Goal: Task Accomplishment & Management: Use online tool/utility

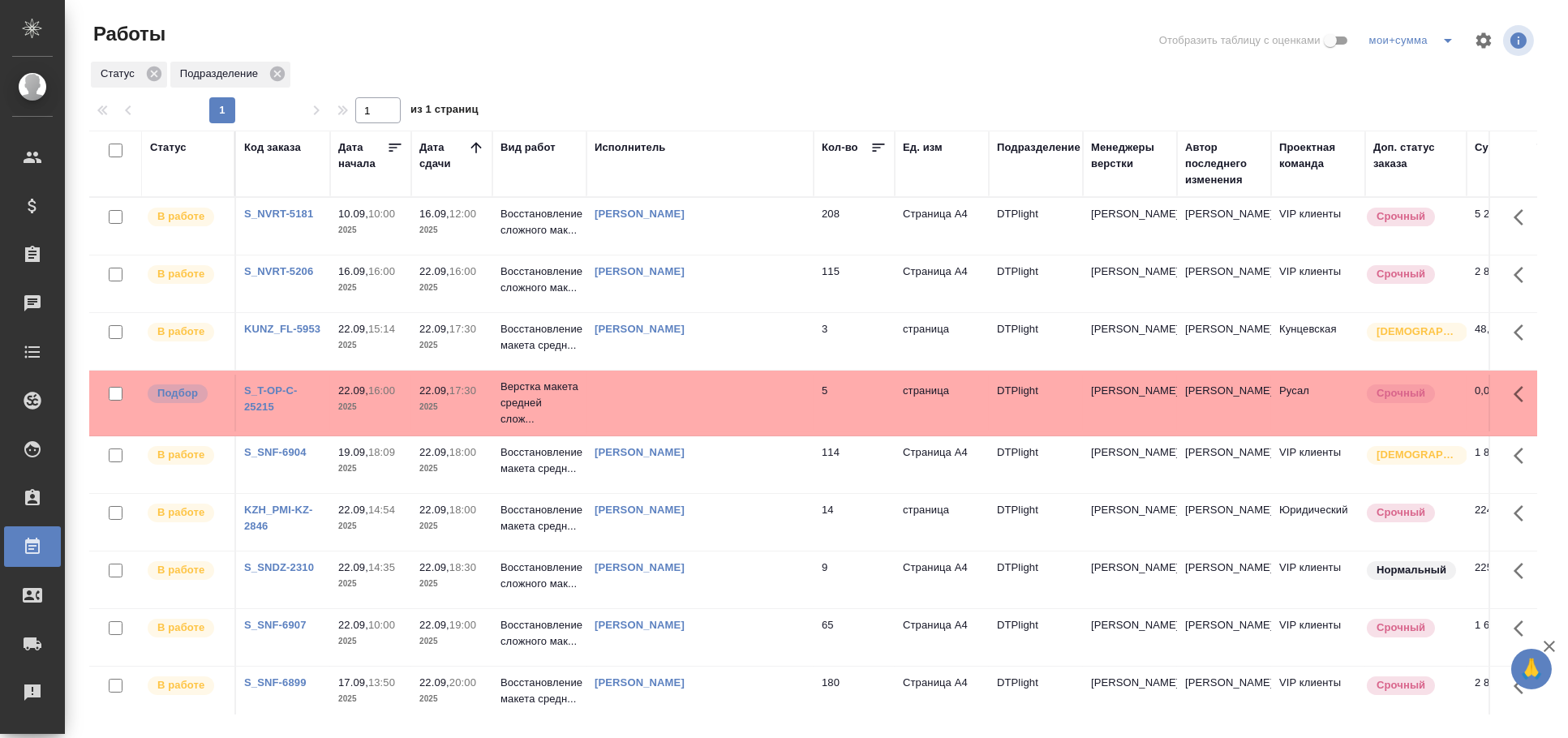
click at [649, 147] on div "Исполнитель" at bounding box center [630, 147] width 71 height 17
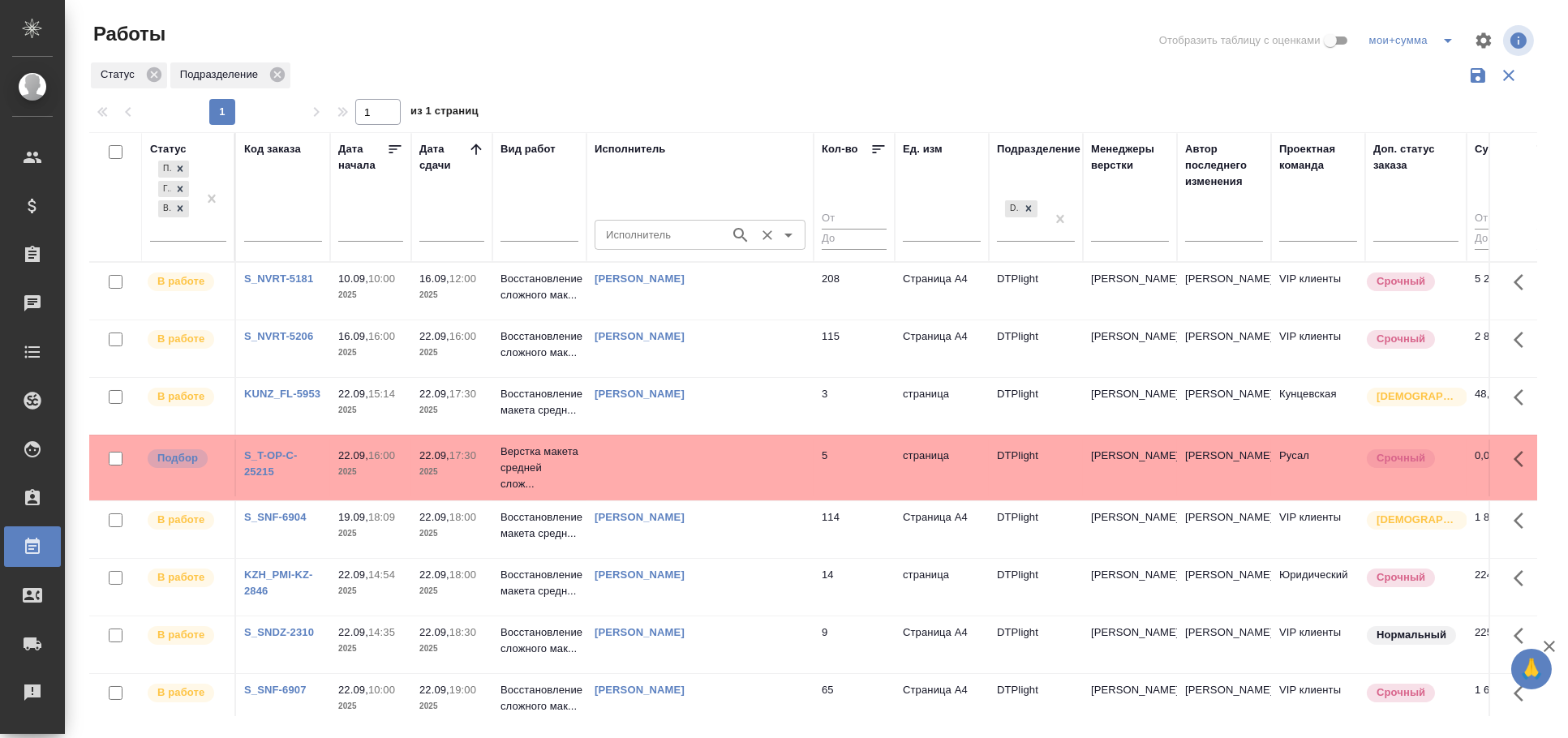
click at [651, 231] on input "Исполнитель" at bounding box center [660, 234] width 122 height 20
type input "овечкина"
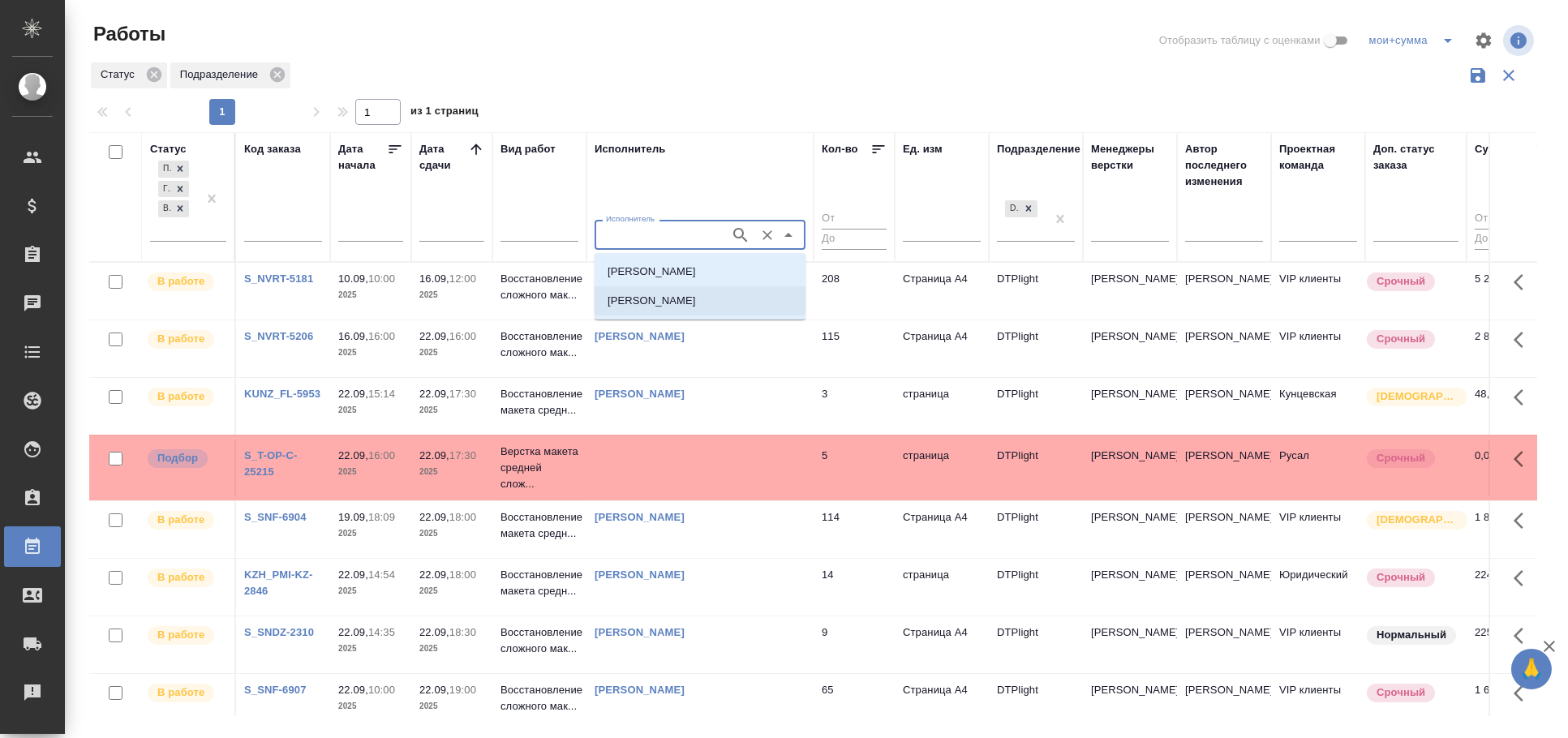
click at [664, 296] on p "Овечкина Дарья Геннадьевна" at bounding box center [651, 300] width 88 height 17
type input "Овечкина Дарья Геннадьевна"
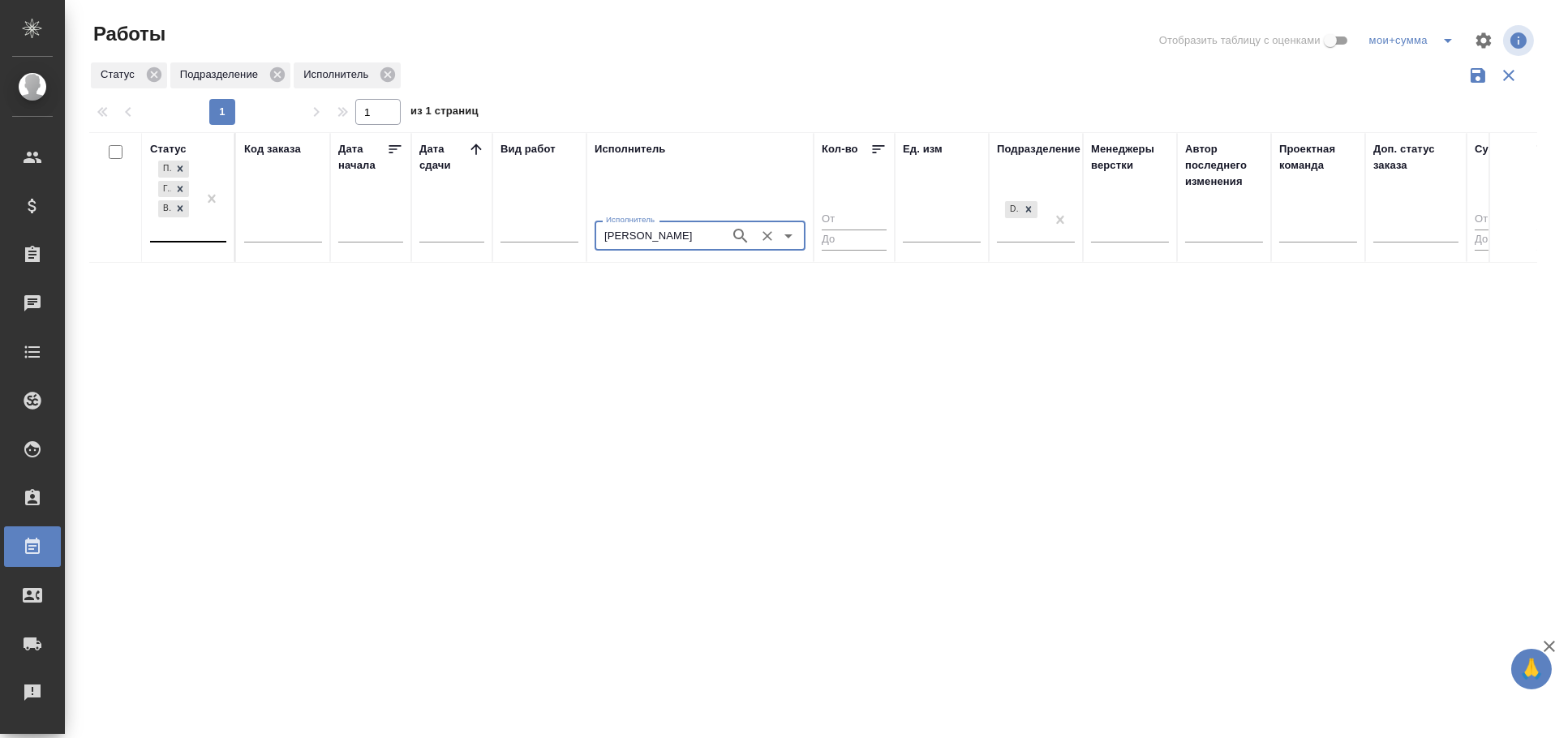
click at [192, 239] on div "Подбор Готов к работе В работе" at bounding box center [173, 199] width 47 height 83
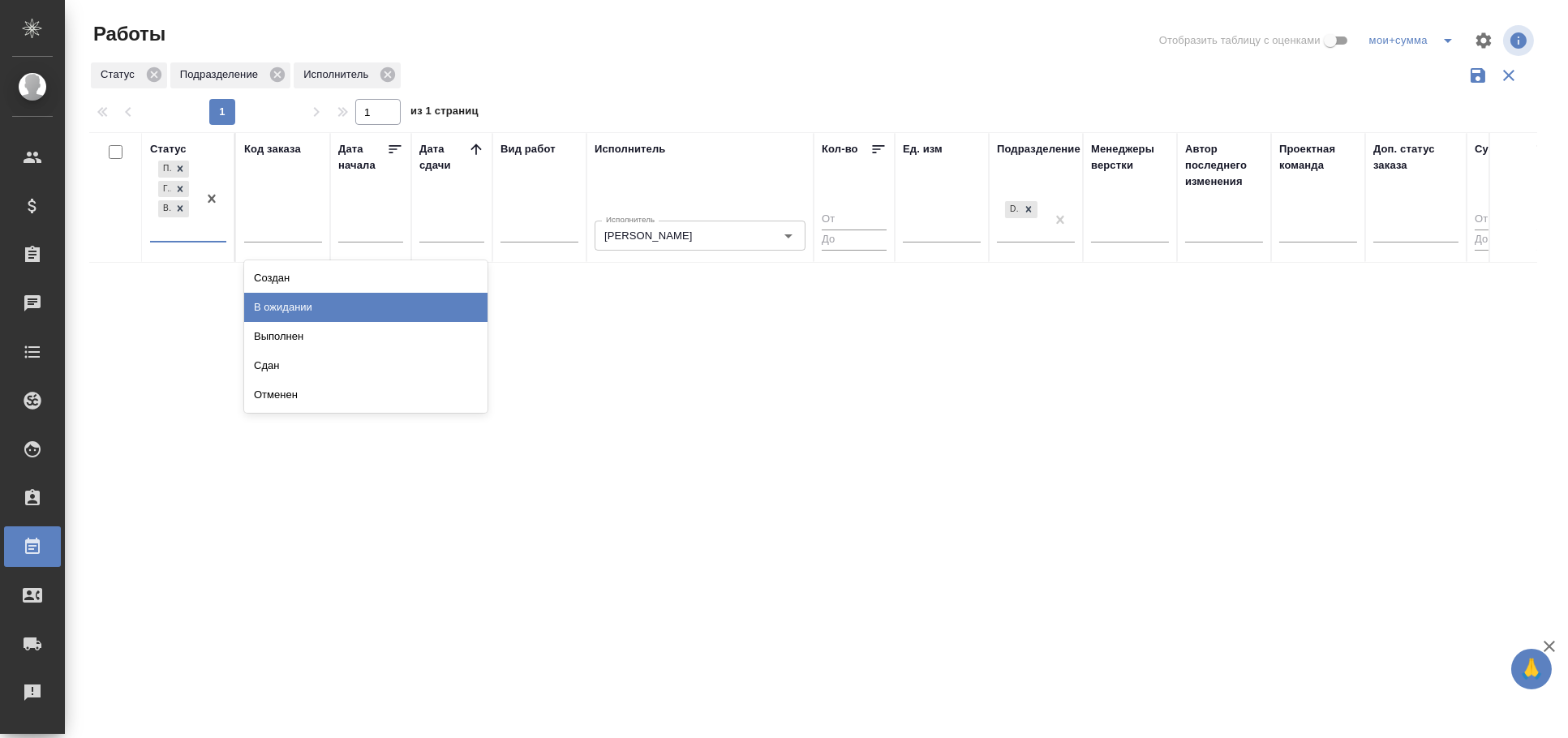
click at [283, 312] on div "В ожидании" at bounding box center [365, 307] width 243 height 29
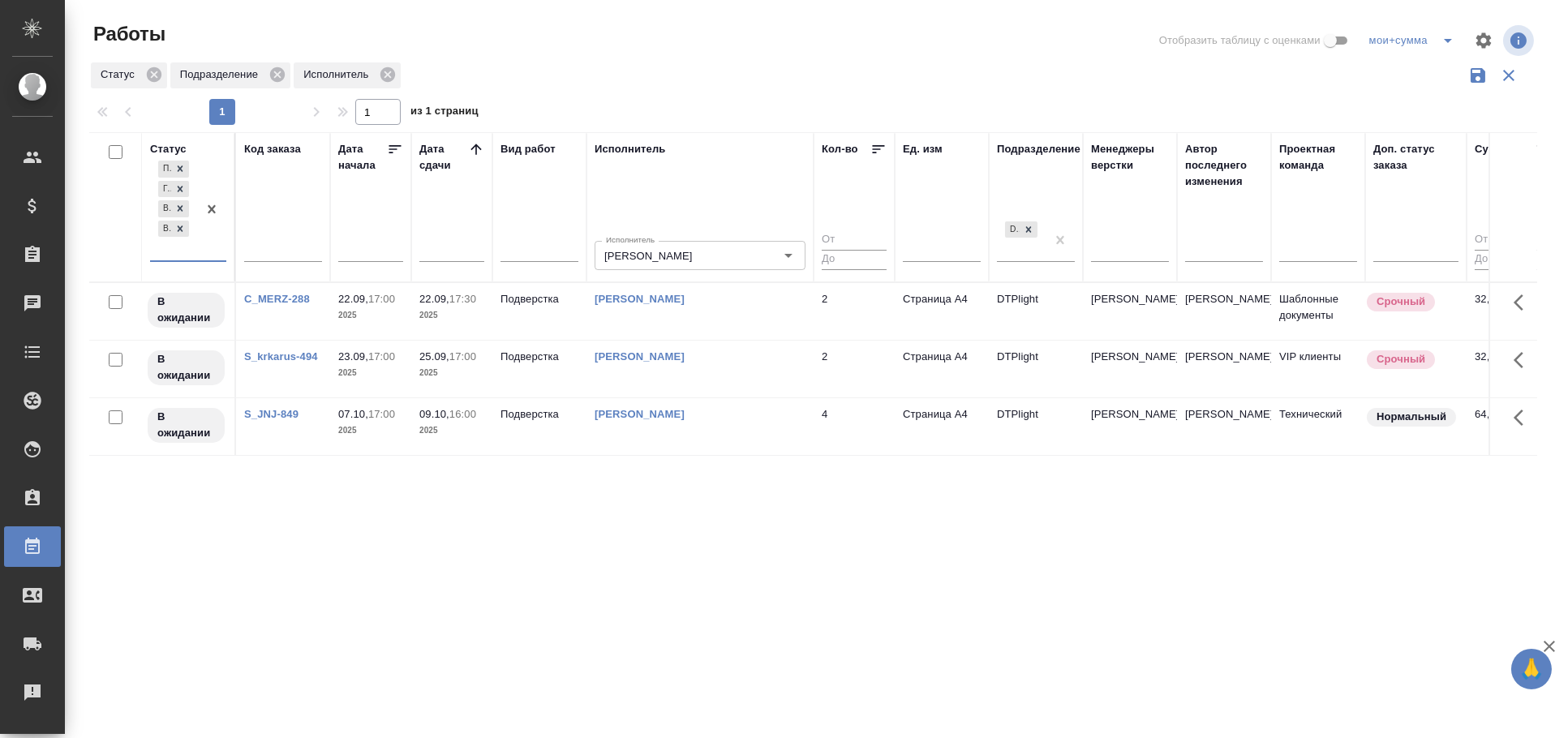
click at [523, 312] on td "Подверстка" at bounding box center [540, 311] width 94 height 57
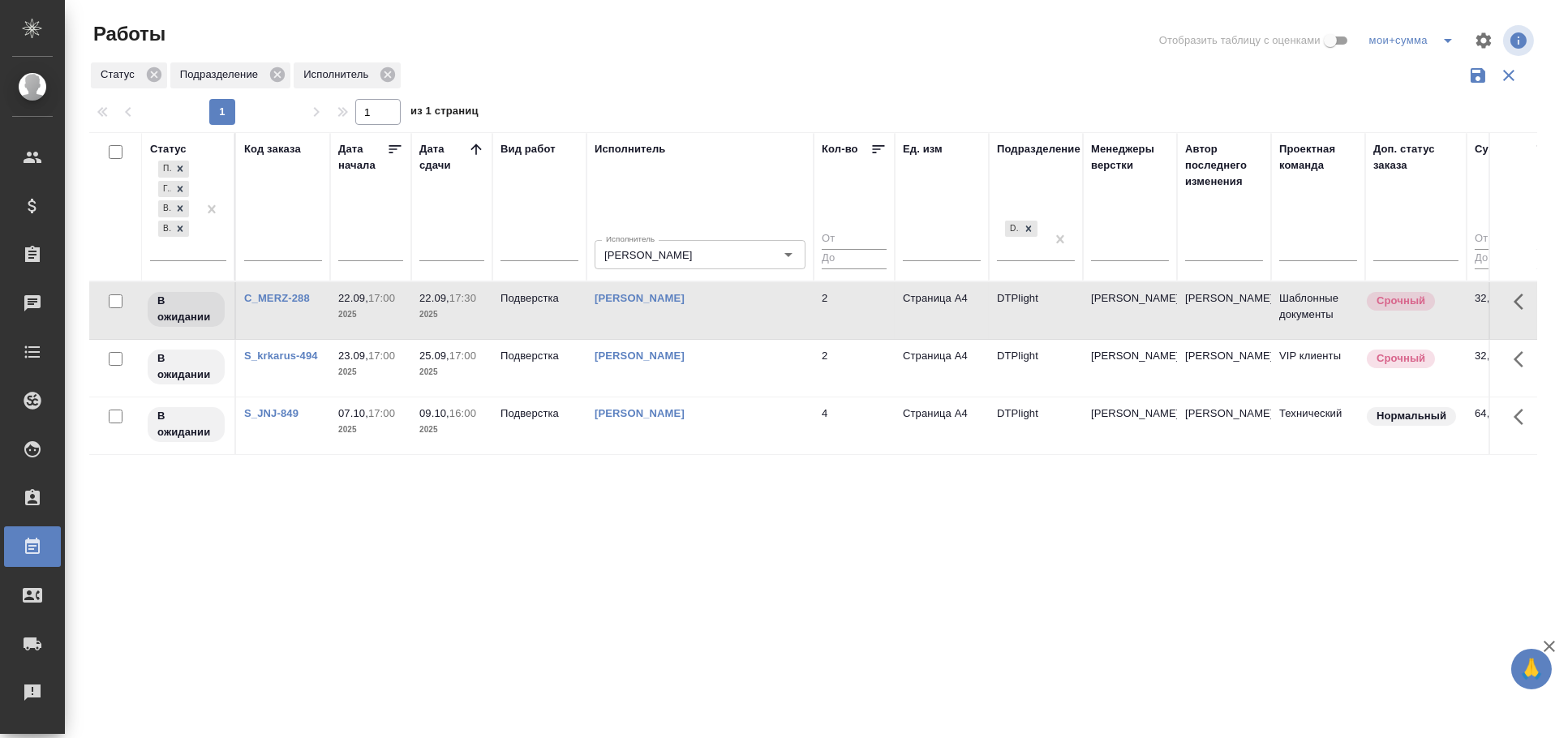
click at [523, 312] on td "Подверстка" at bounding box center [540, 310] width 94 height 57
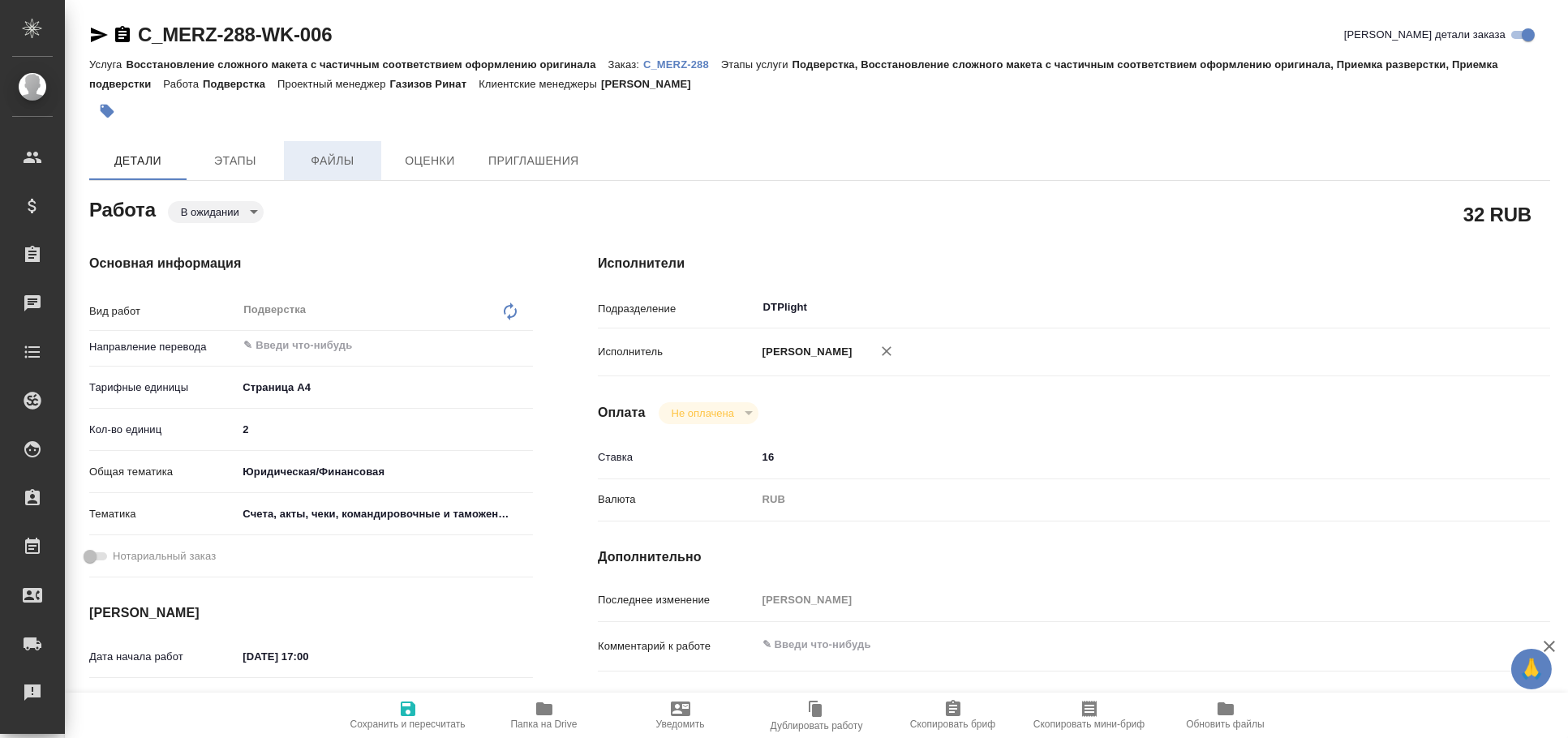
type textarea "x"
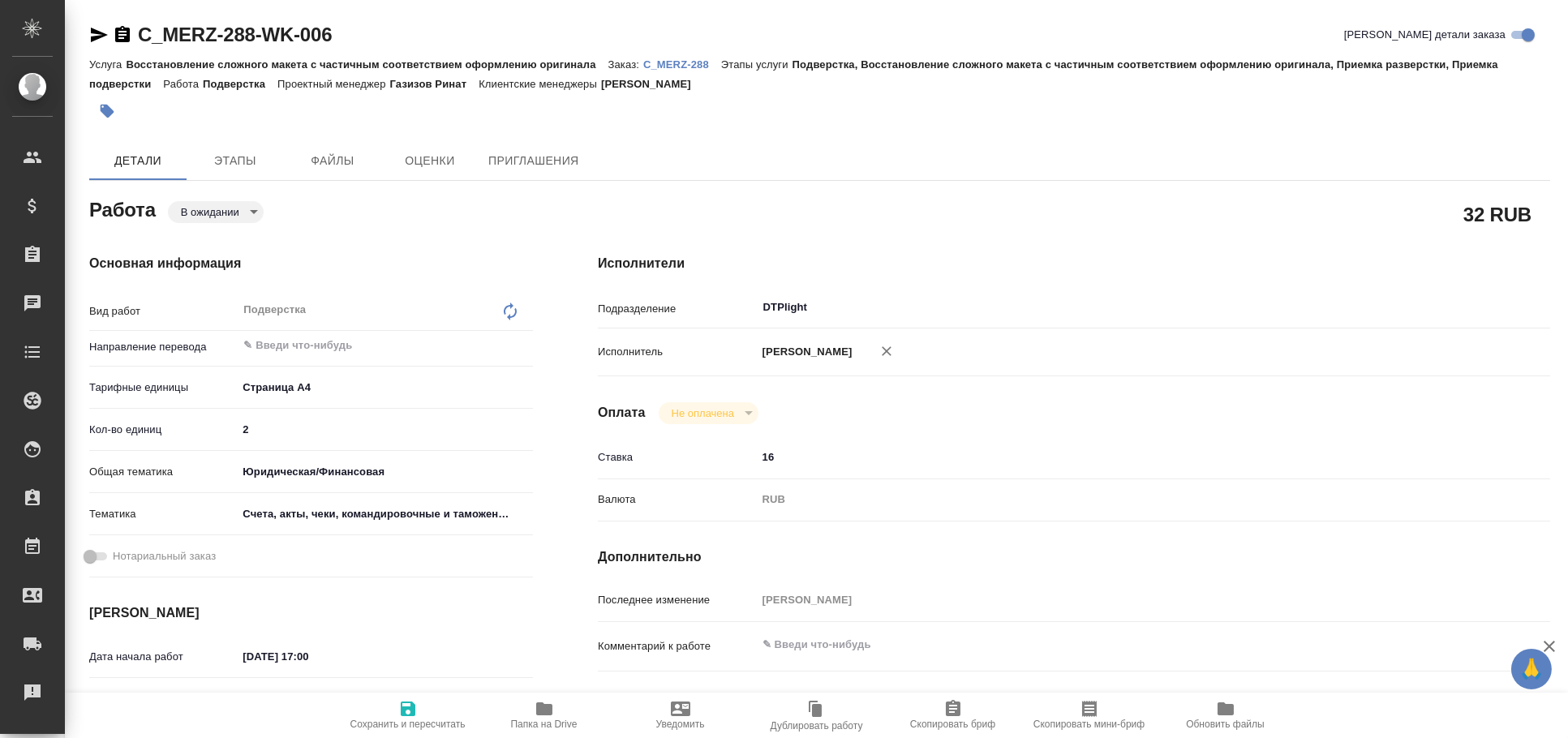
type textarea "x"
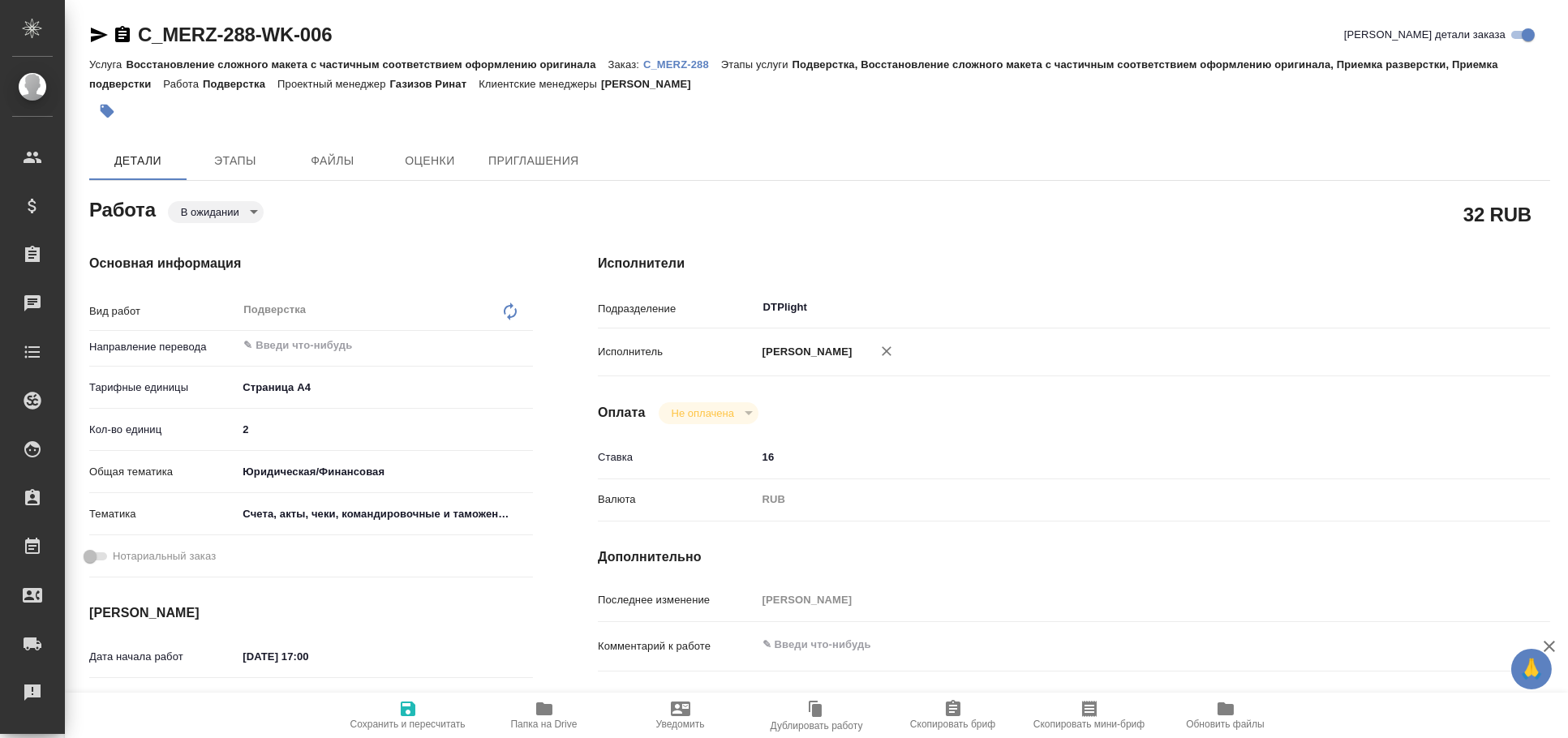
type textarea "x"
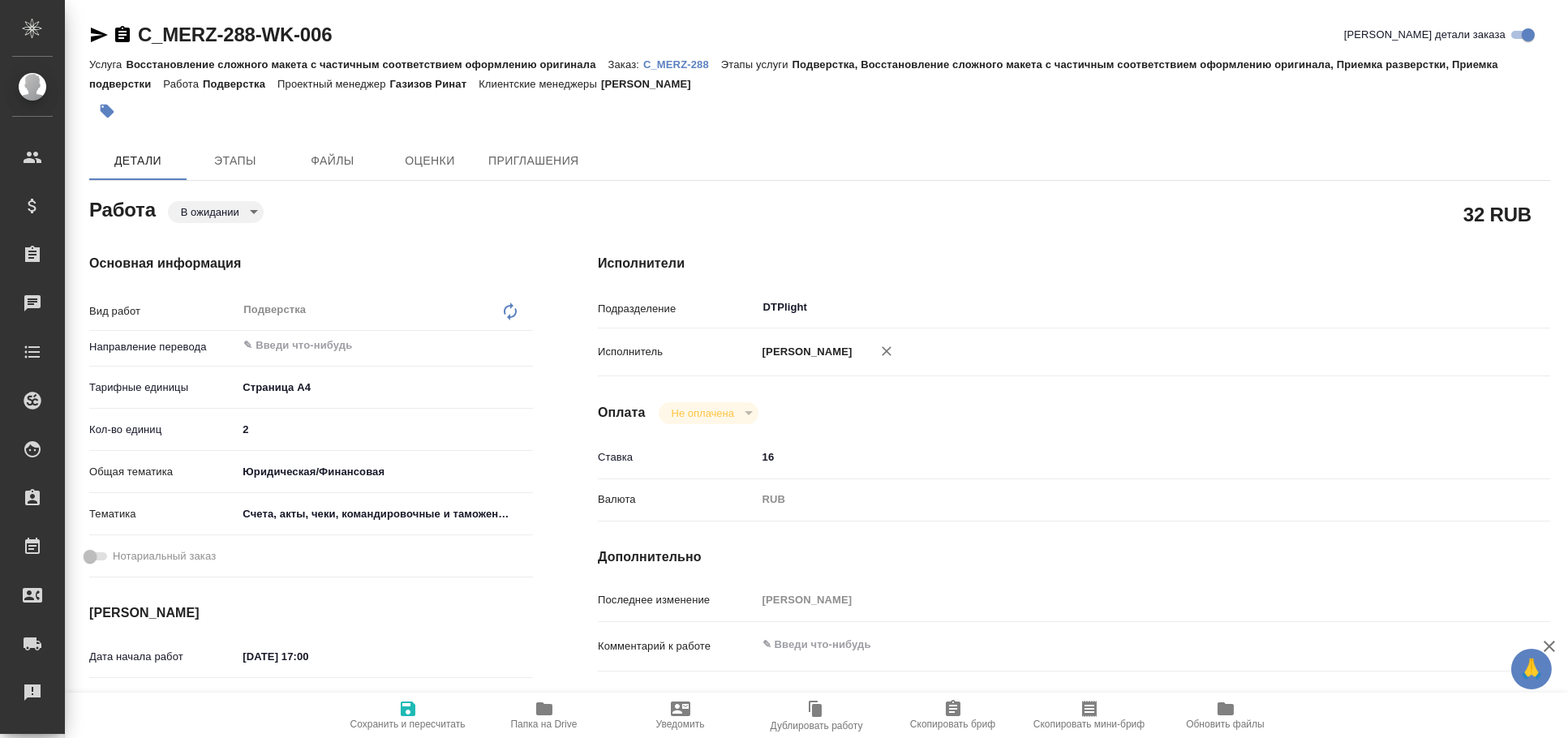
type textarea "x"
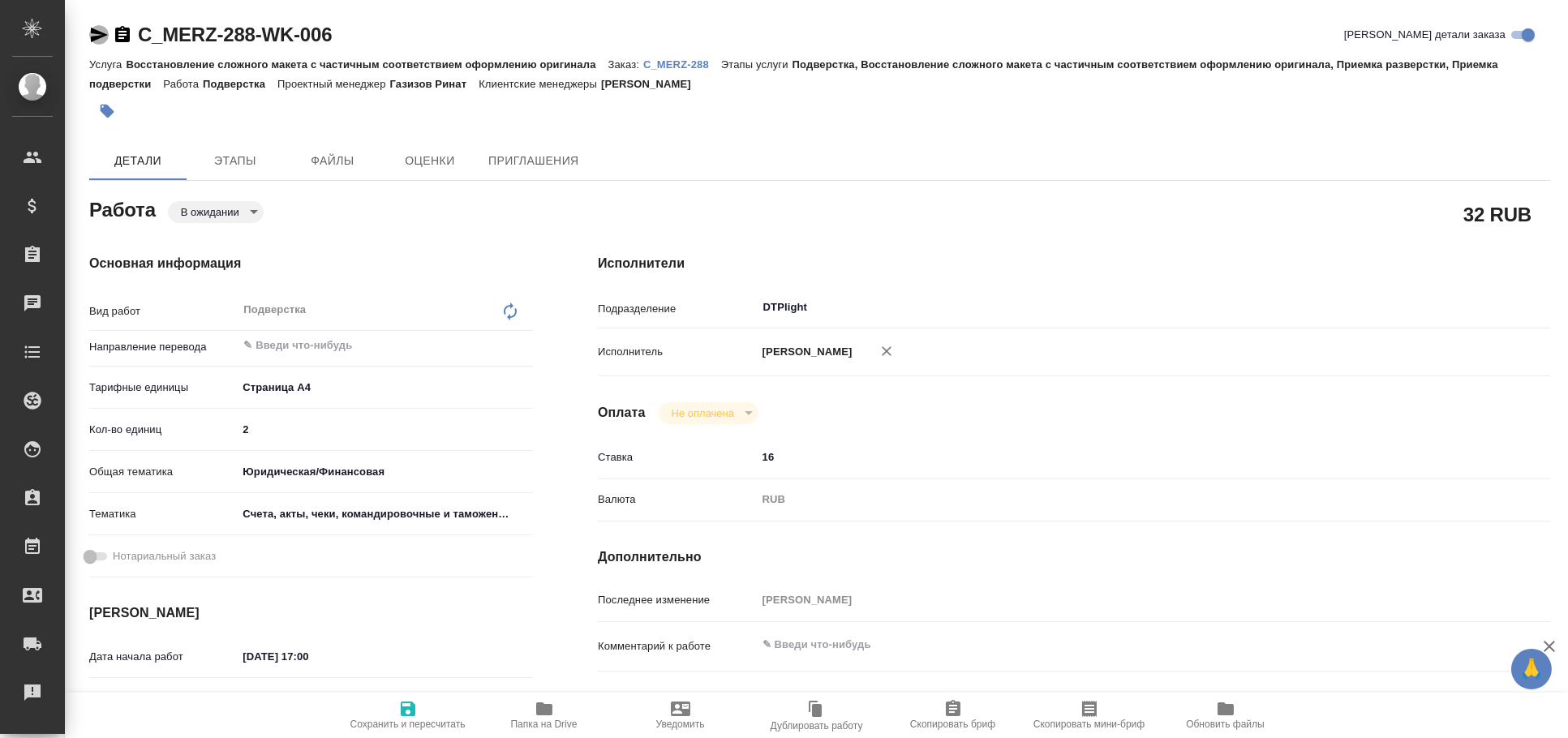
click at [97, 28] on icon "button" at bounding box center [99, 35] width 20 height 20
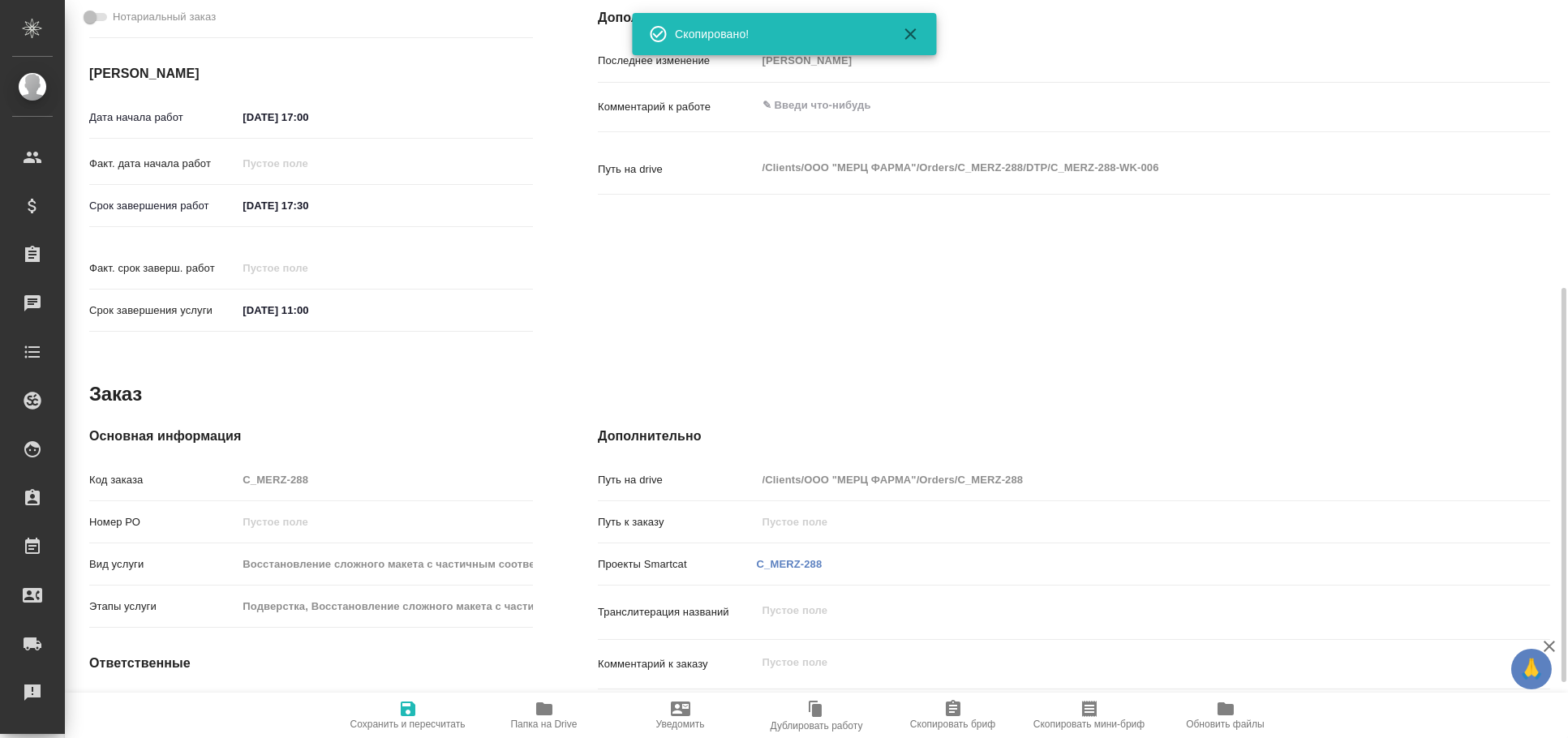
scroll to position [643, 0]
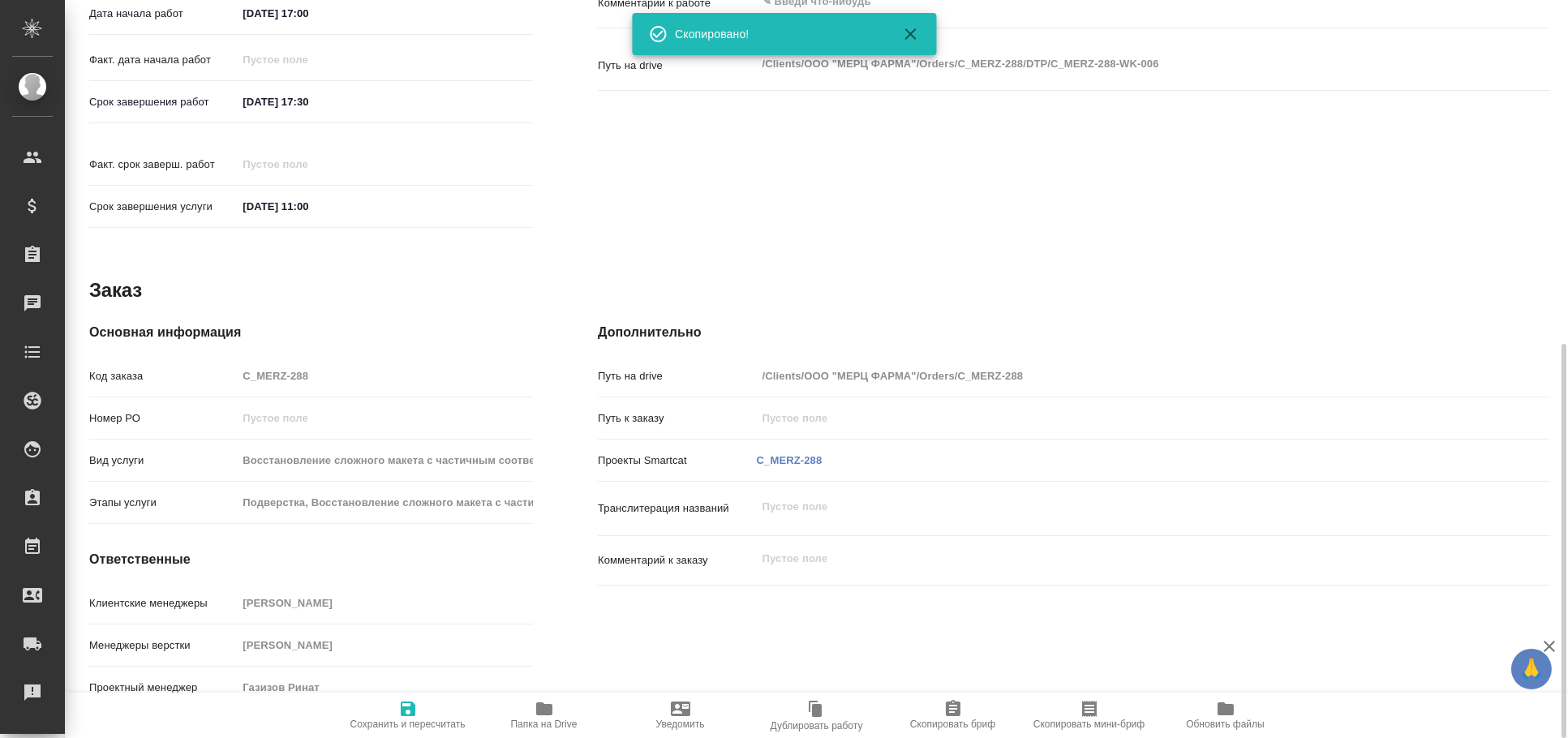
type textarea "x"
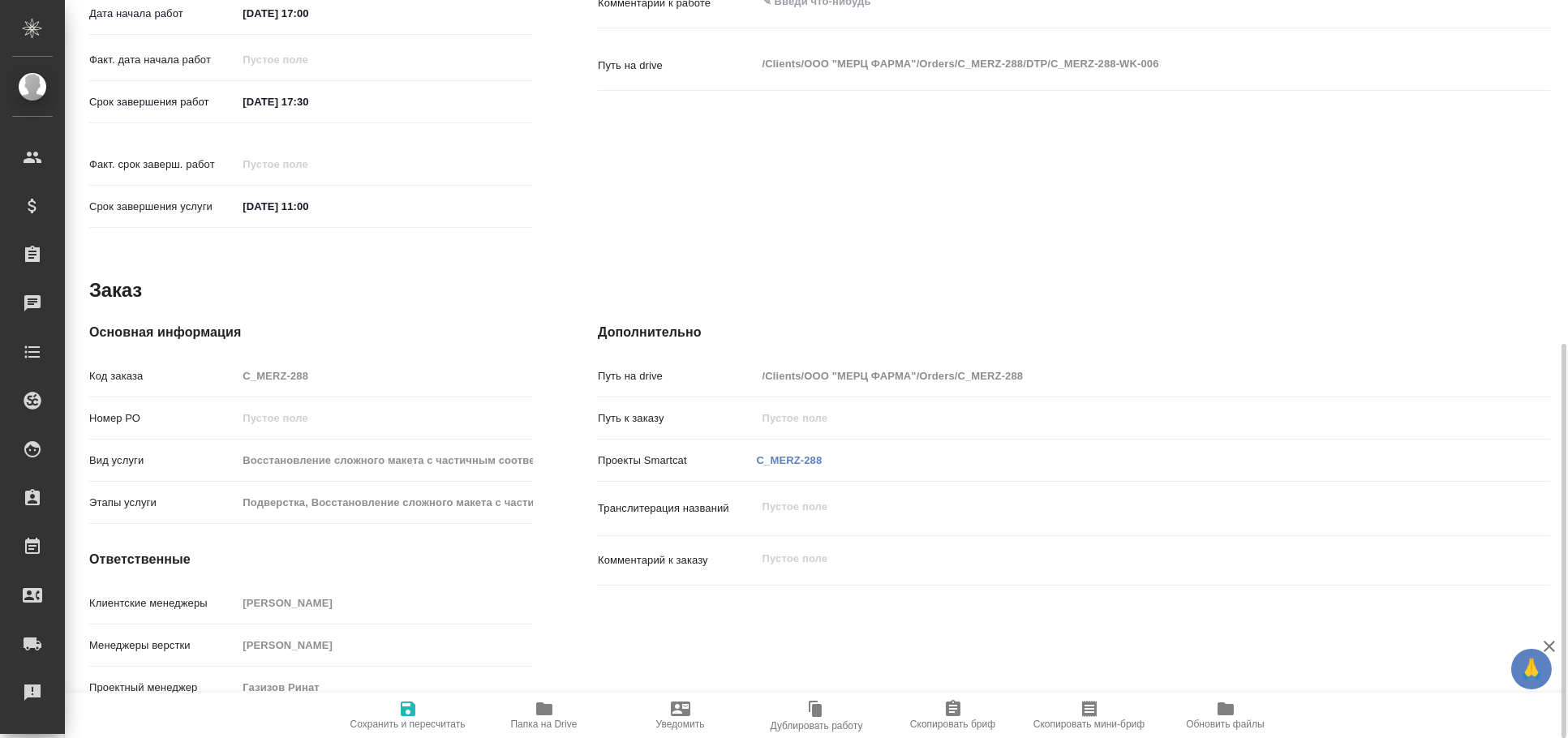
type textarea "x"
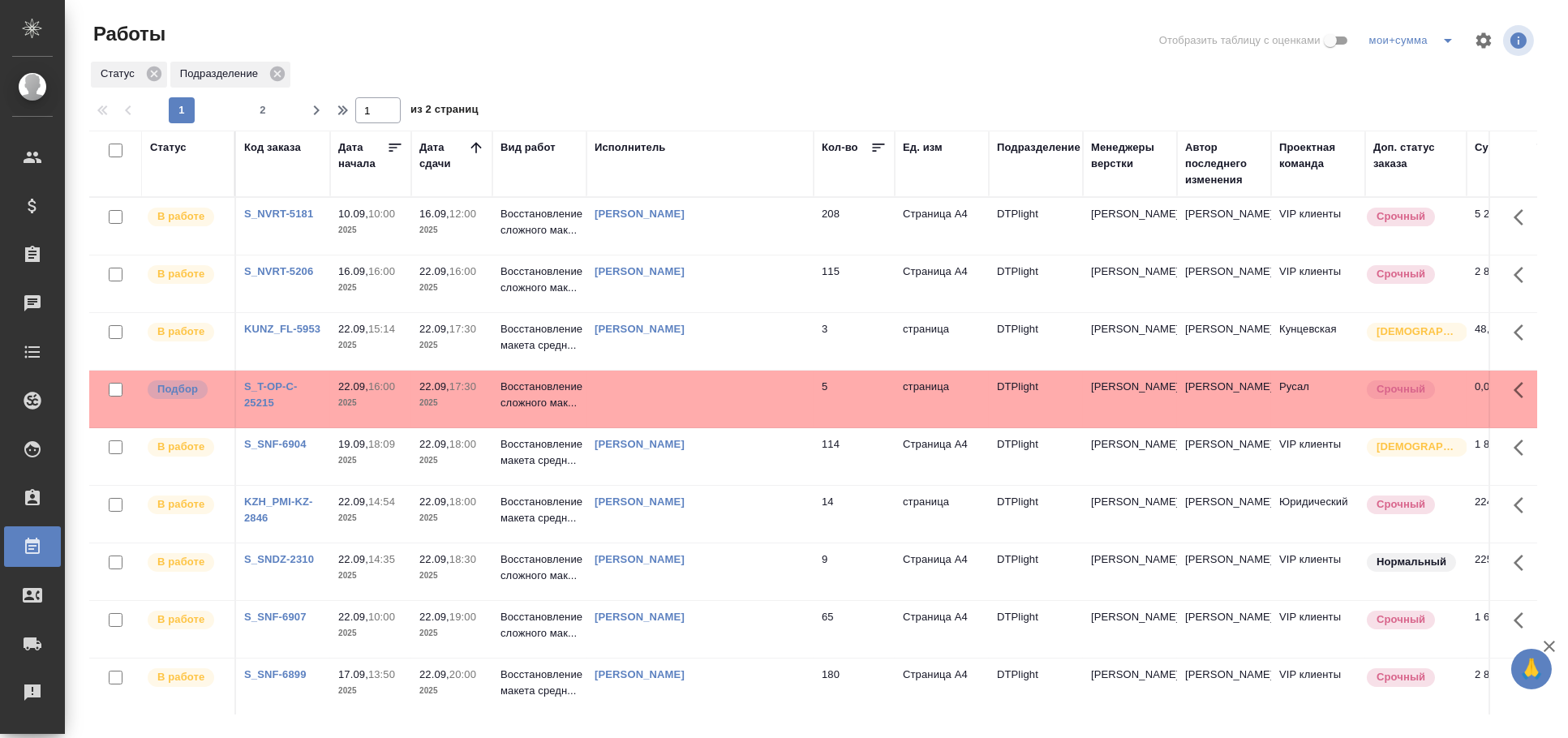
click at [666, 399] on td at bounding box center [700, 399] width 227 height 57
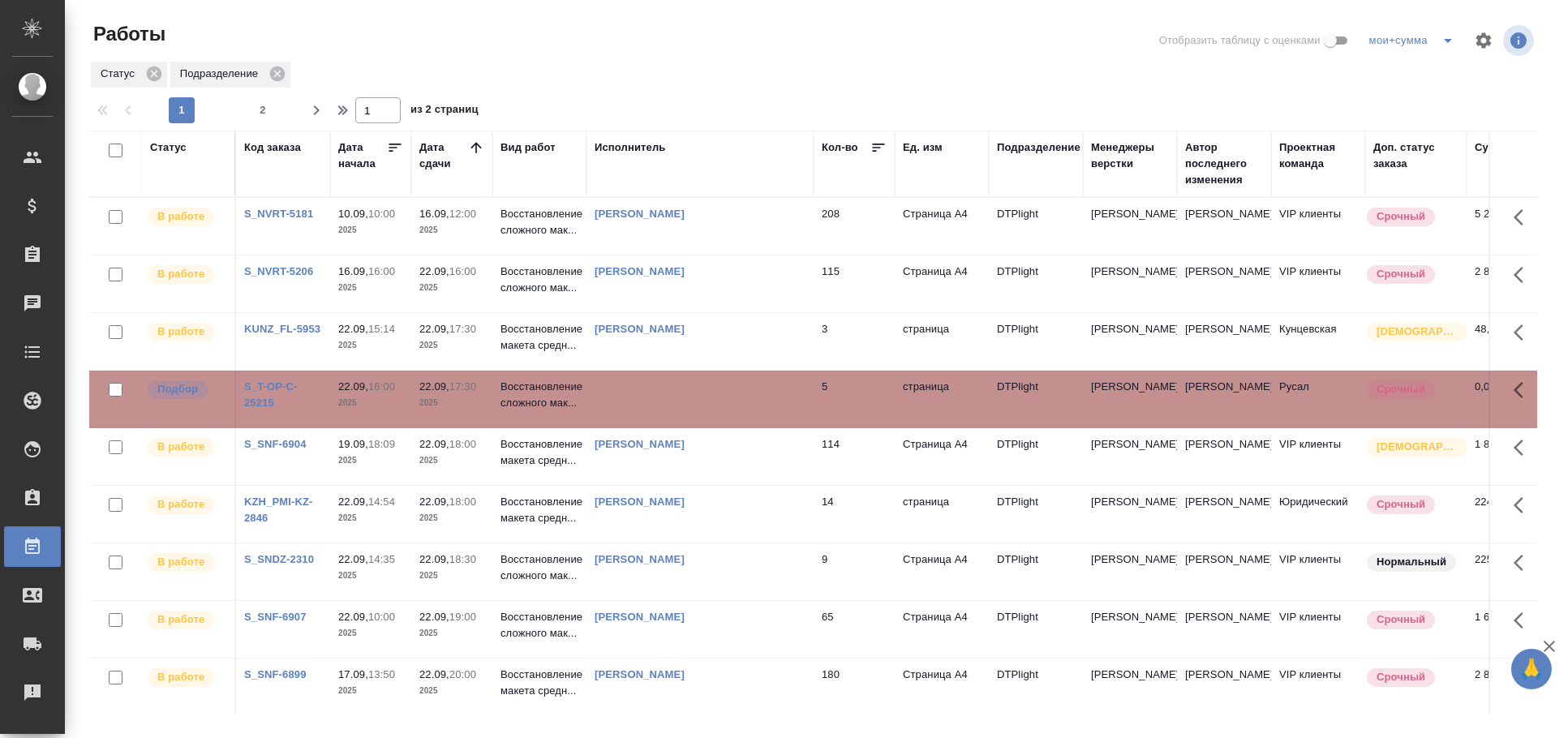
click at [666, 399] on td at bounding box center [700, 399] width 227 height 57
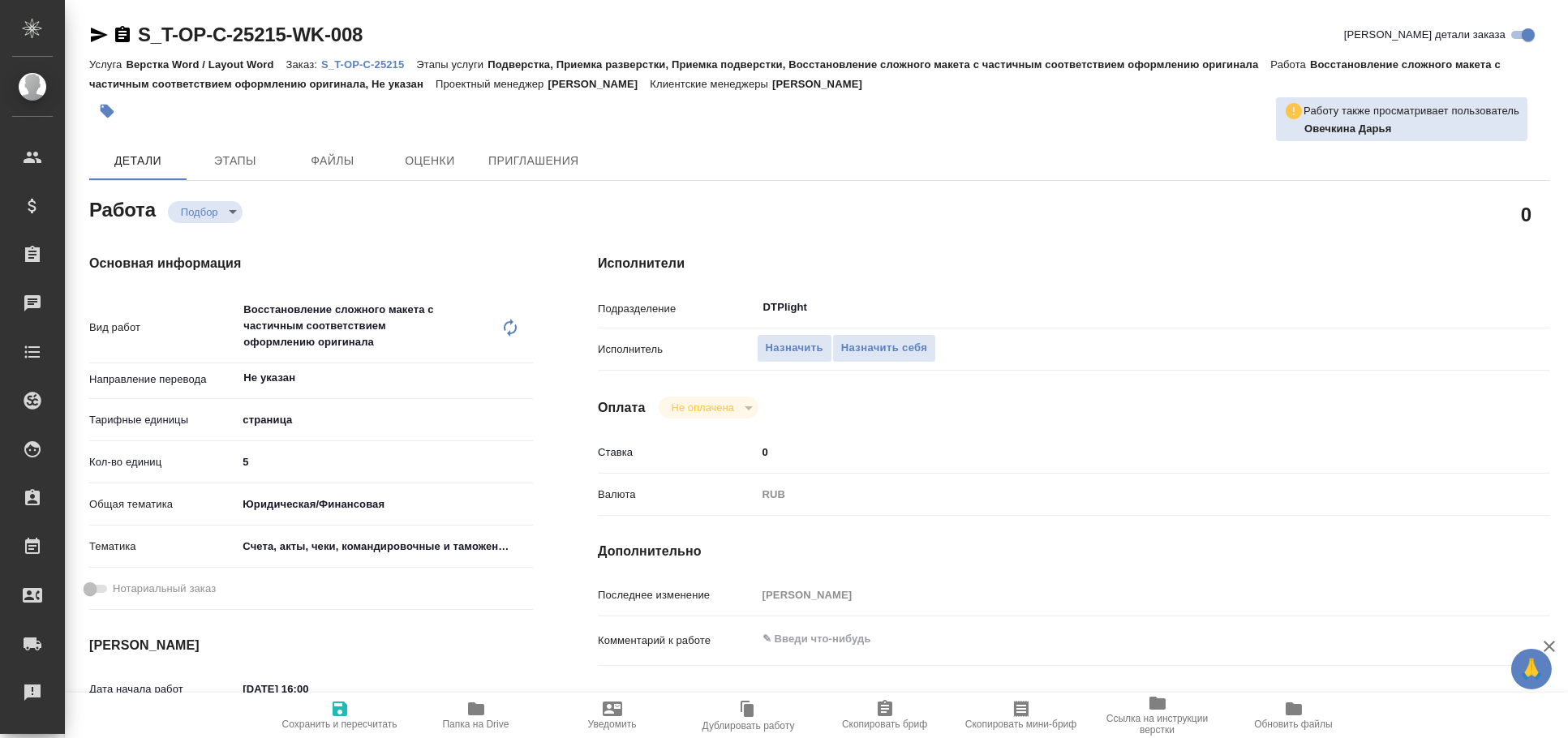
type textarea "x"
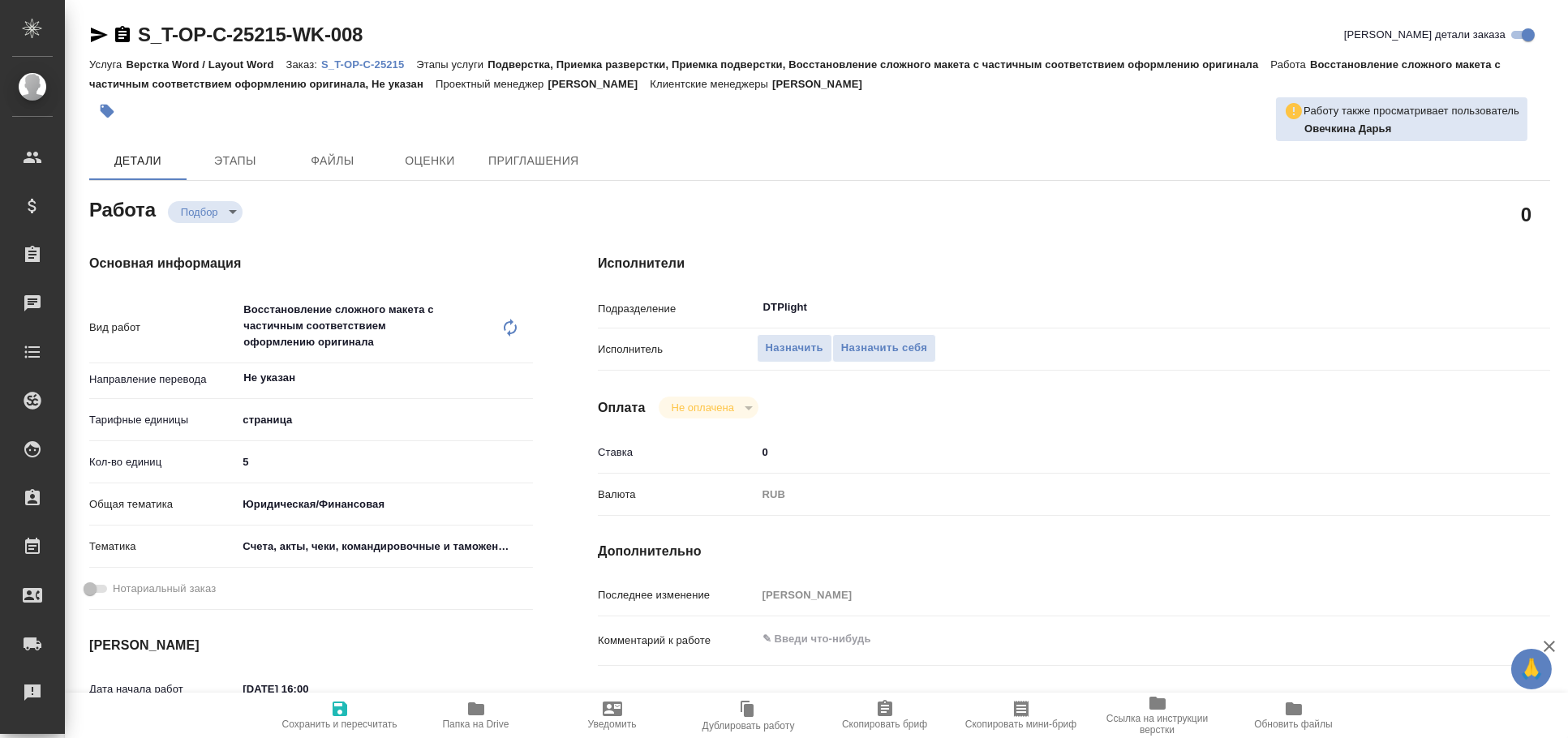
type textarea "x"
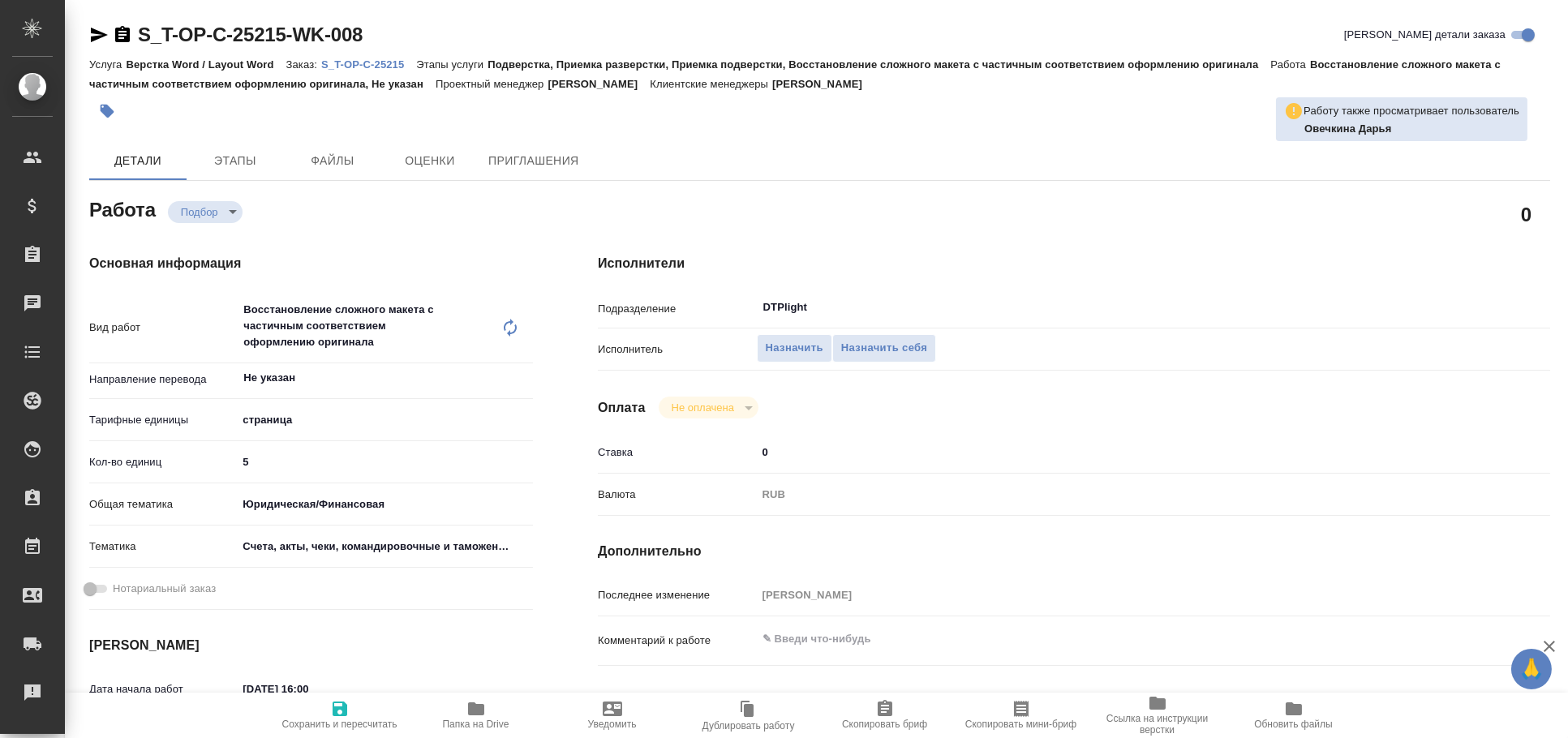
scroll to position [89, 0]
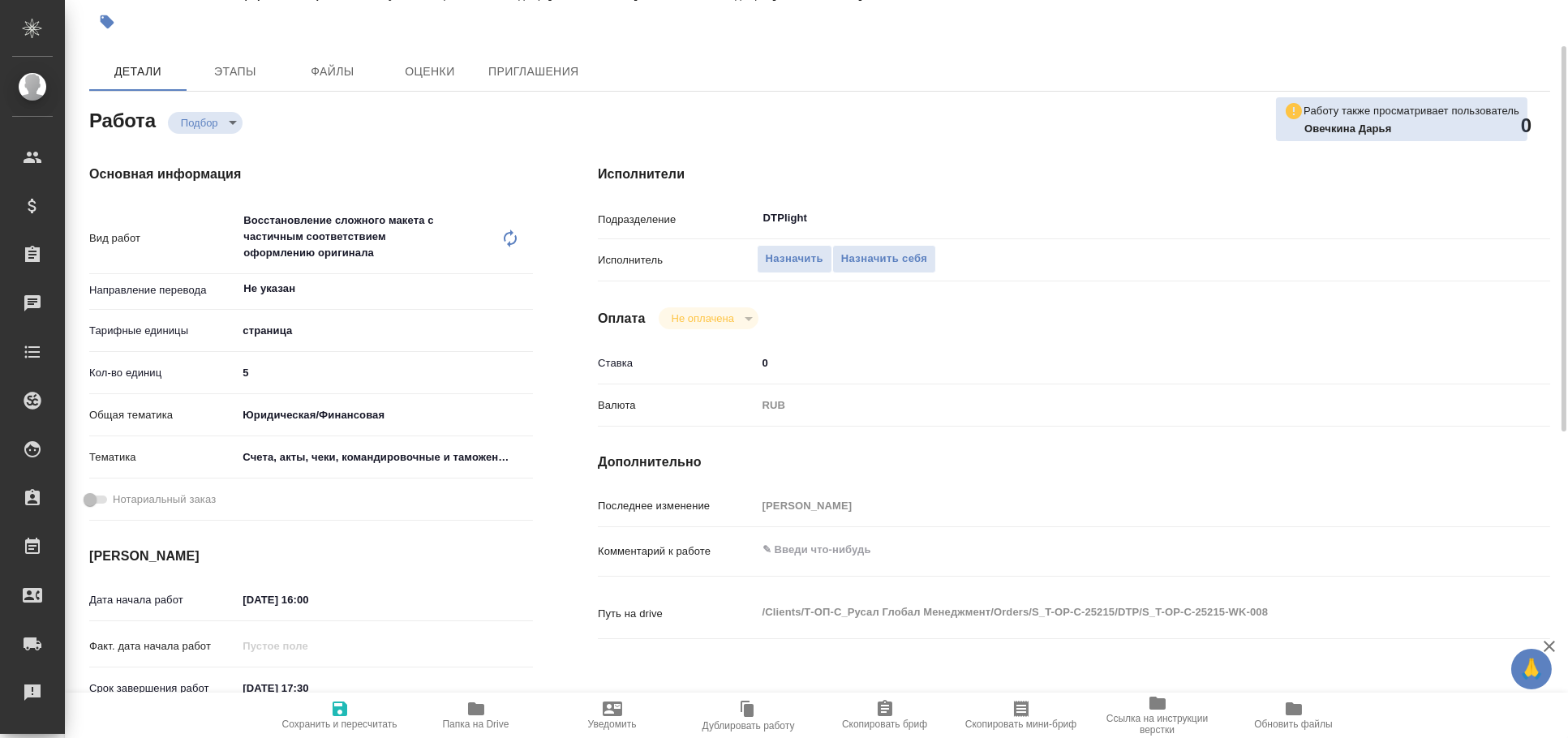
type textarea "x"
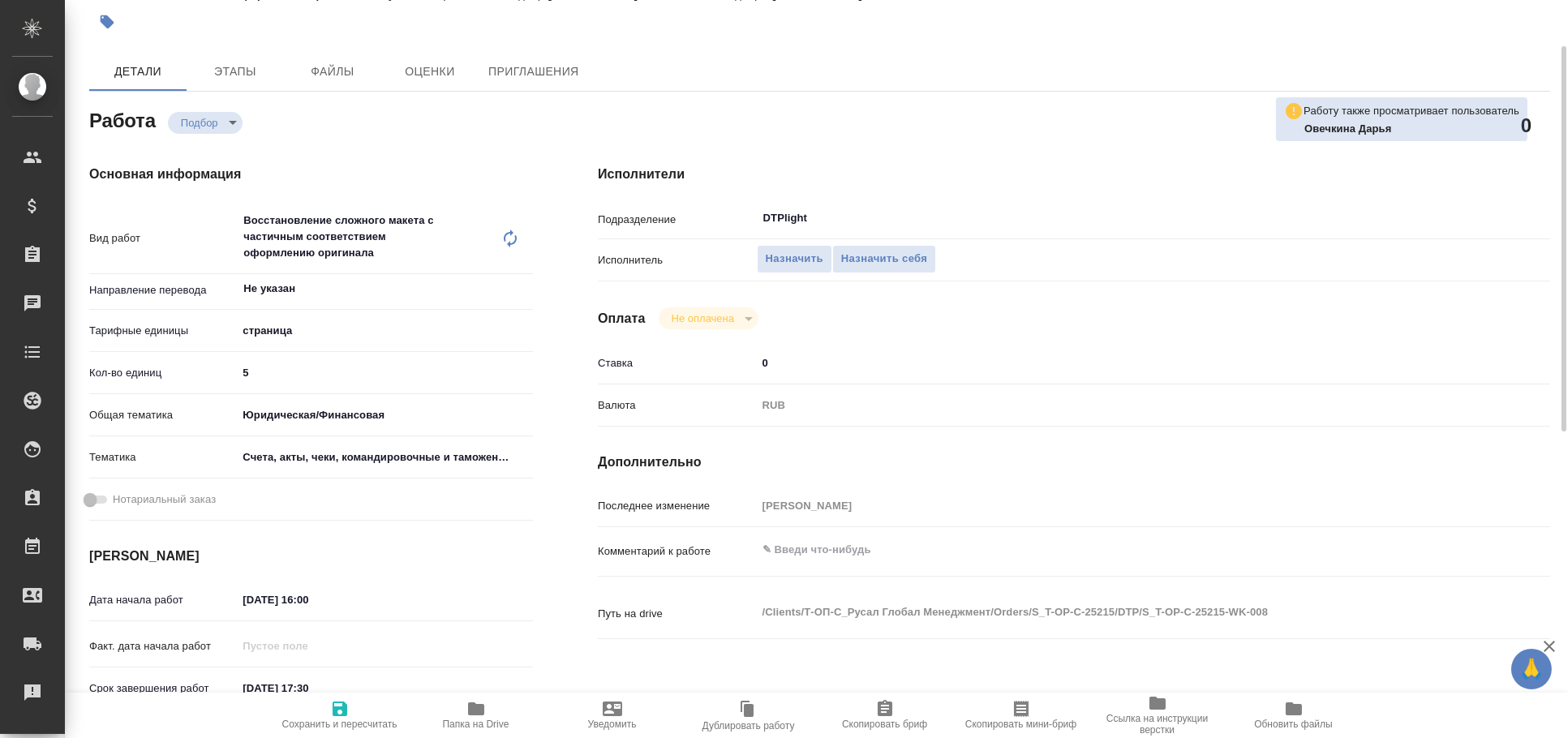
click at [498, 706] on span "Папка на Drive" at bounding box center [476, 714] width 117 height 30
type textarea "x"
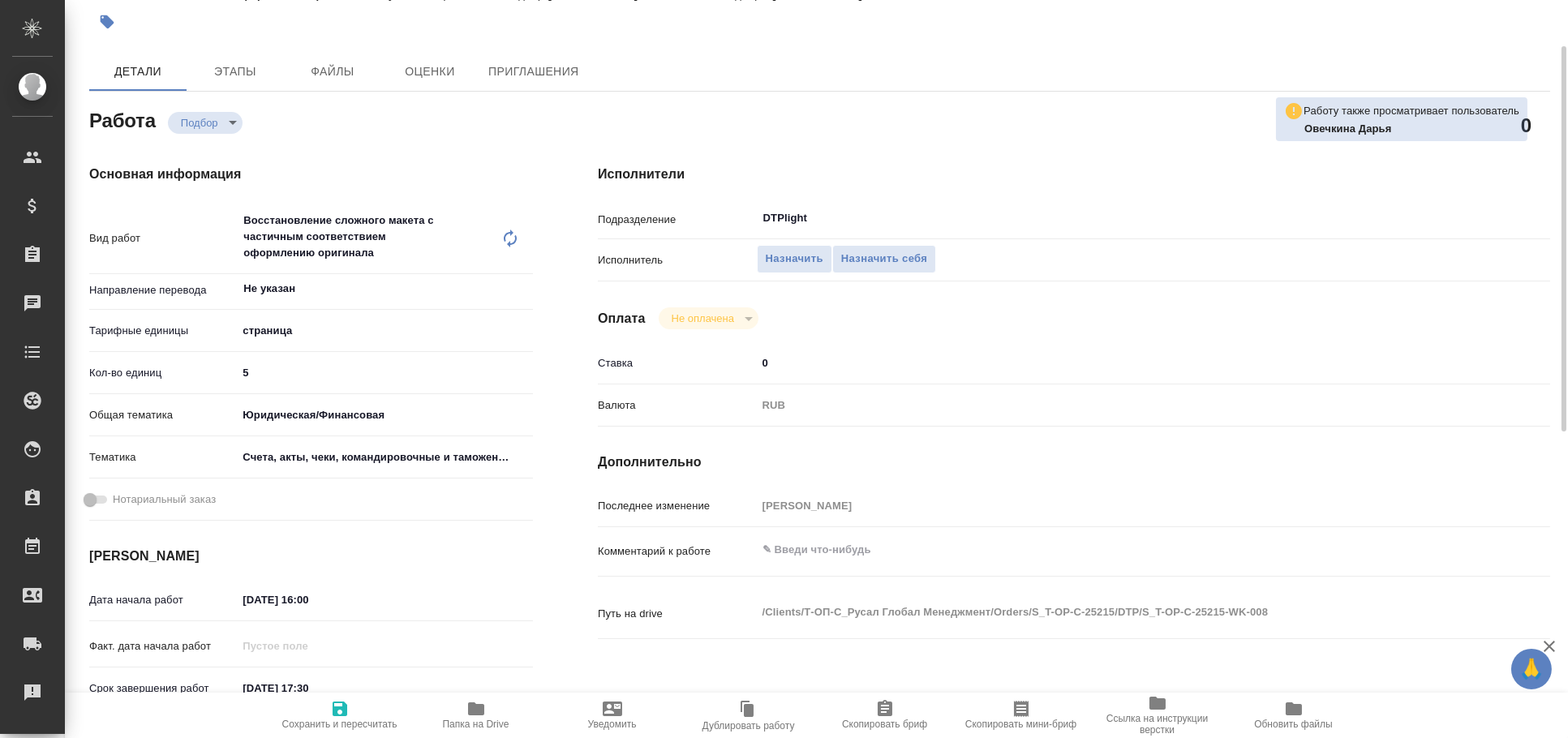
type textarea "x"
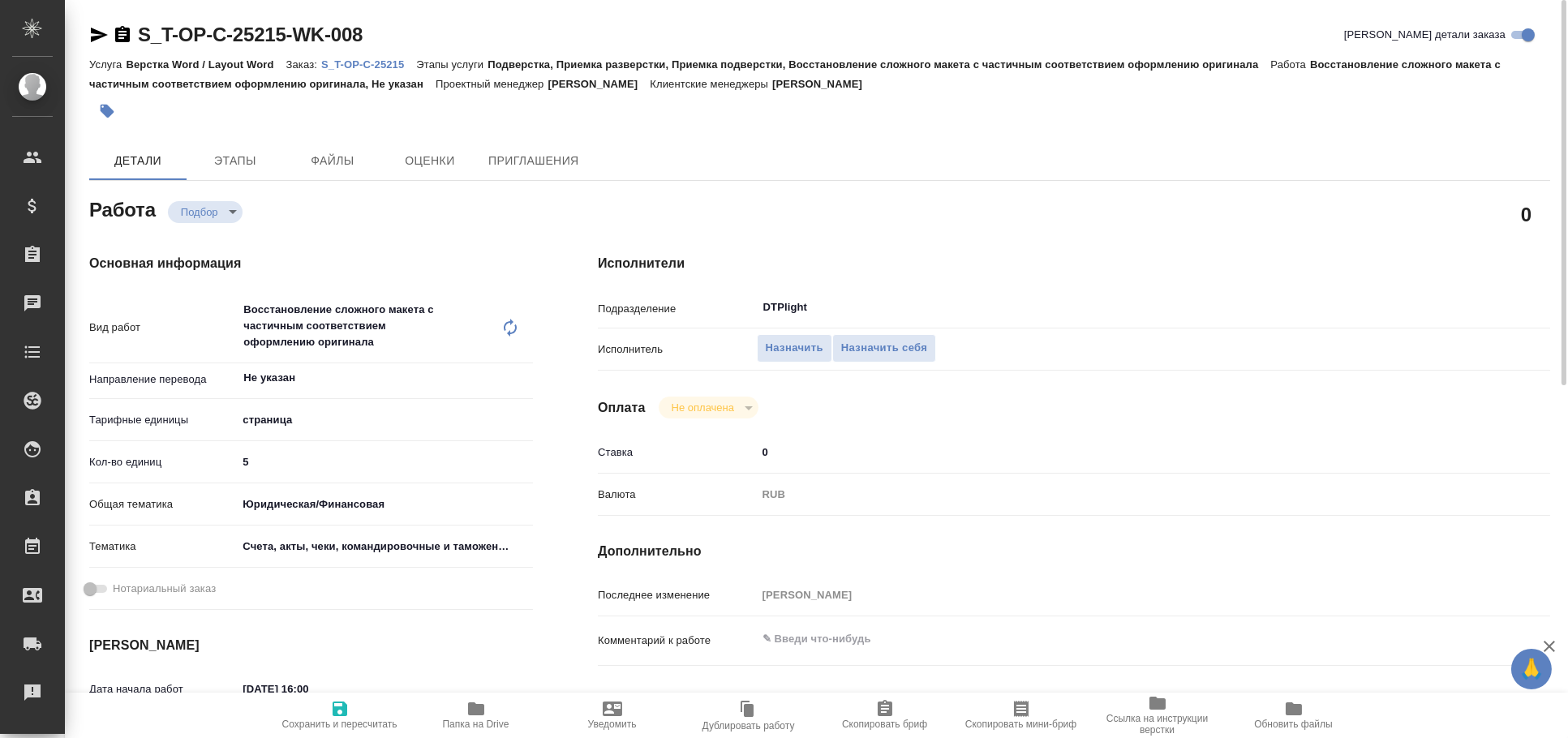
click at [100, 35] on icon "button" at bounding box center [99, 34] width 17 height 15
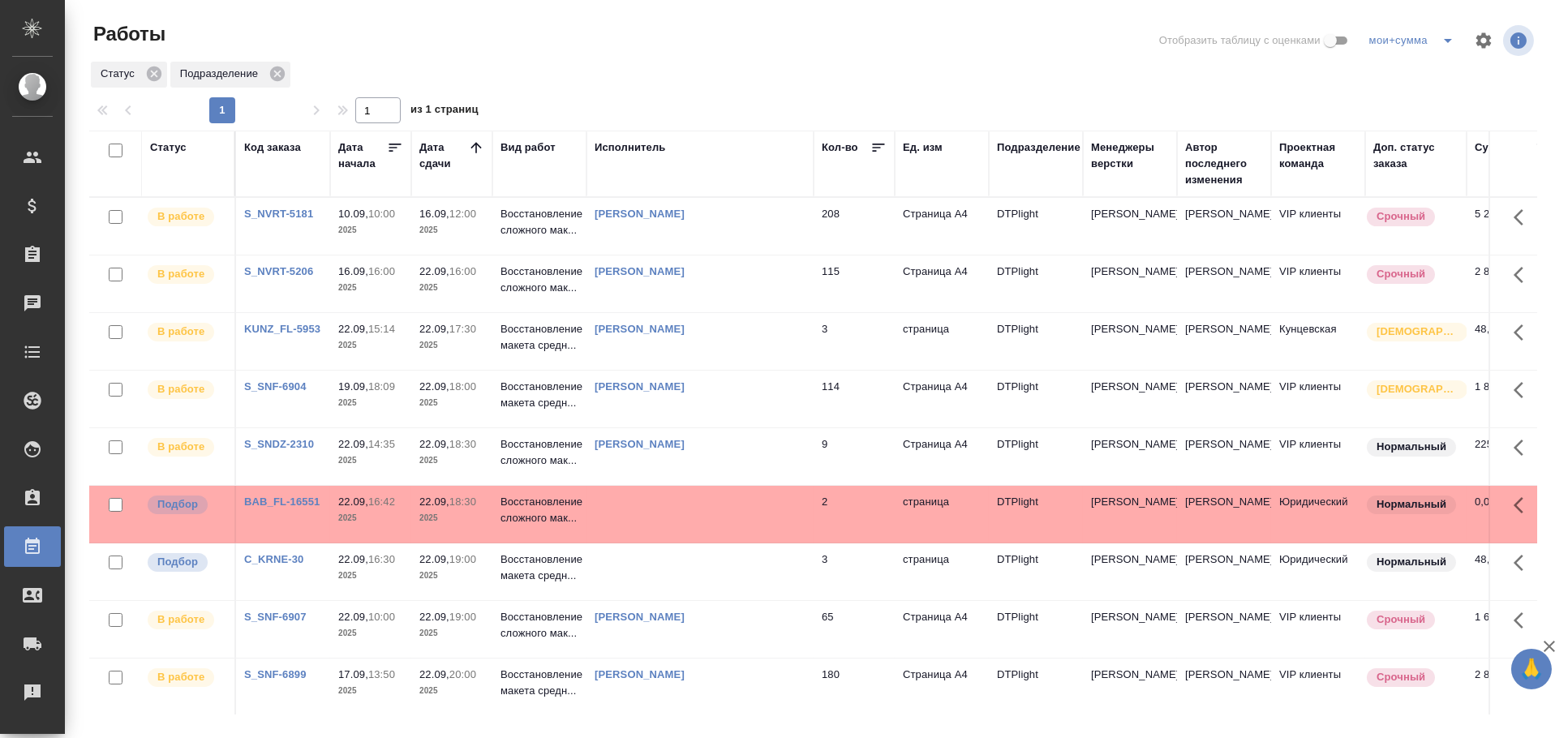
click at [677, 534] on td at bounding box center [700, 514] width 227 height 57
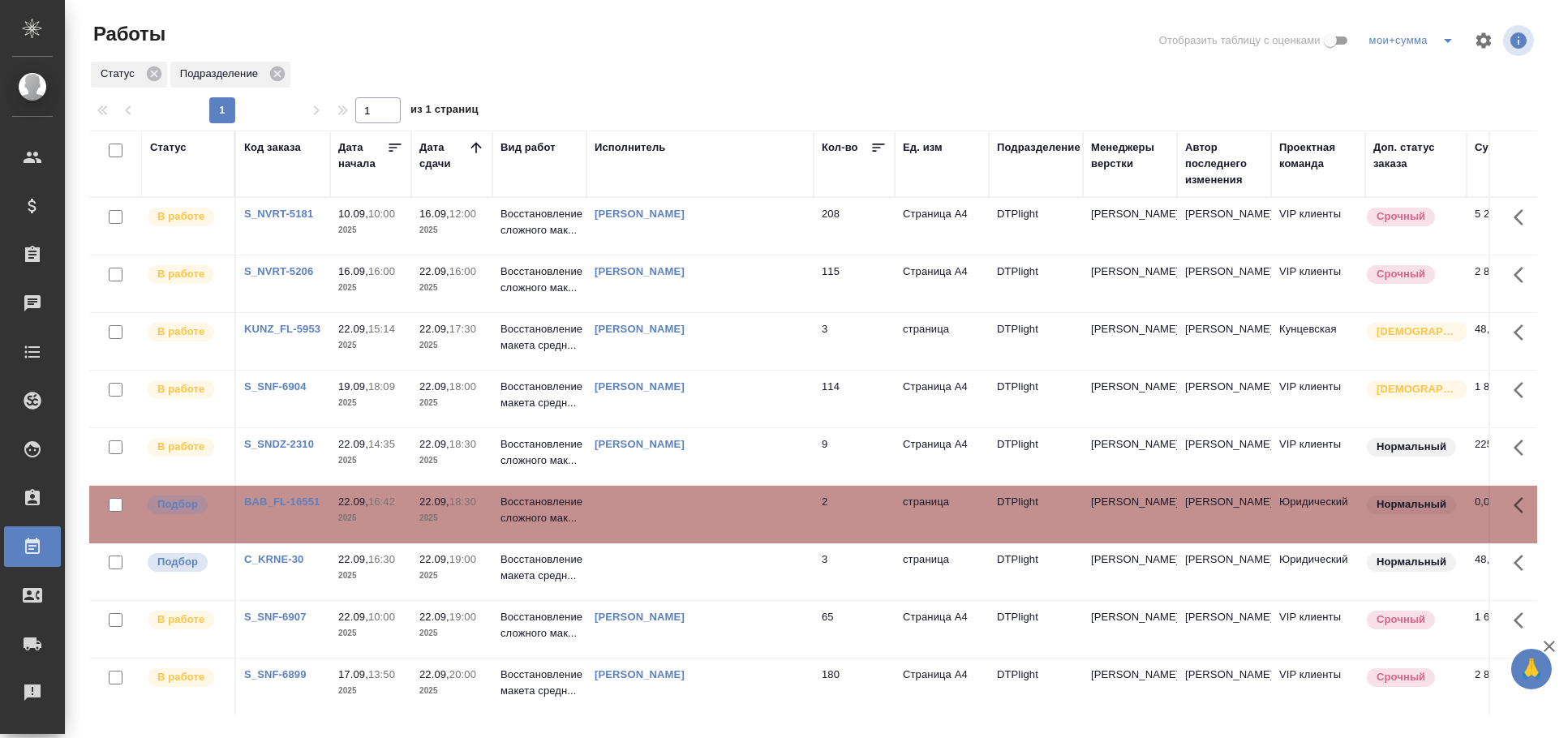
click at [677, 530] on td at bounding box center [700, 514] width 227 height 57
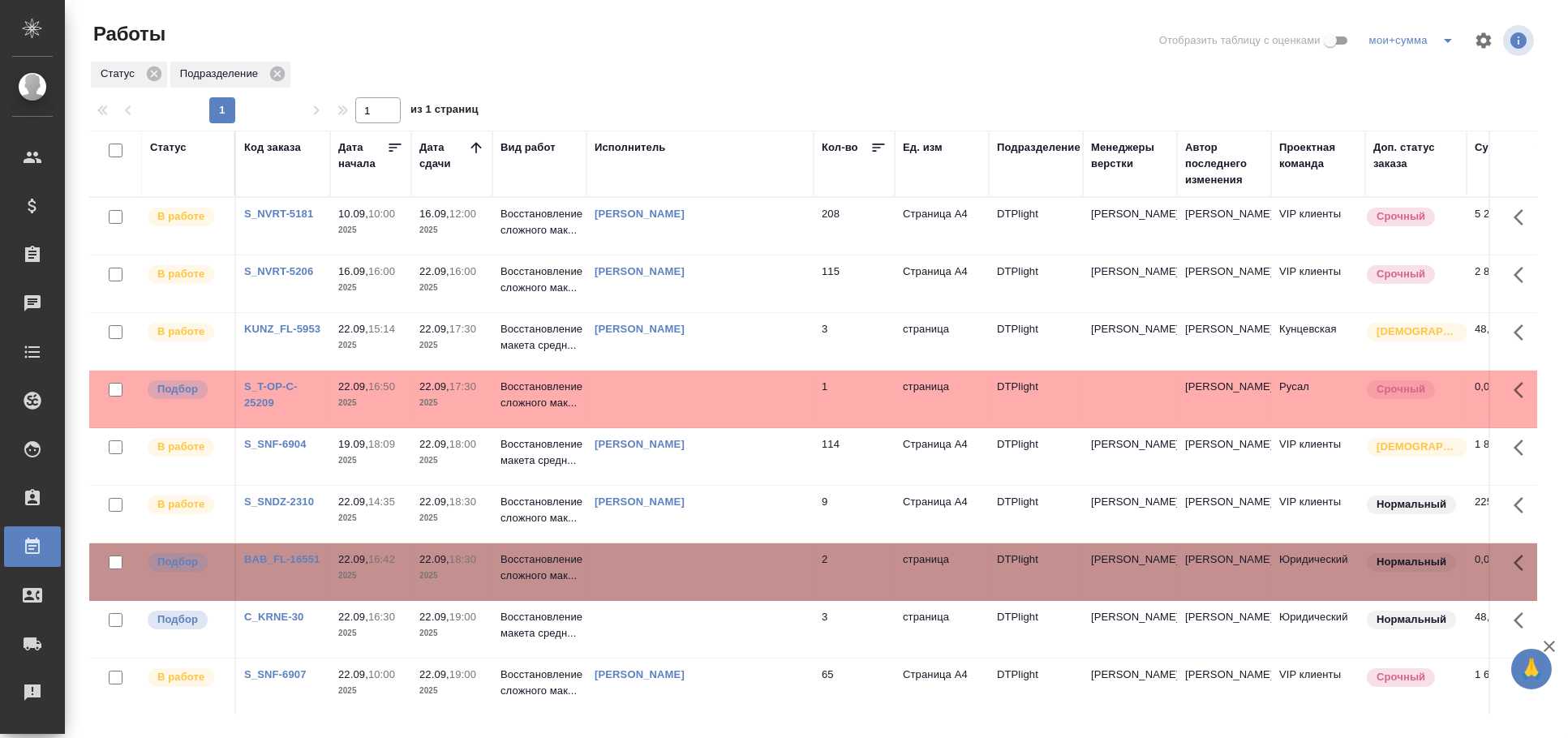
click at [744, 399] on td at bounding box center [700, 399] width 227 height 57
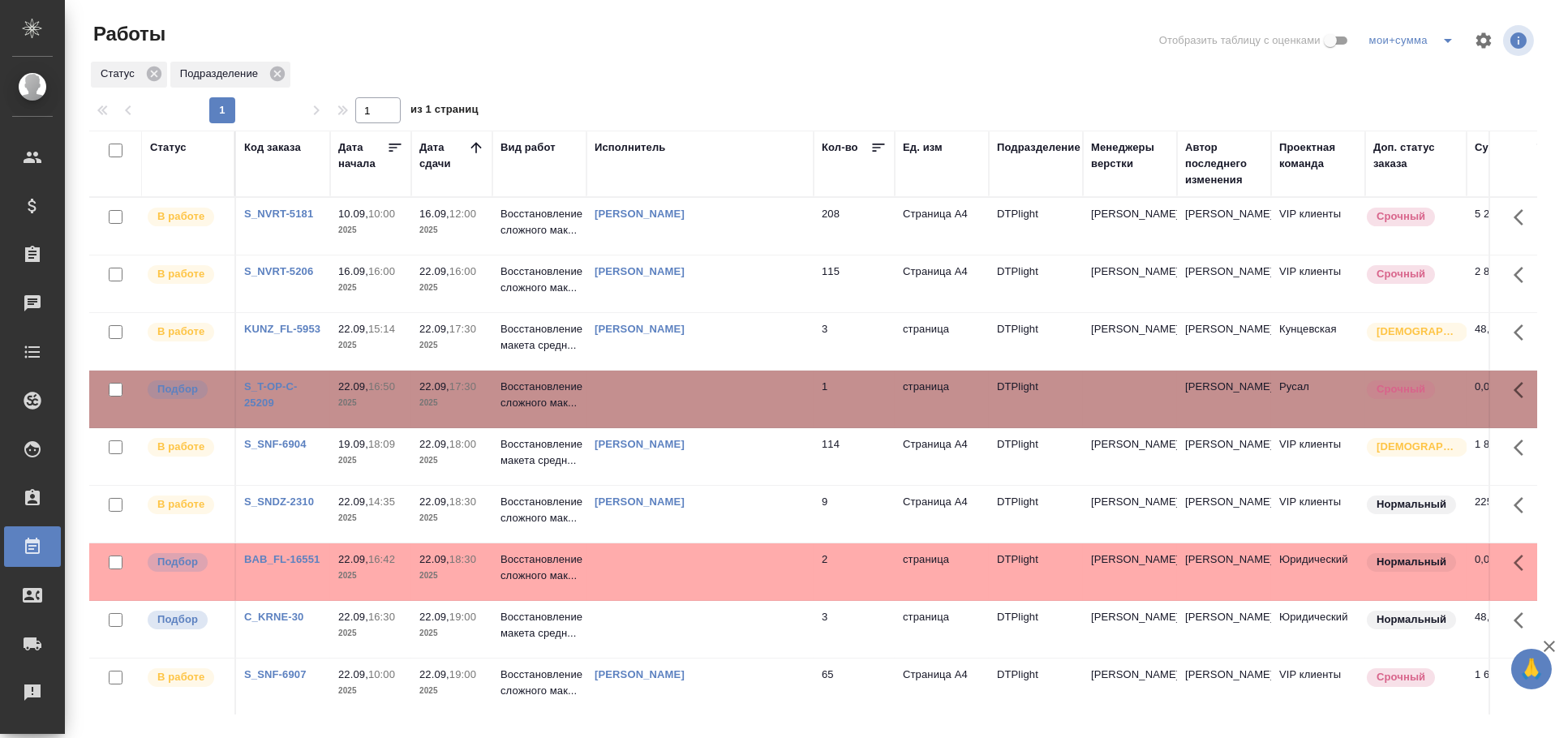
click at [744, 399] on td at bounding box center [700, 399] width 227 height 57
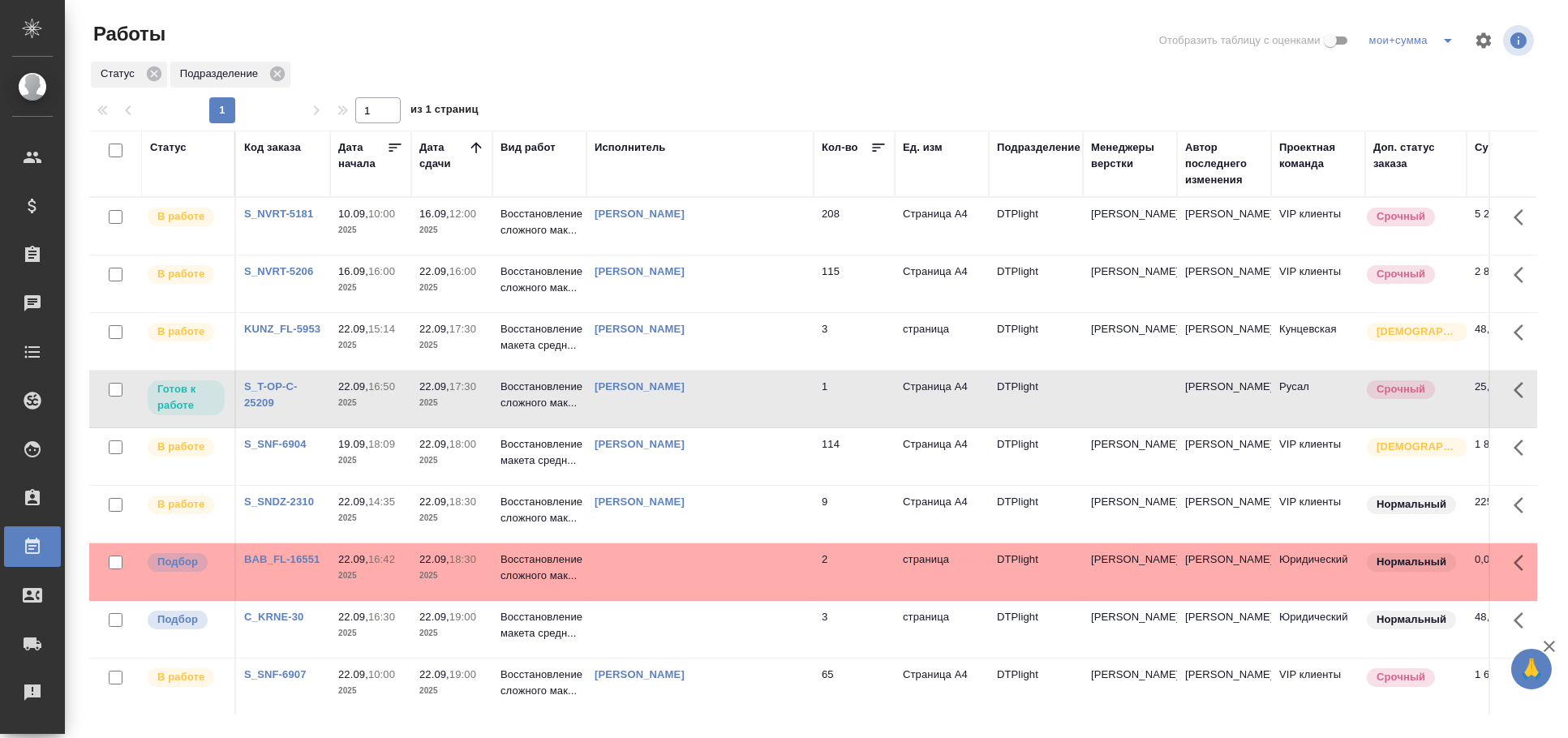
scroll to position [89, 0]
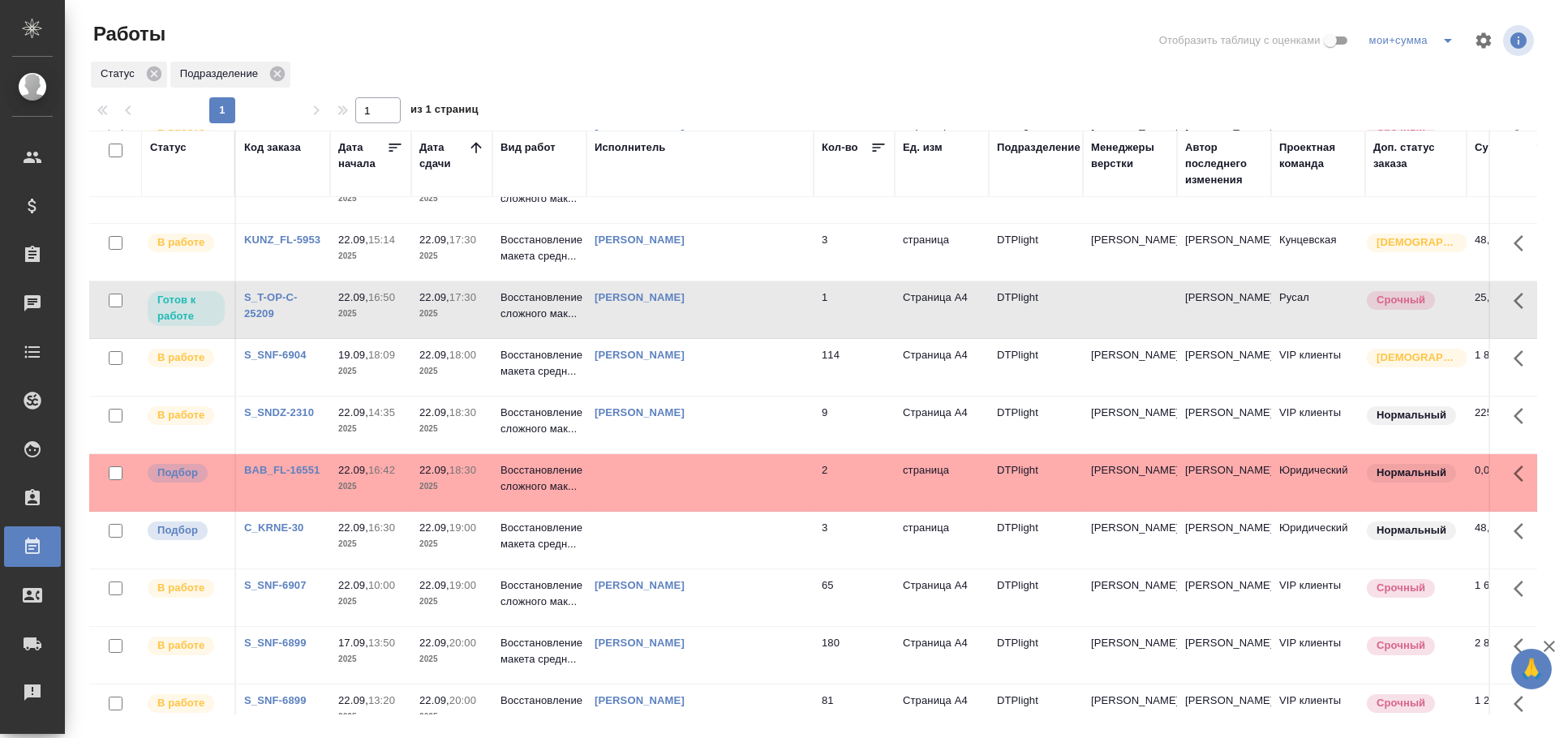
click at [799, 481] on td at bounding box center [700, 483] width 227 height 57
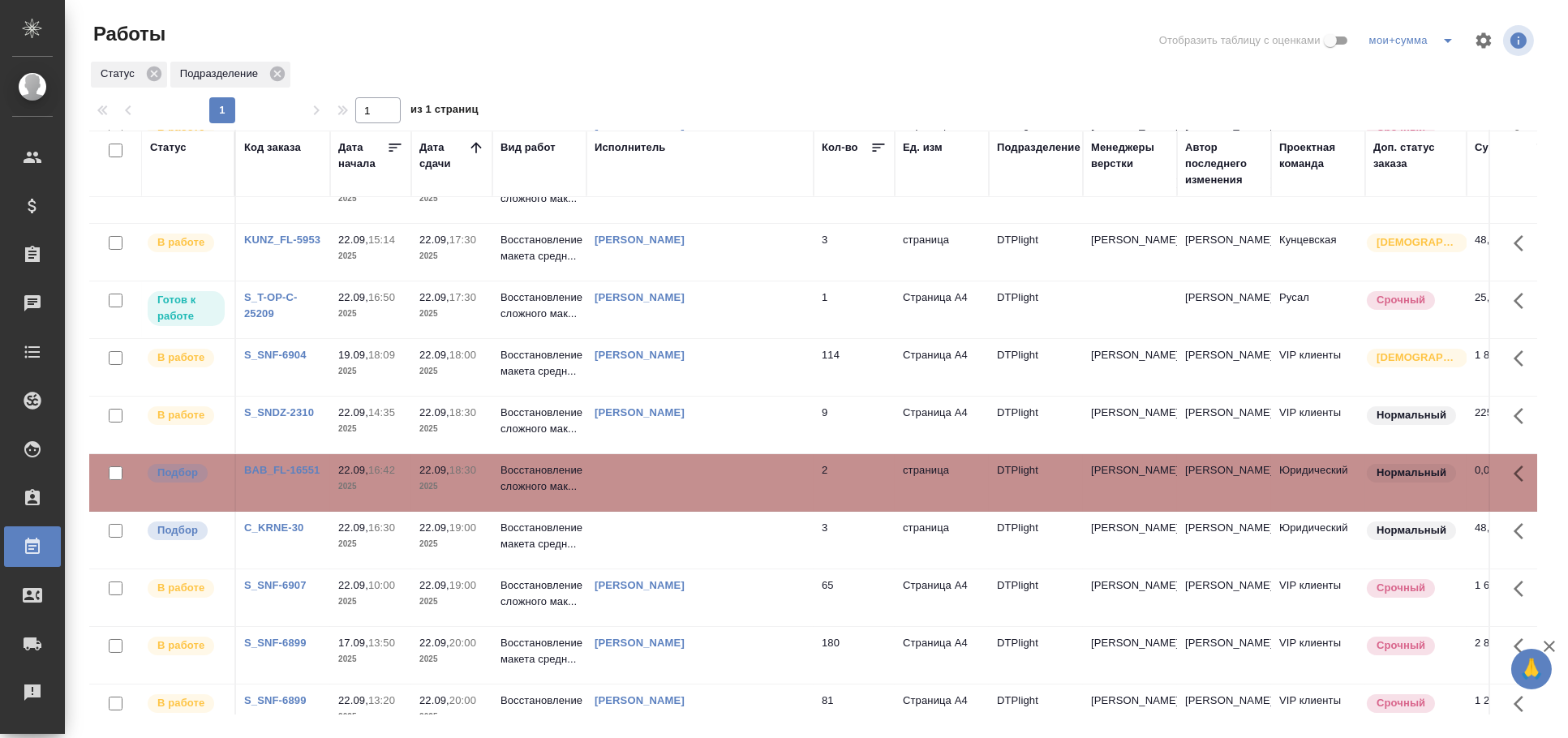
scroll to position [270, 0]
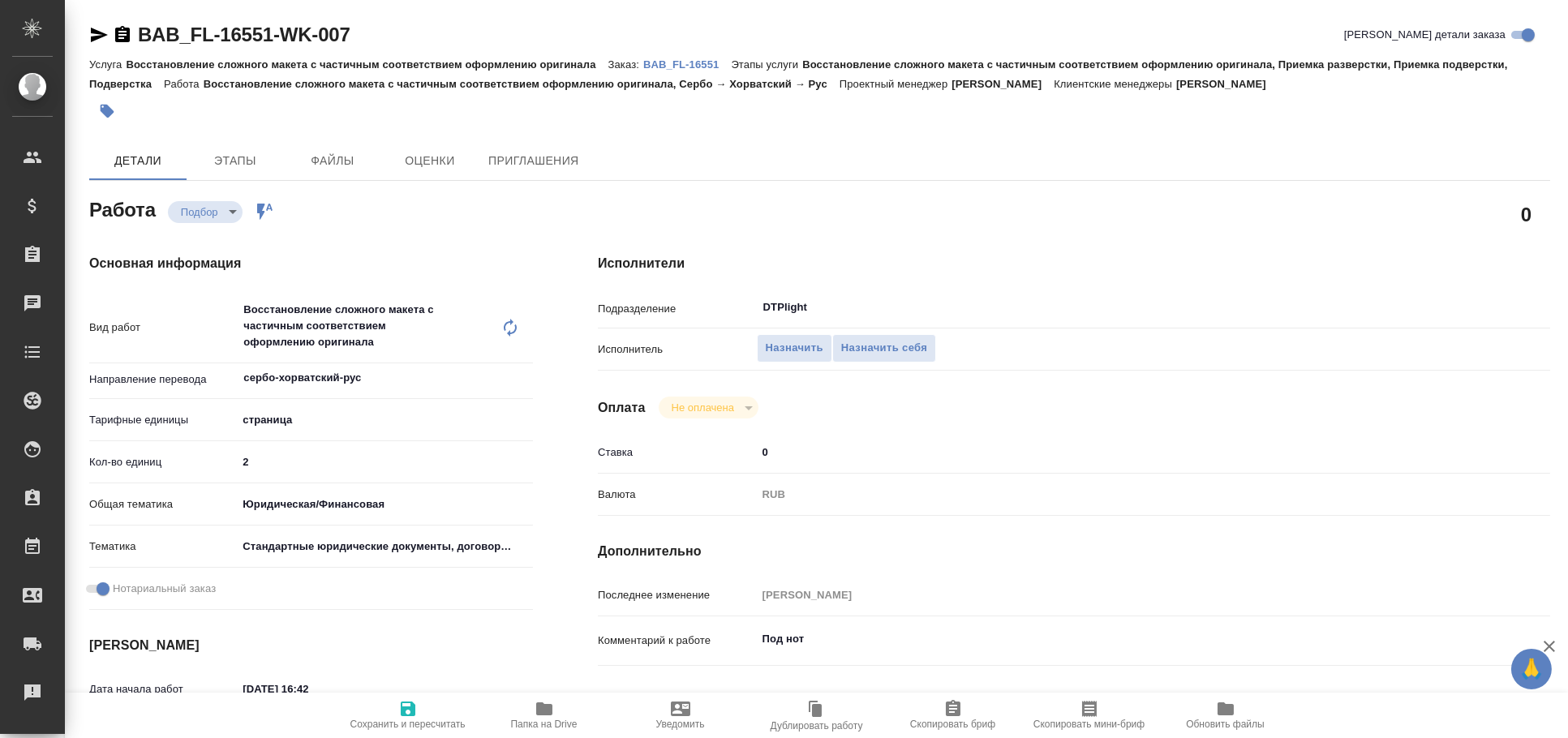
type textarea "x"
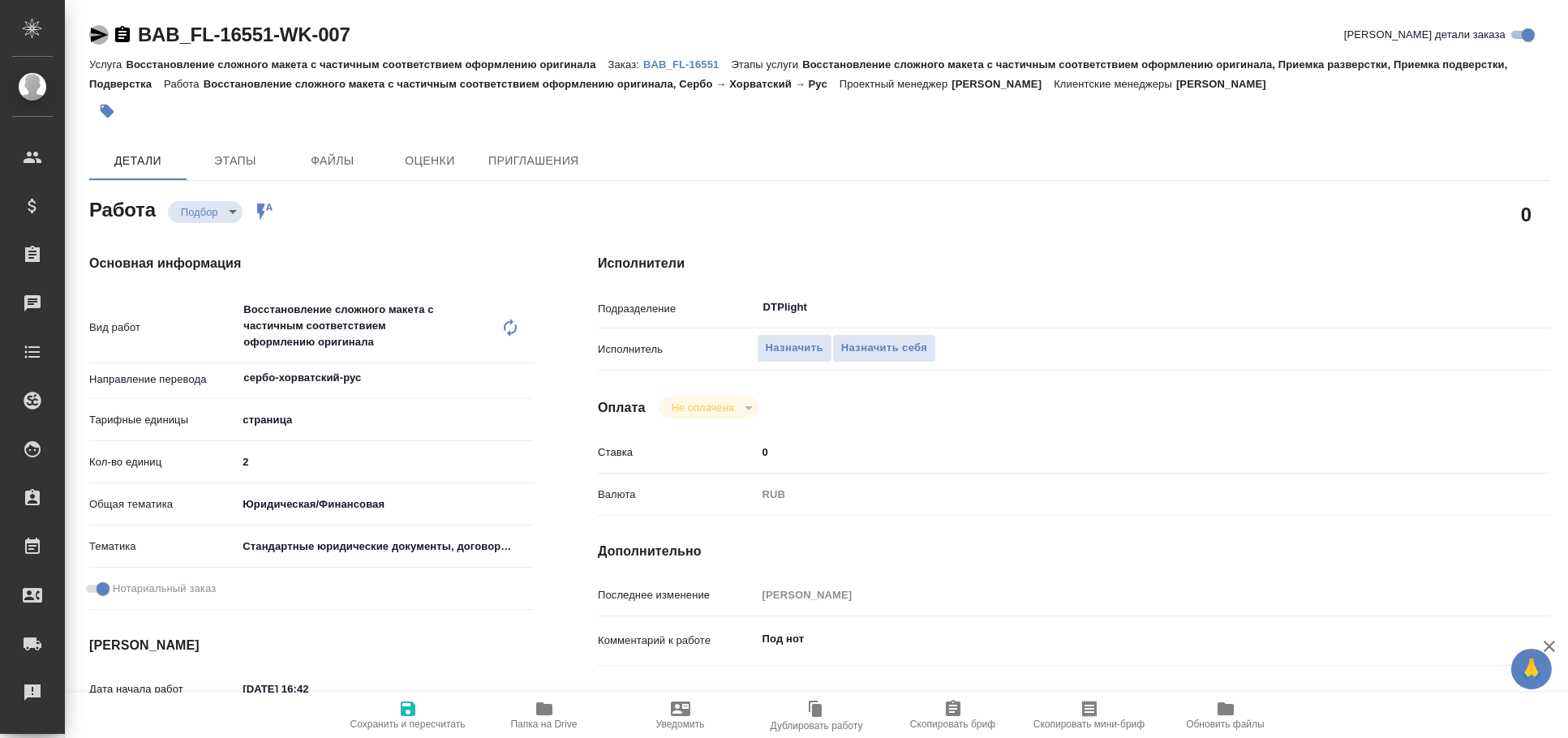
click at [100, 36] on icon "button" at bounding box center [99, 34] width 17 height 15
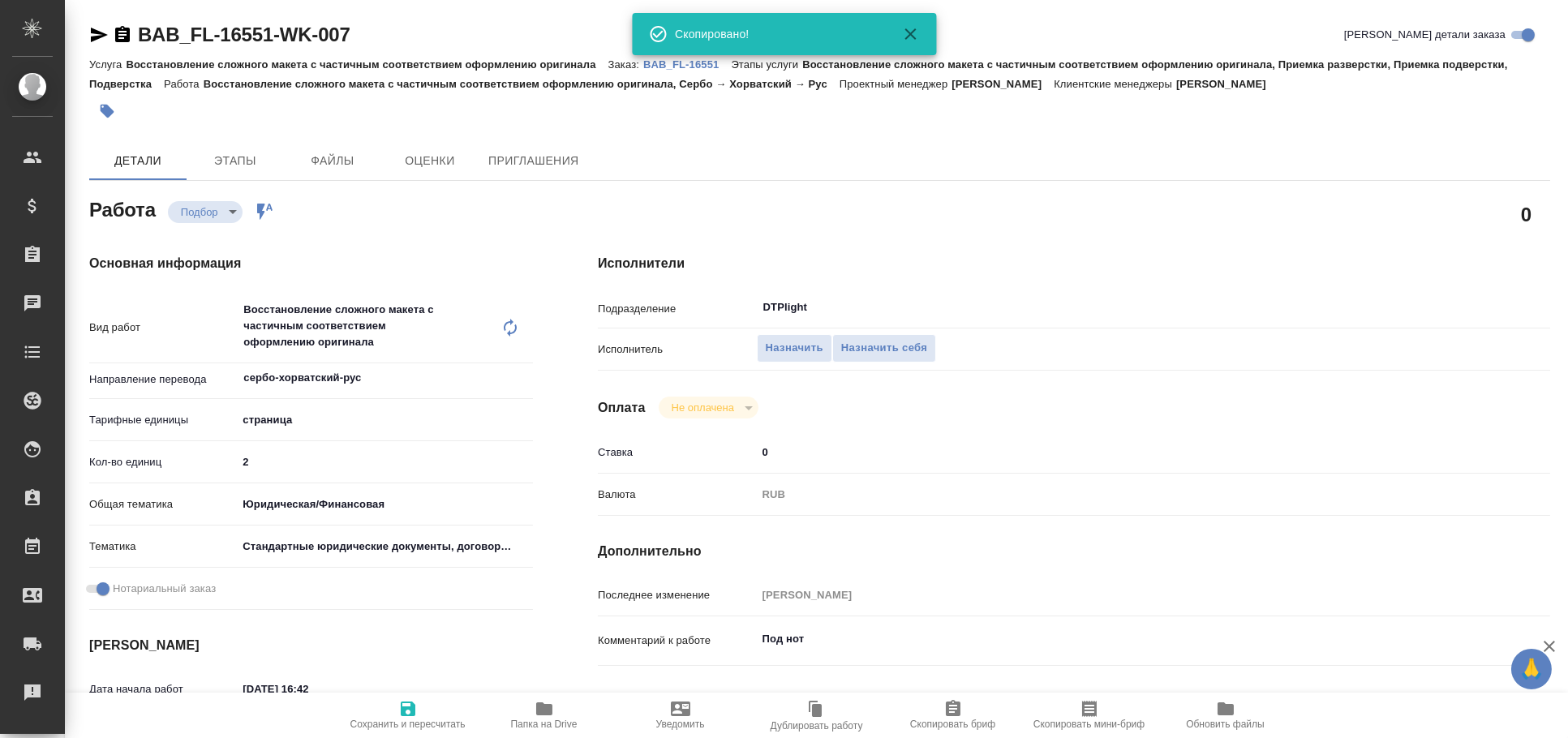
type textarea "x"
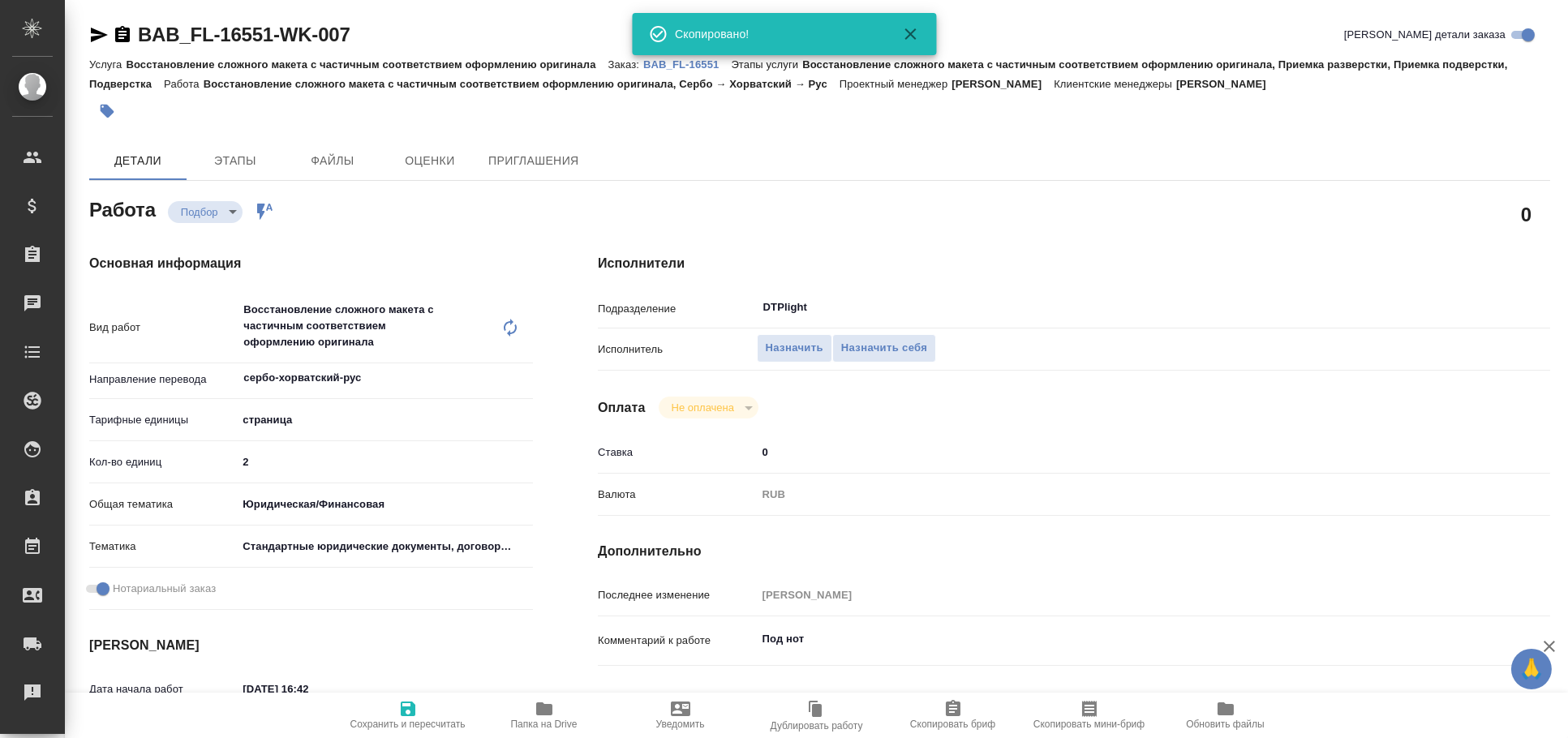
type textarea "x"
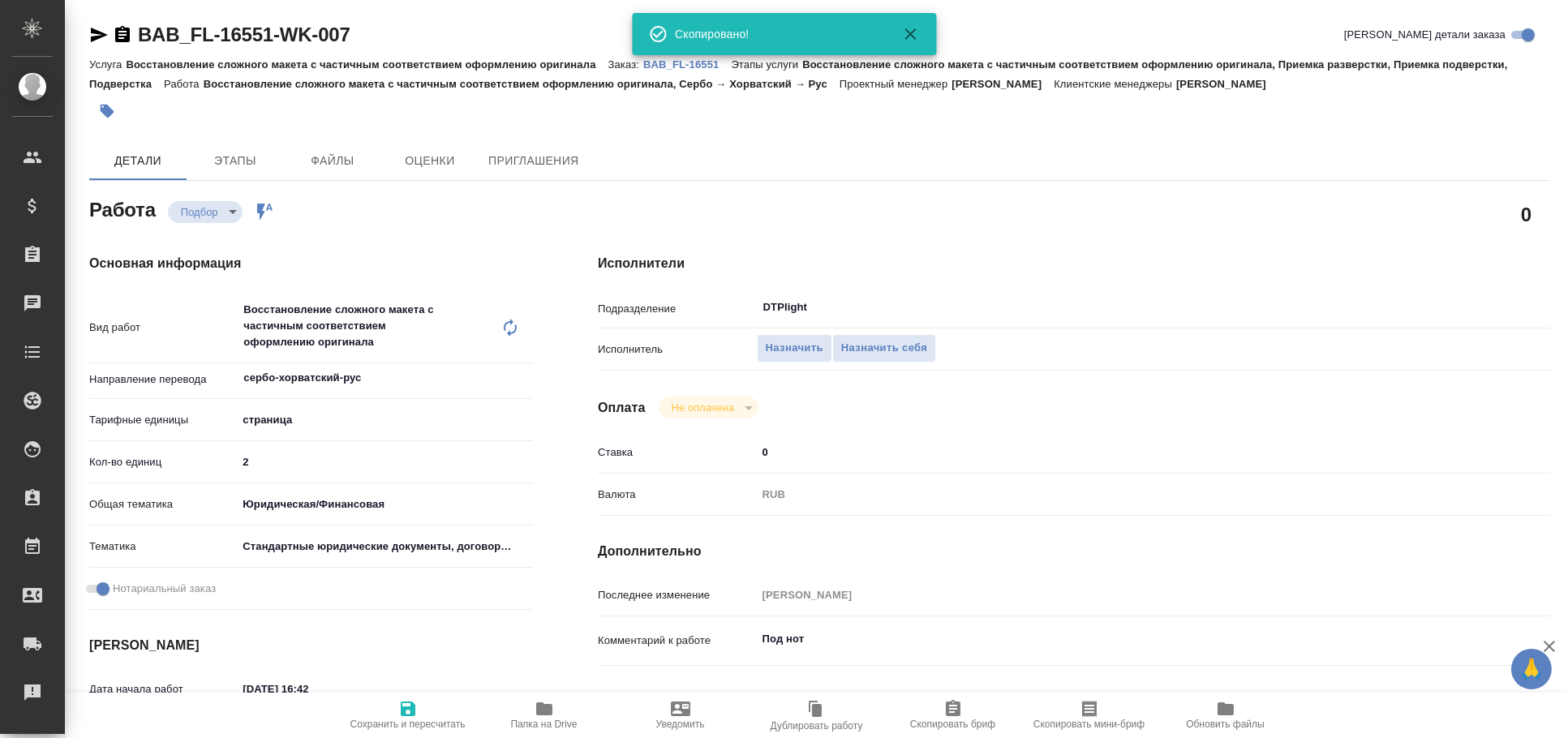
type textarea "x"
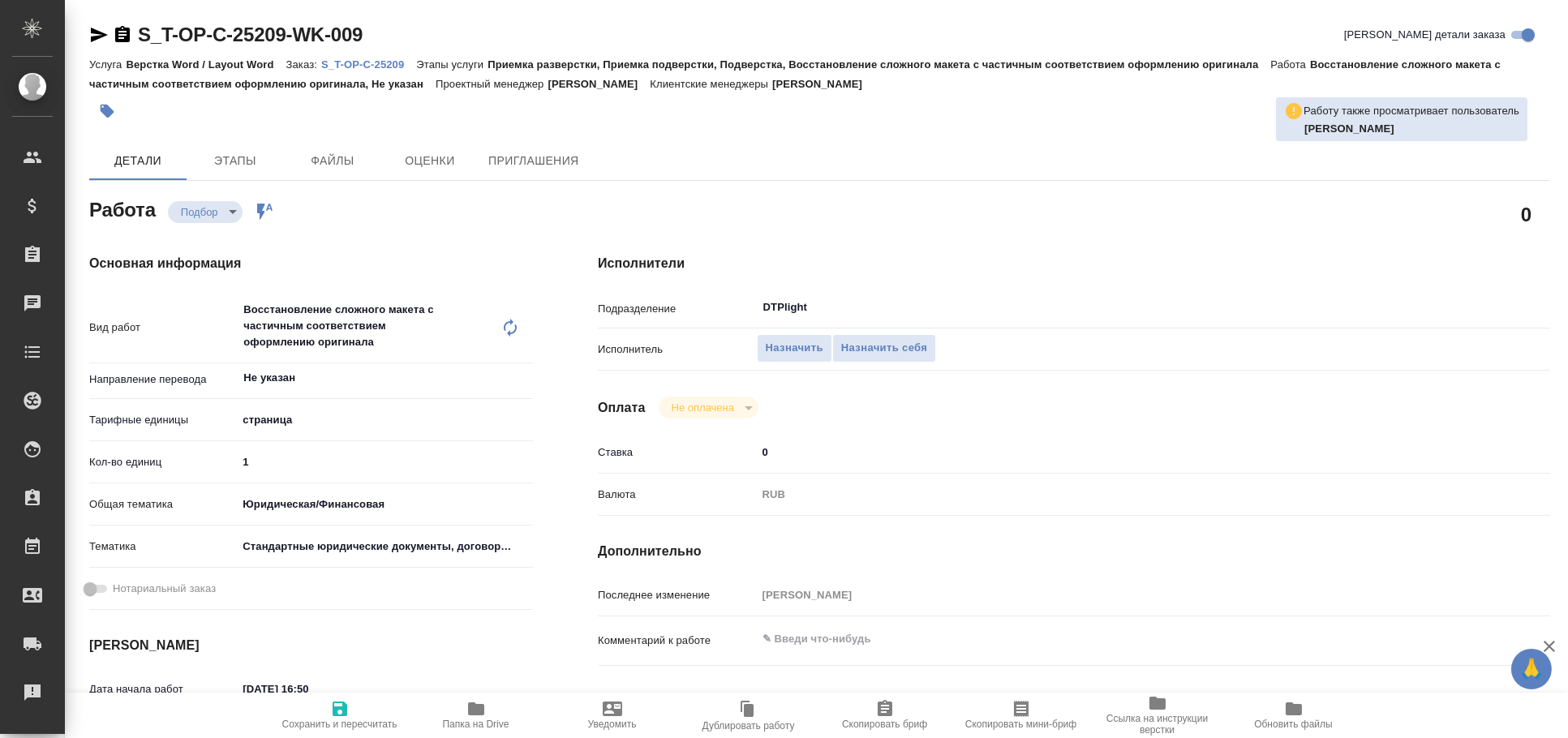
type textarea "x"
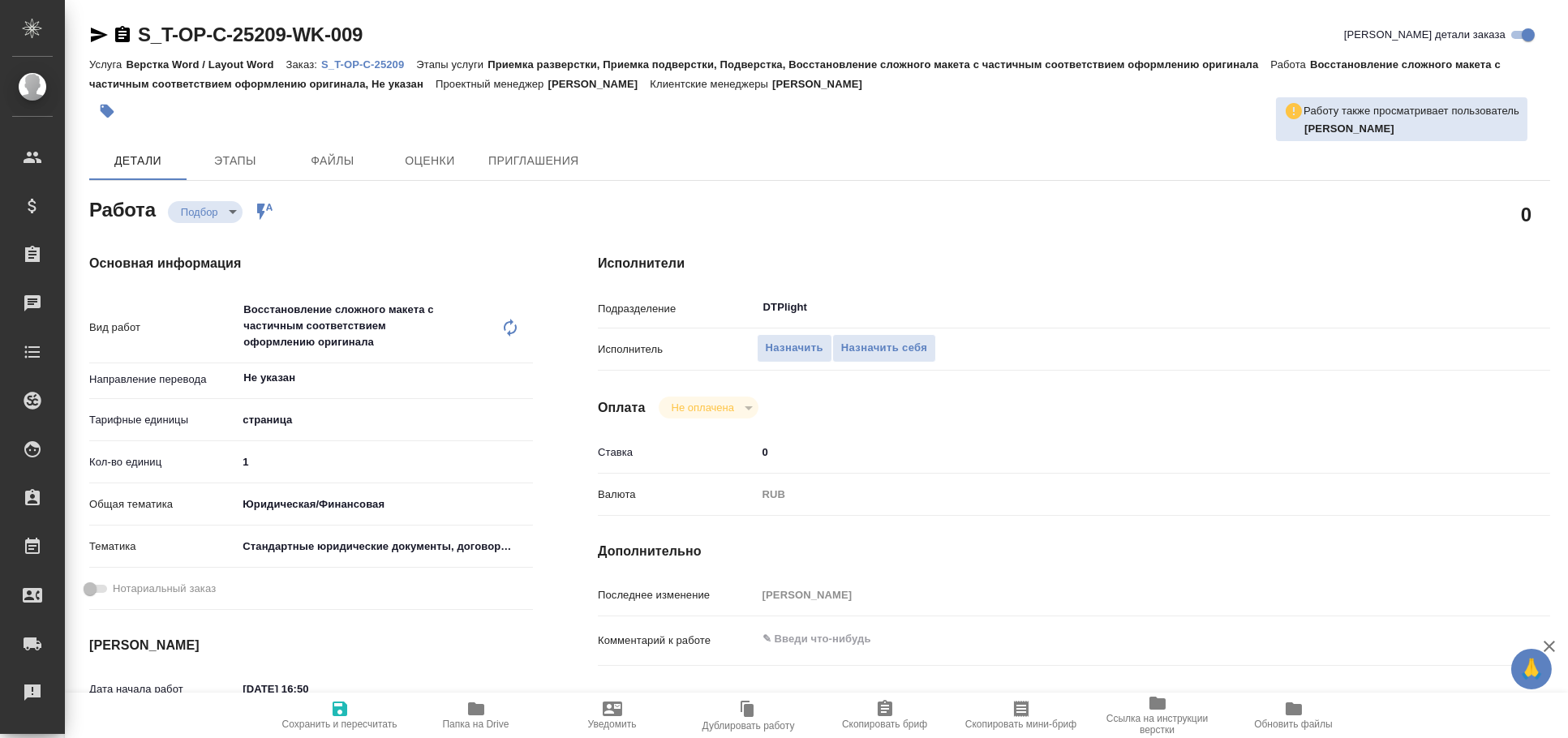
click at [92, 33] on icon "button" at bounding box center [99, 35] width 20 height 20
type textarea "x"
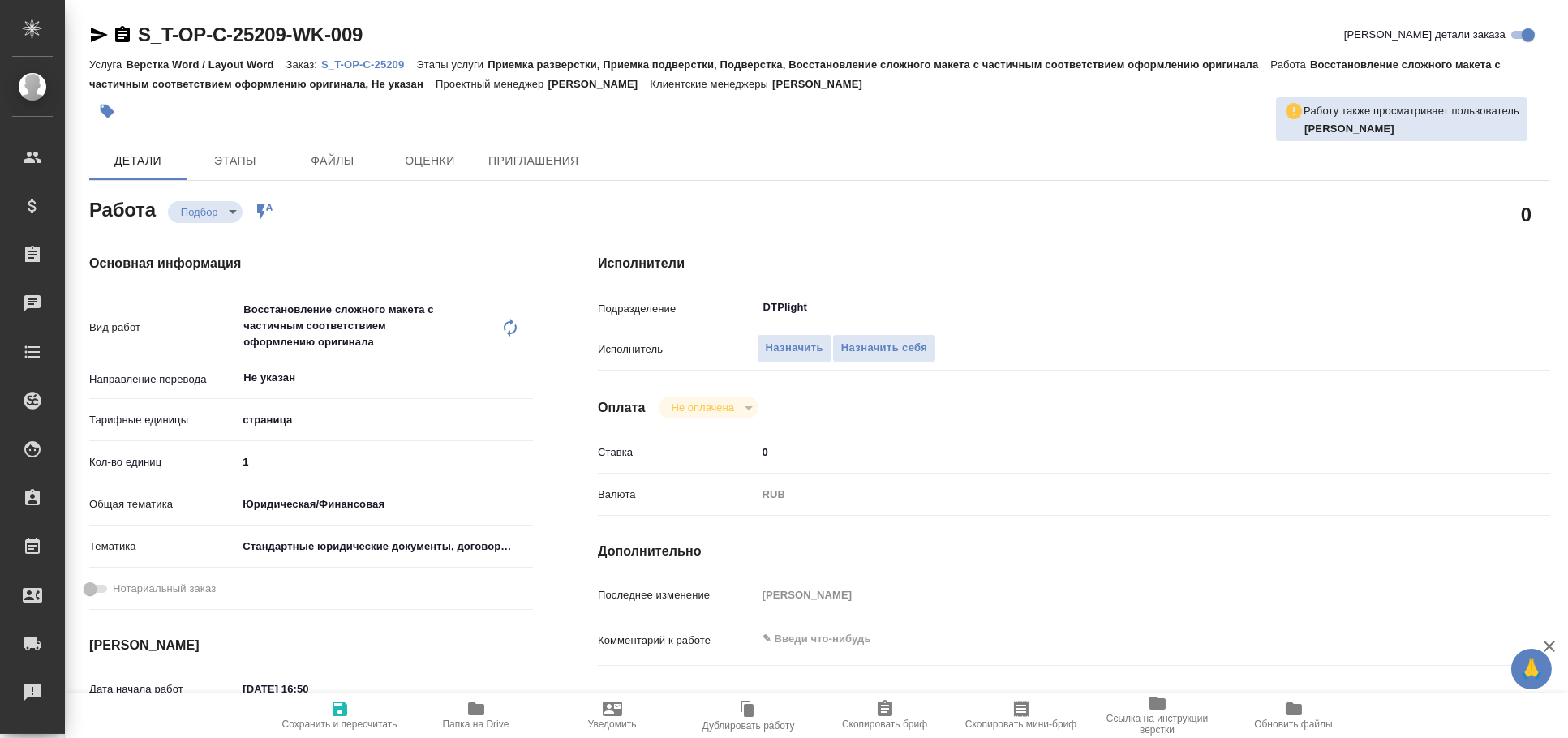
type textarea "x"
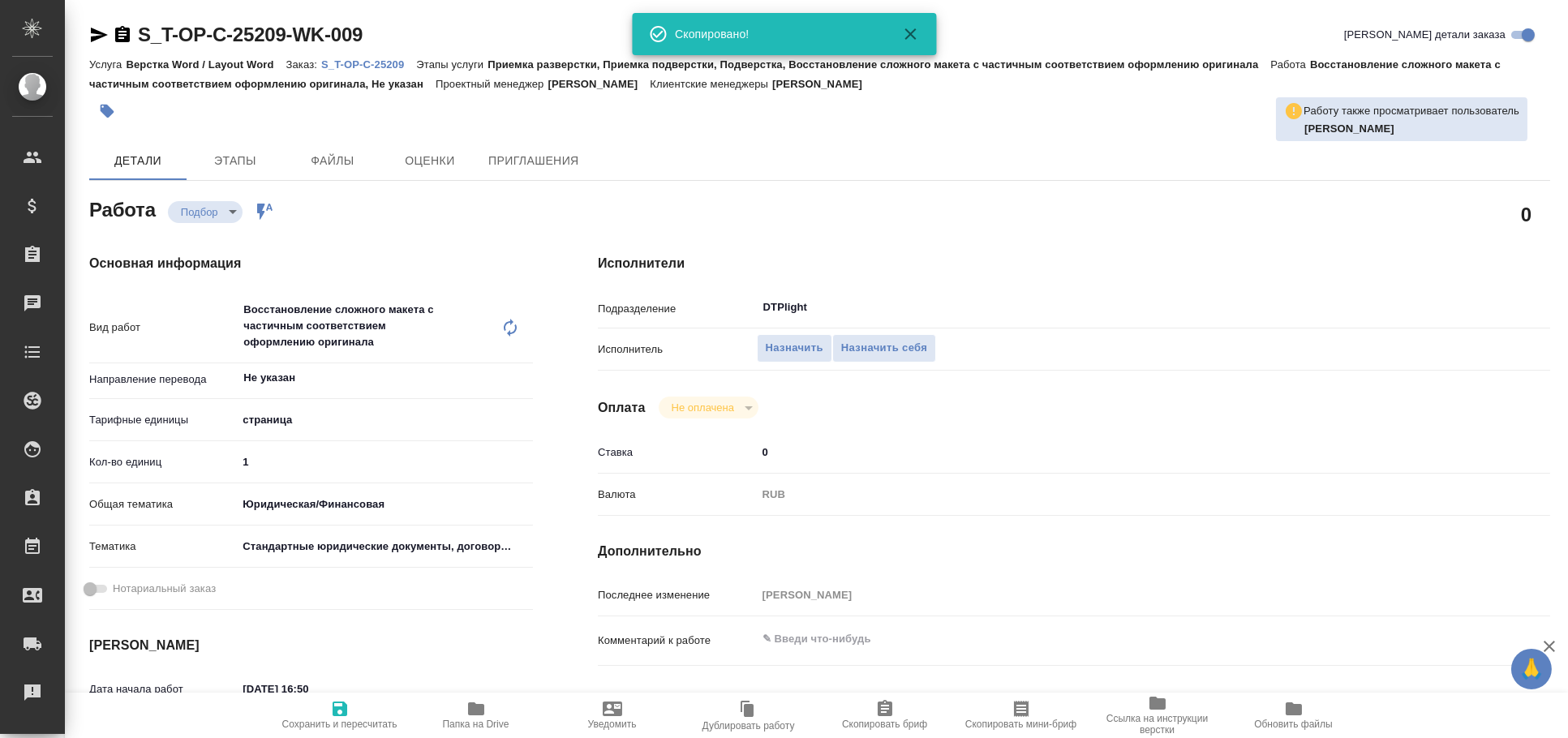
type textarea "x"
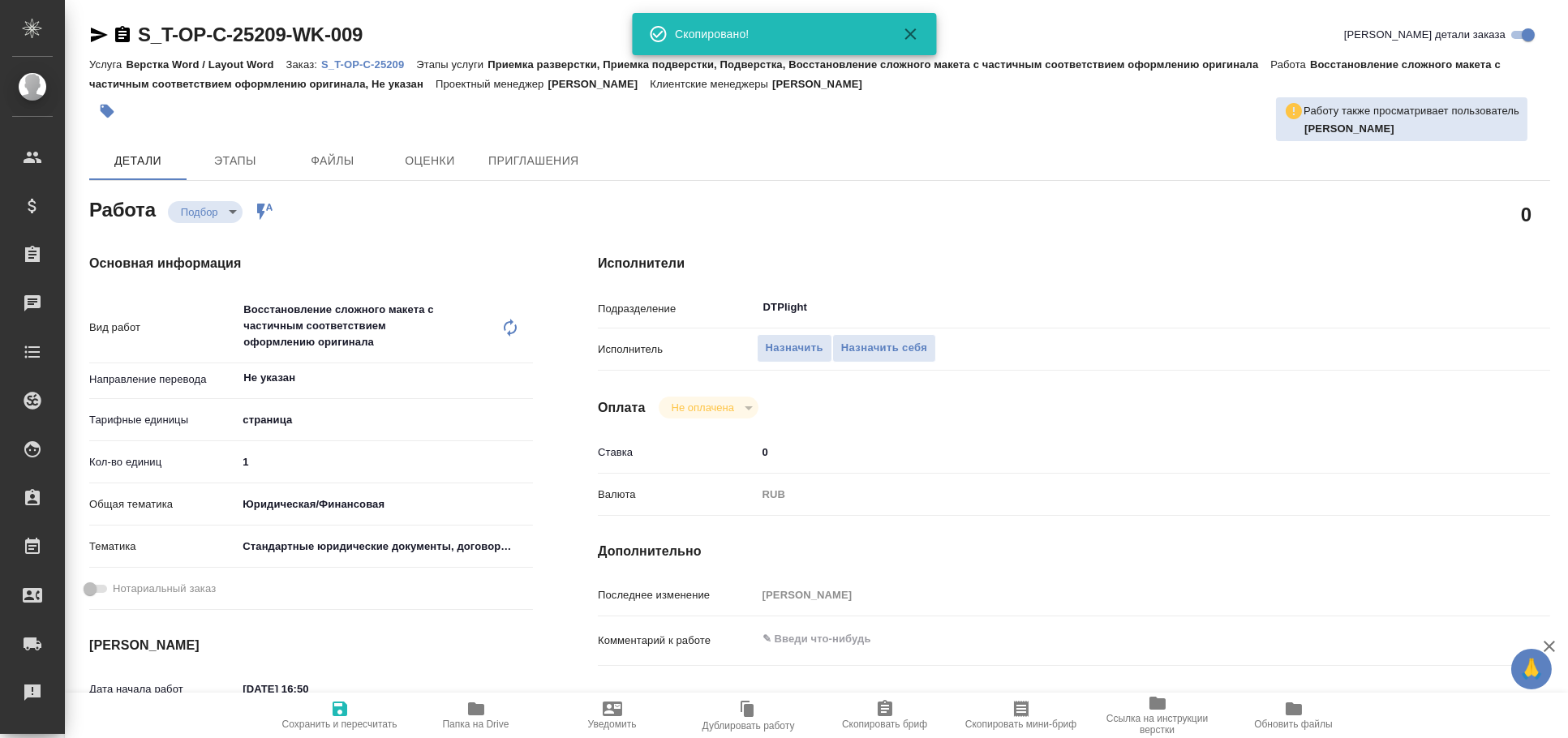
type textarea "x"
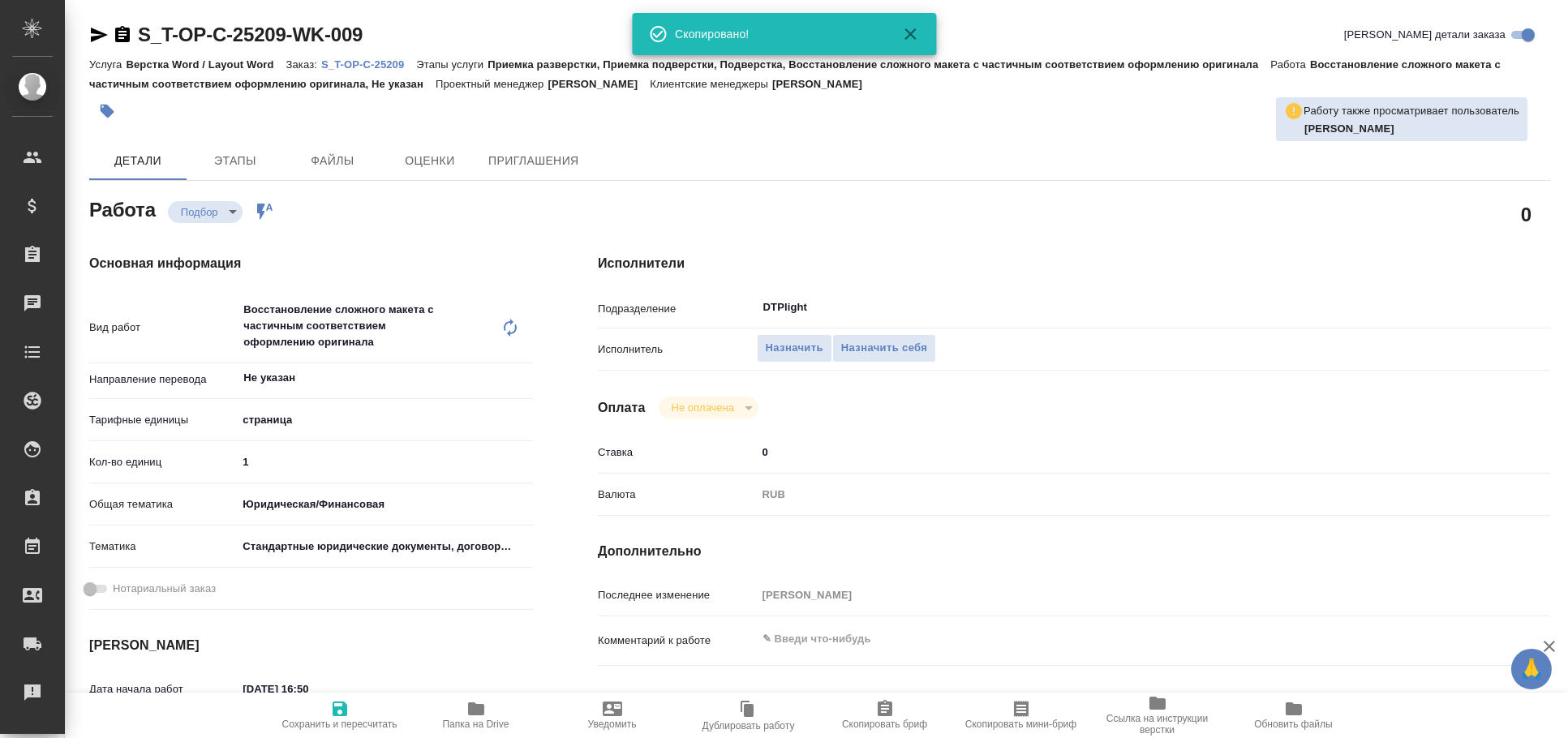
type textarea "x"
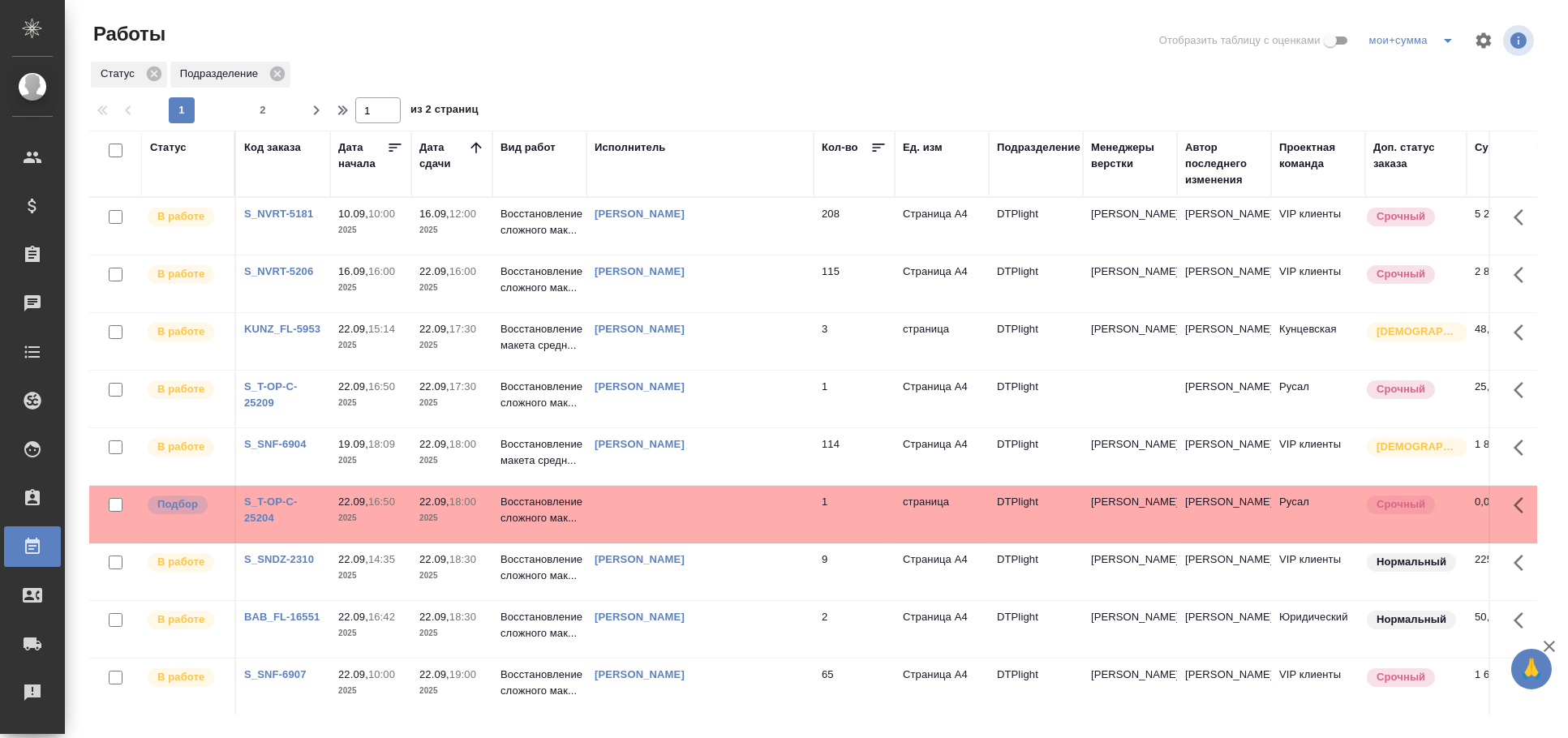
click at [740, 519] on td at bounding box center [700, 514] width 227 height 57
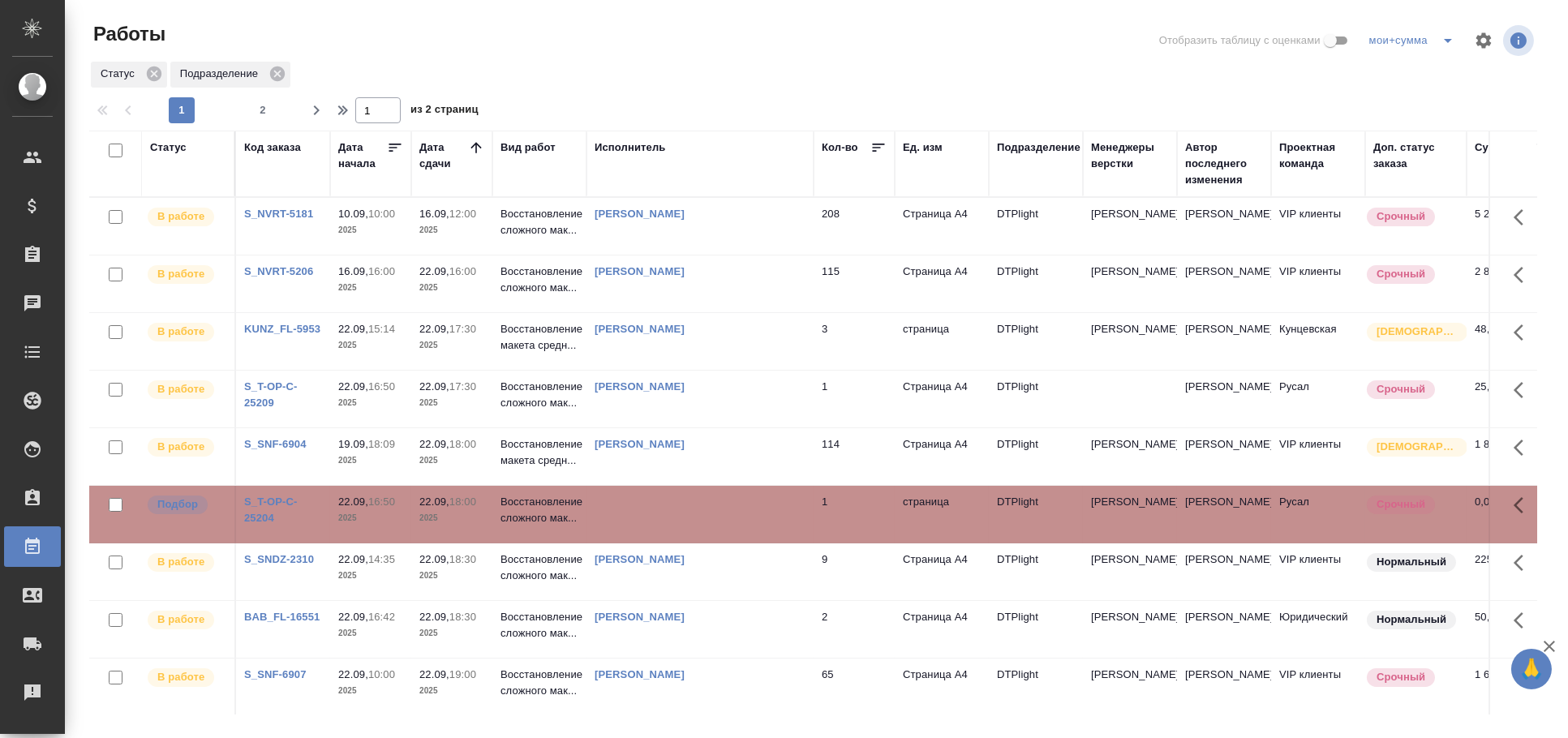
click at [740, 519] on td at bounding box center [700, 514] width 227 height 57
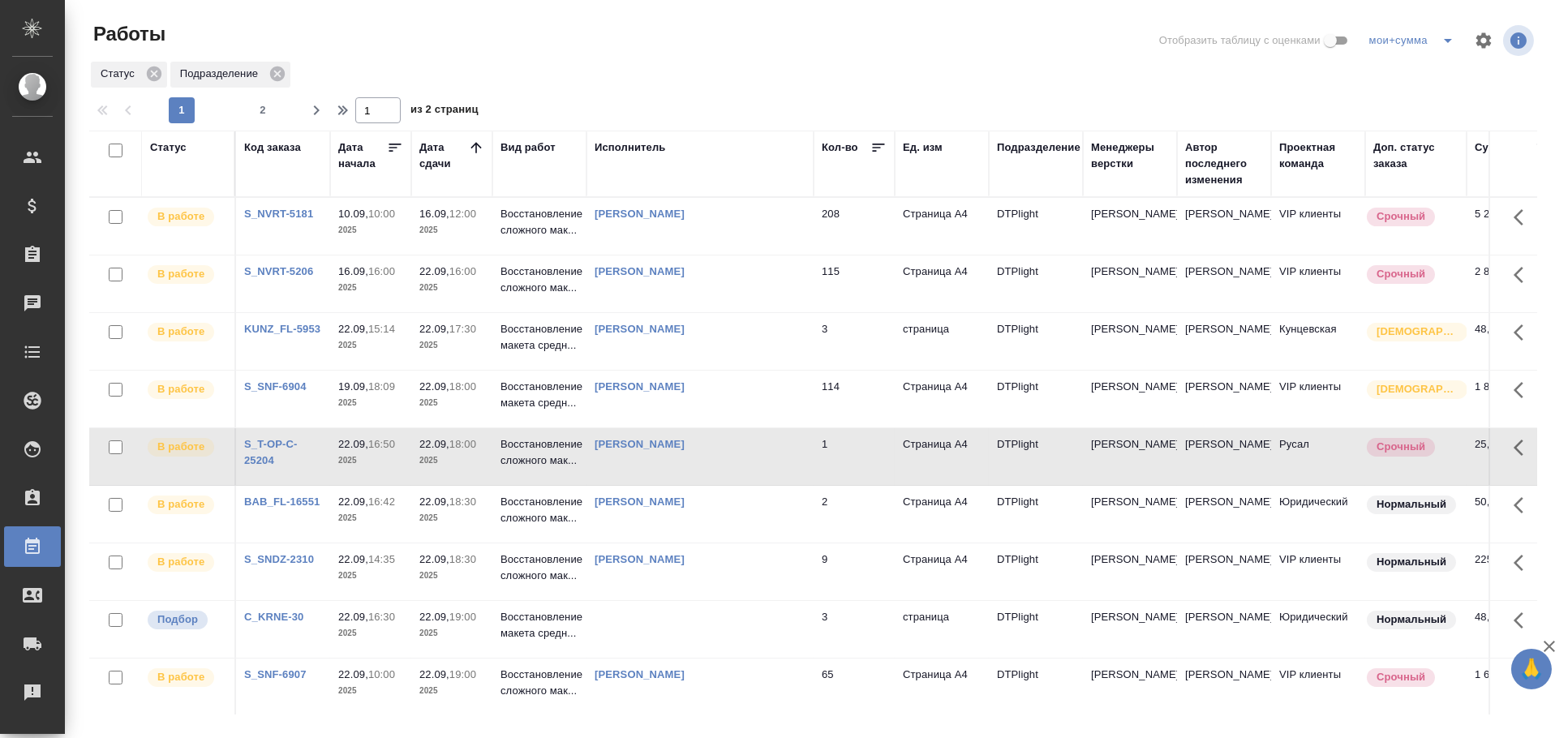
click at [601, 616] on td at bounding box center [700, 629] width 227 height 57
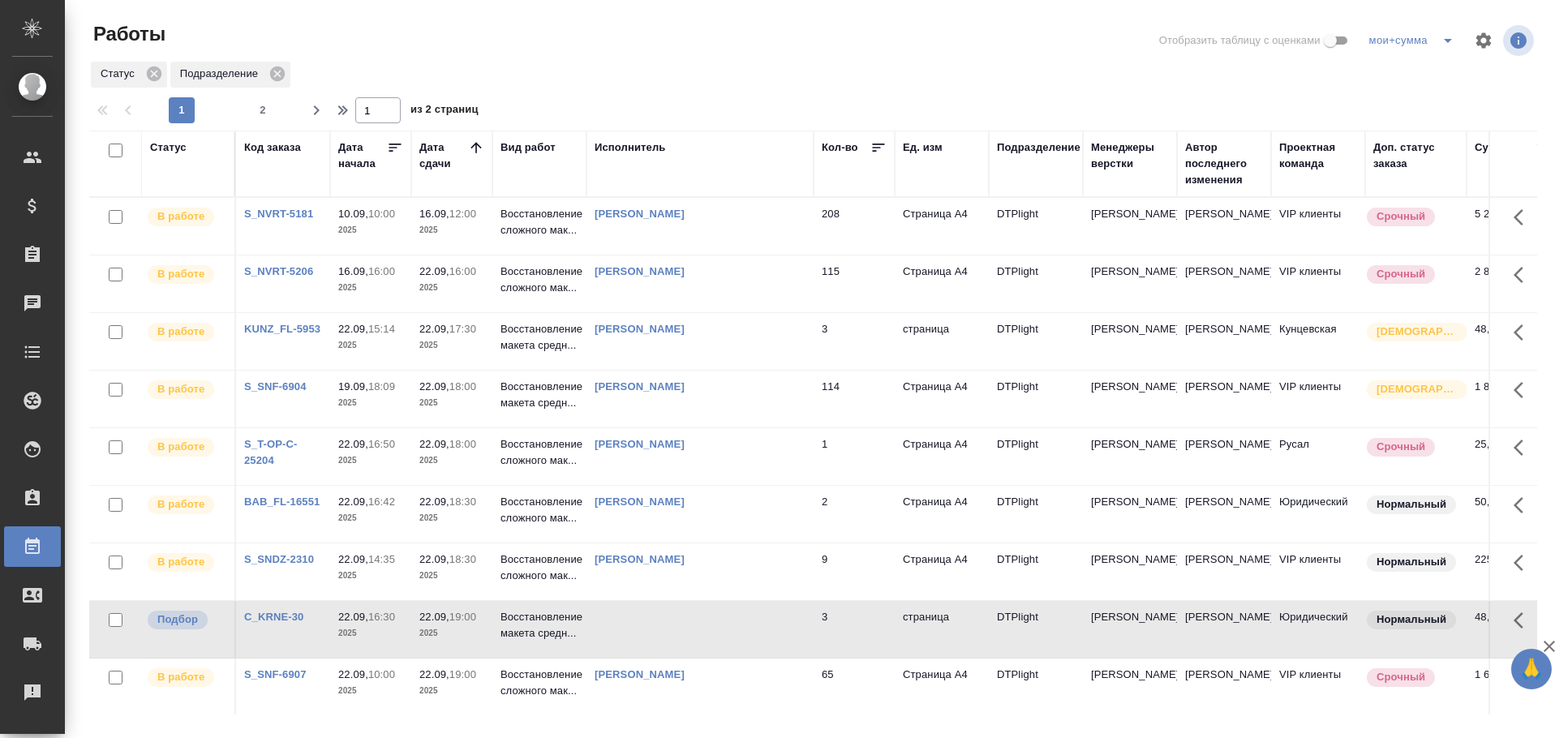
click at [628, 621] on td at bounding box center [700, 629] width 227 height 57
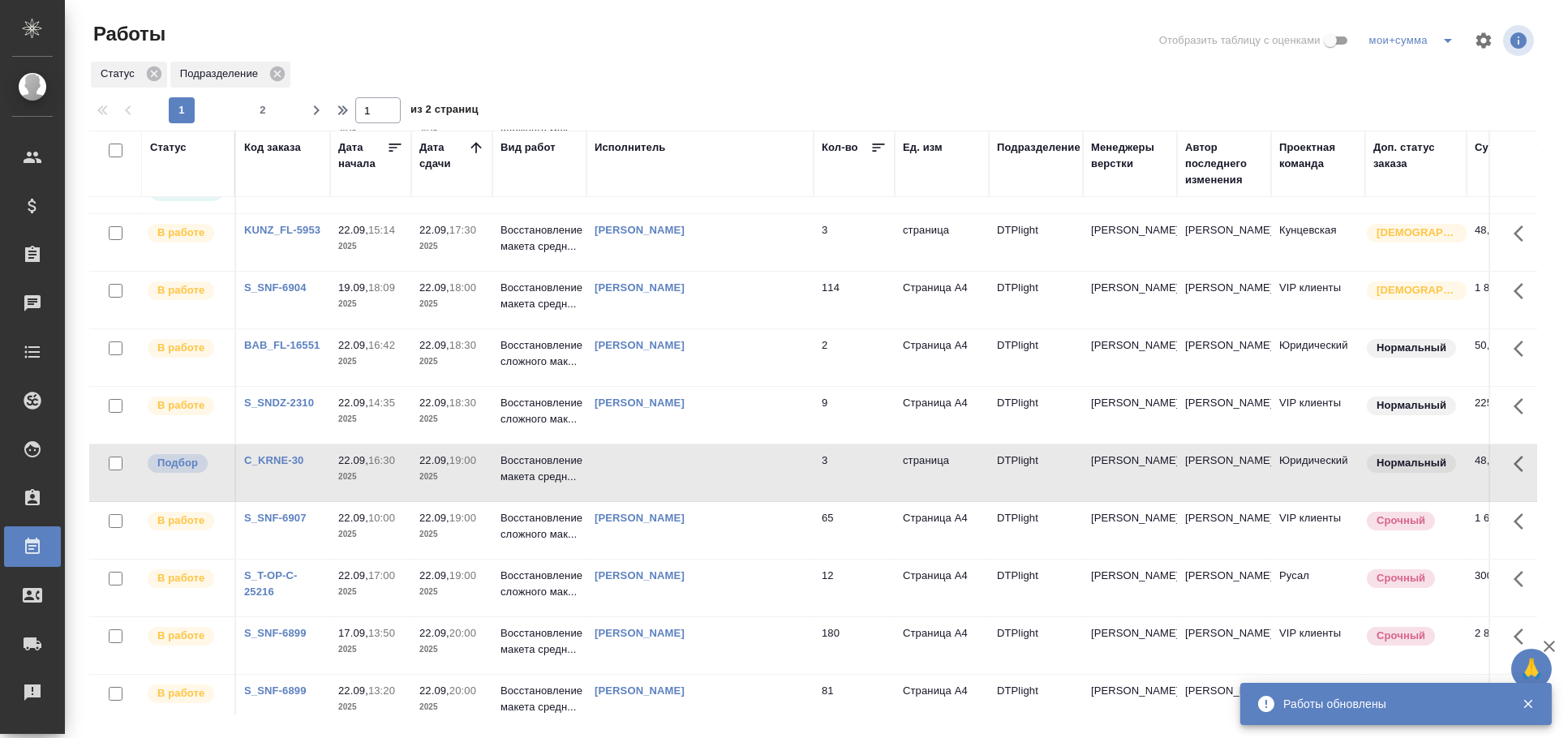
scroll to position [180, 0]
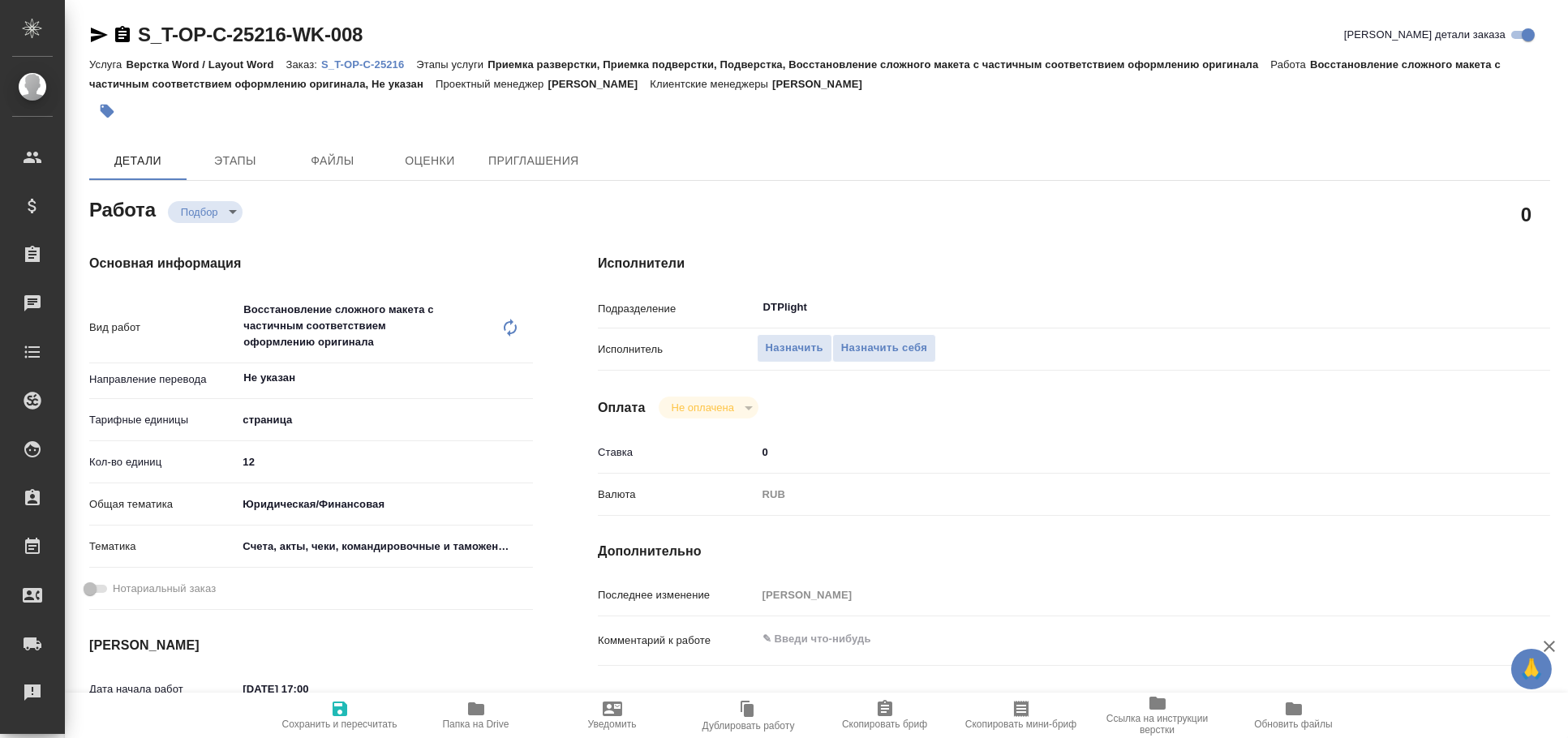
type textarea "x"
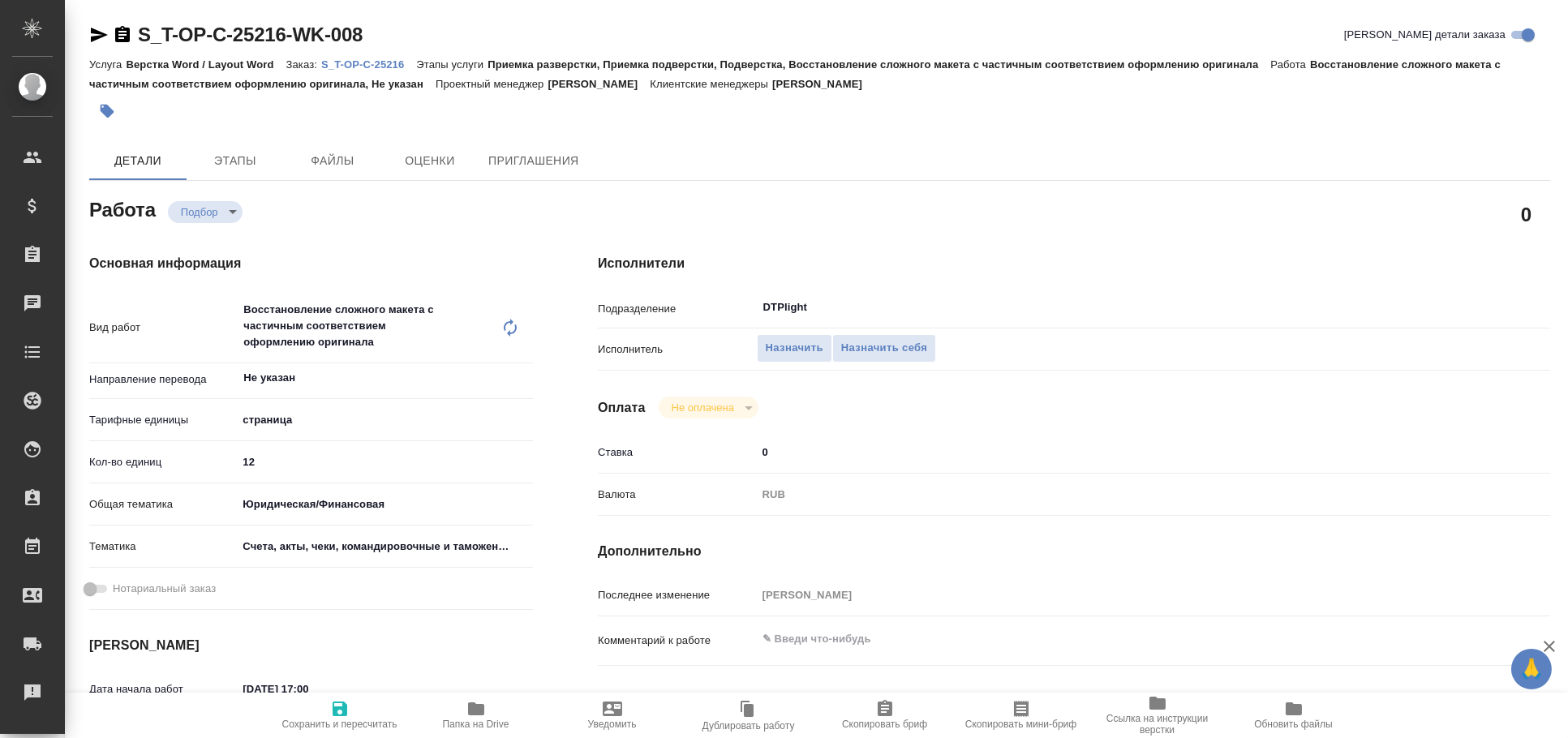
type textarea "x"
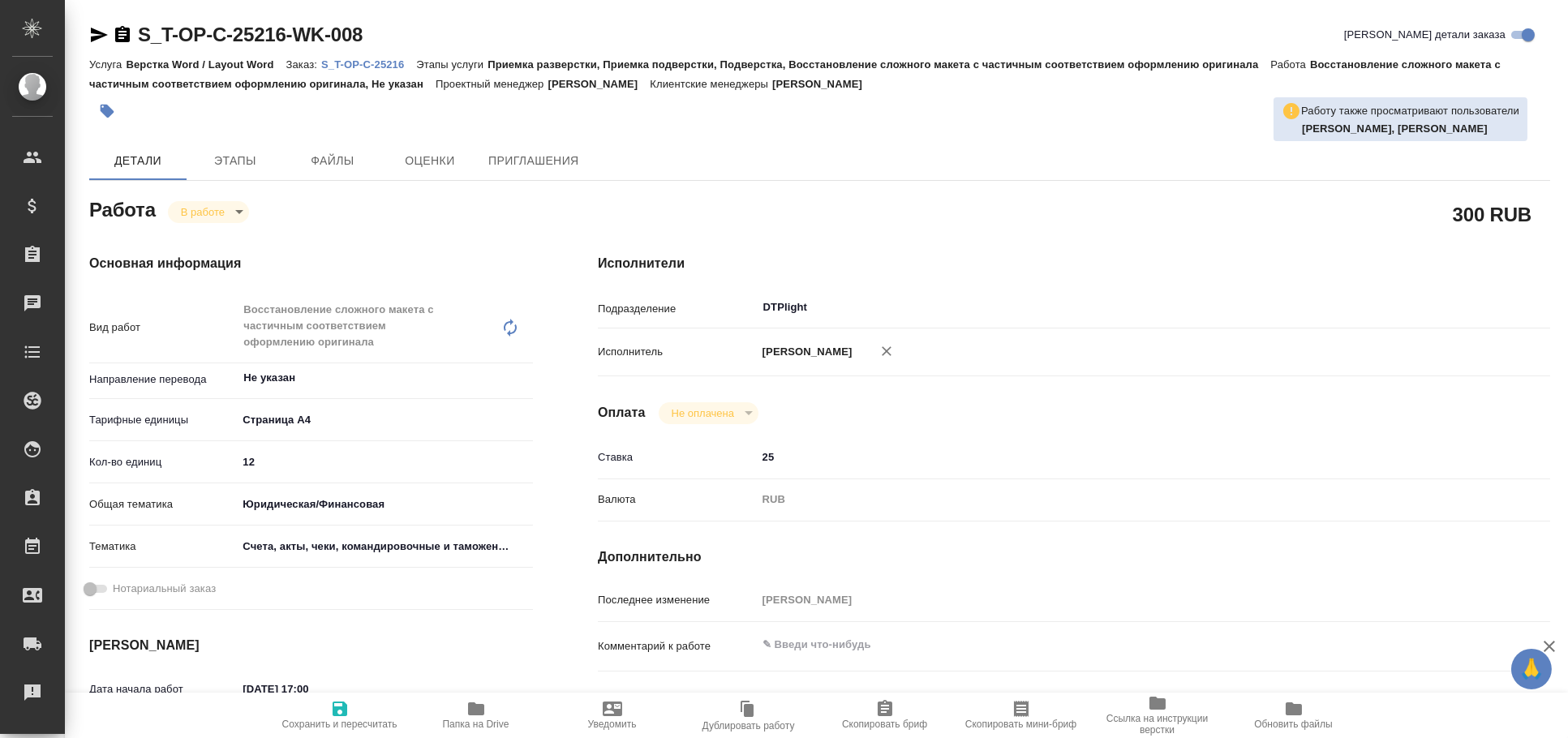
type textarea "x"
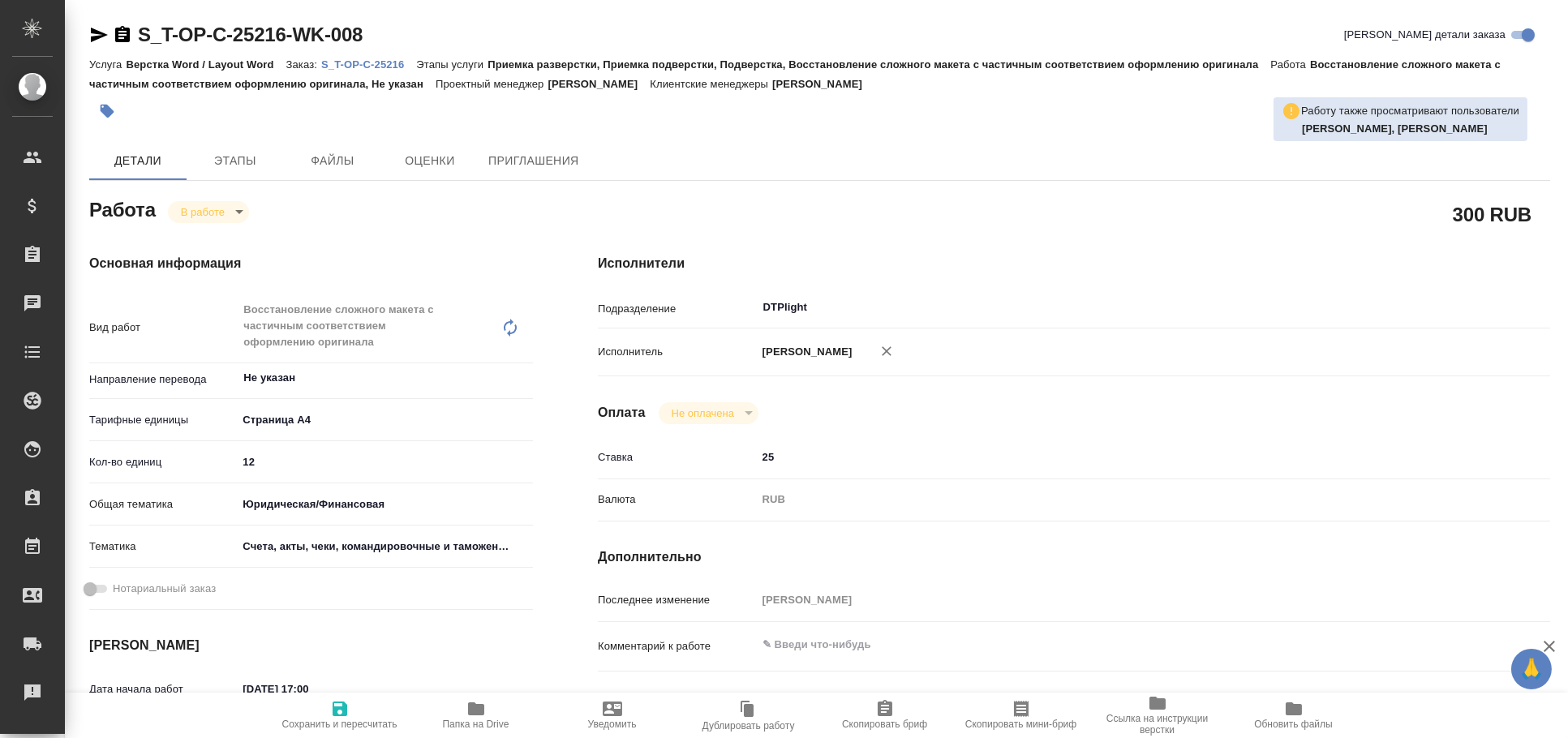
type textarea "x"
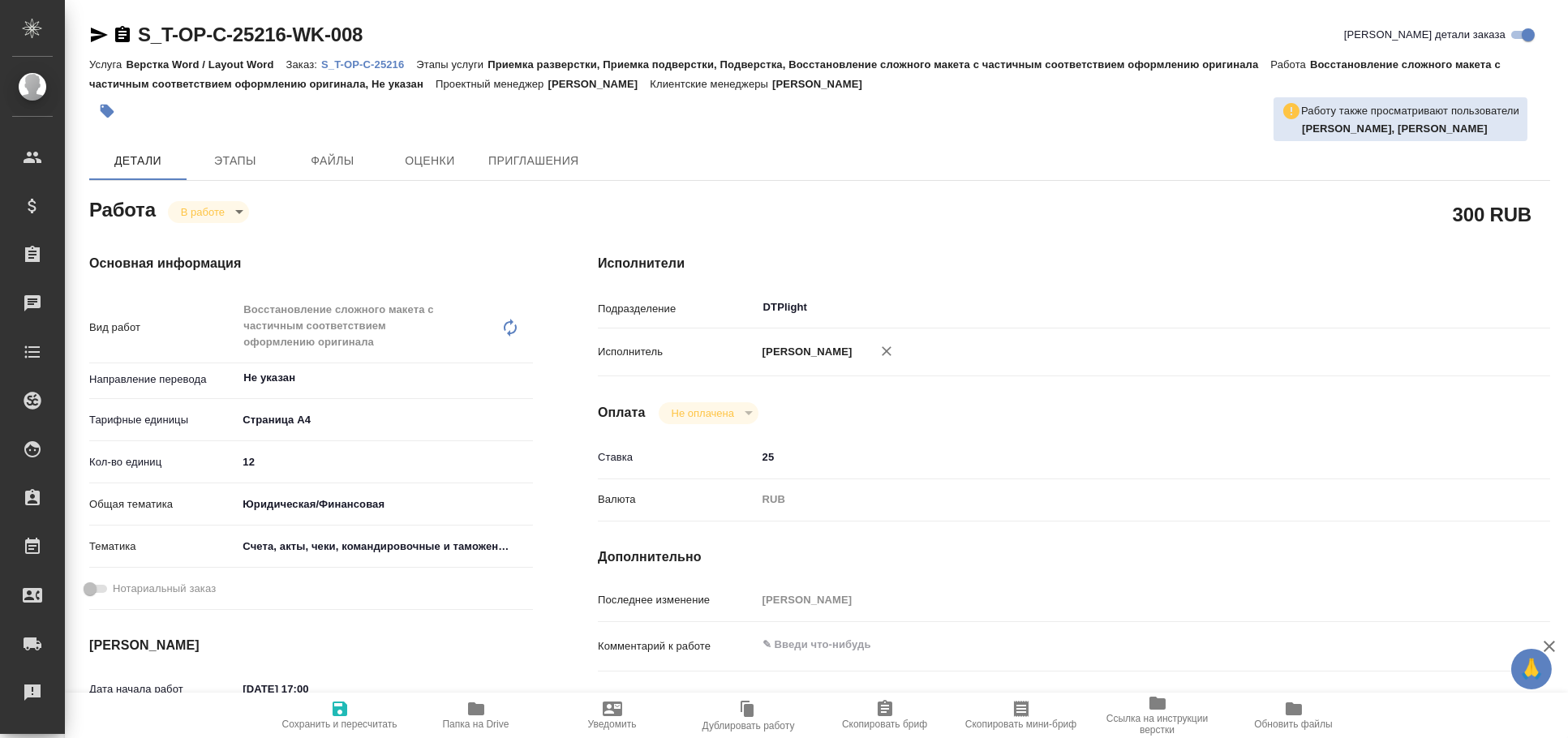
type textarea "x"
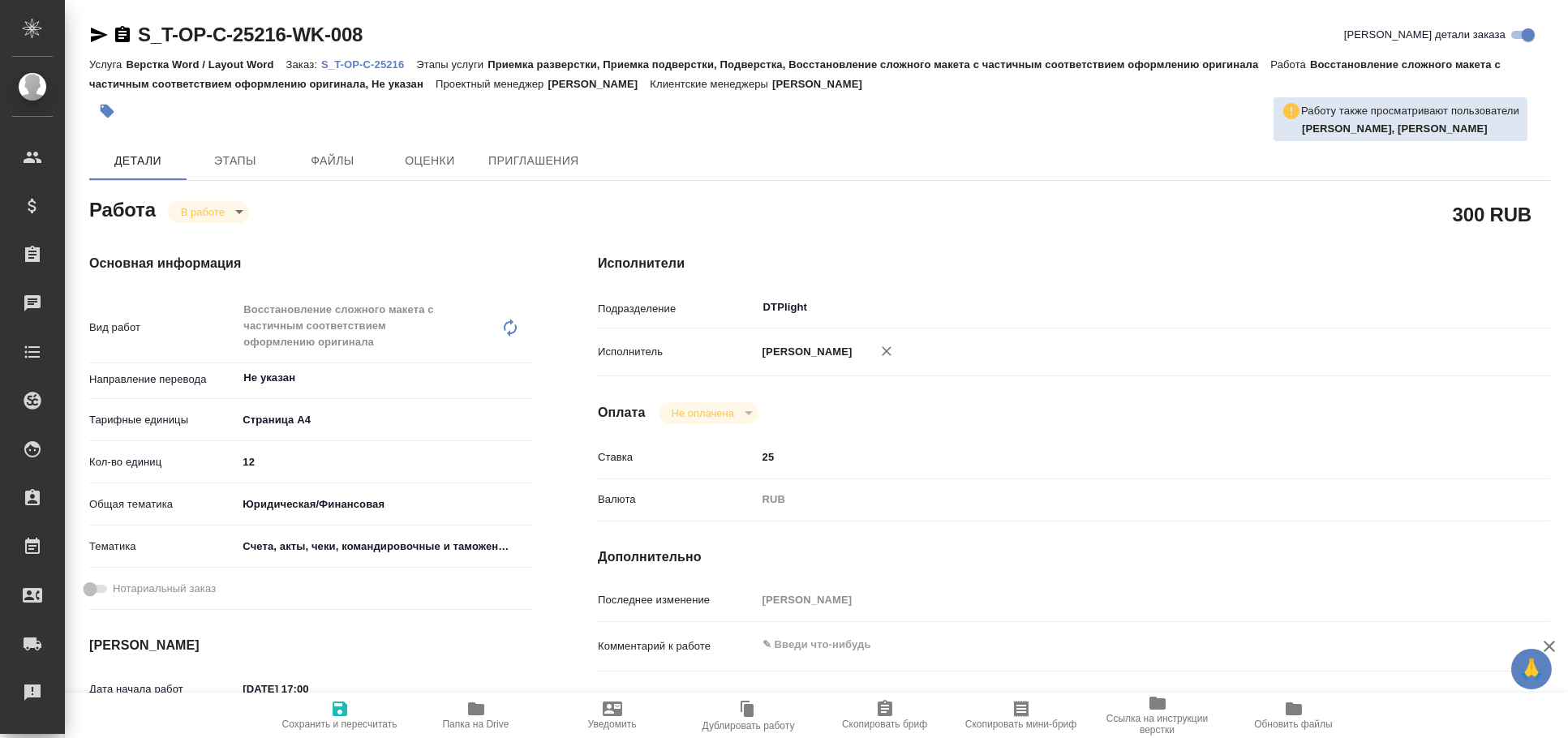
type textarea "x"
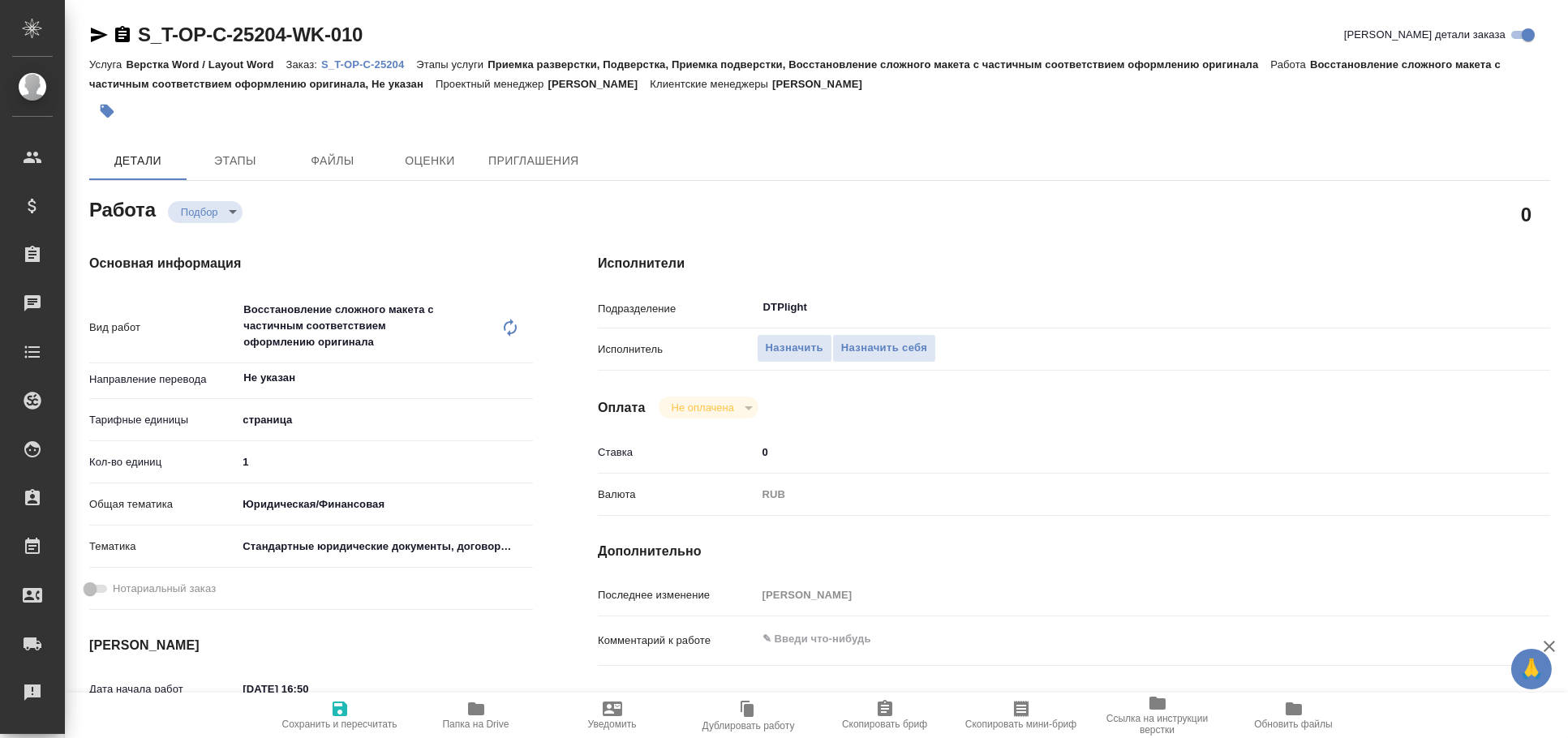
type textarea "x"
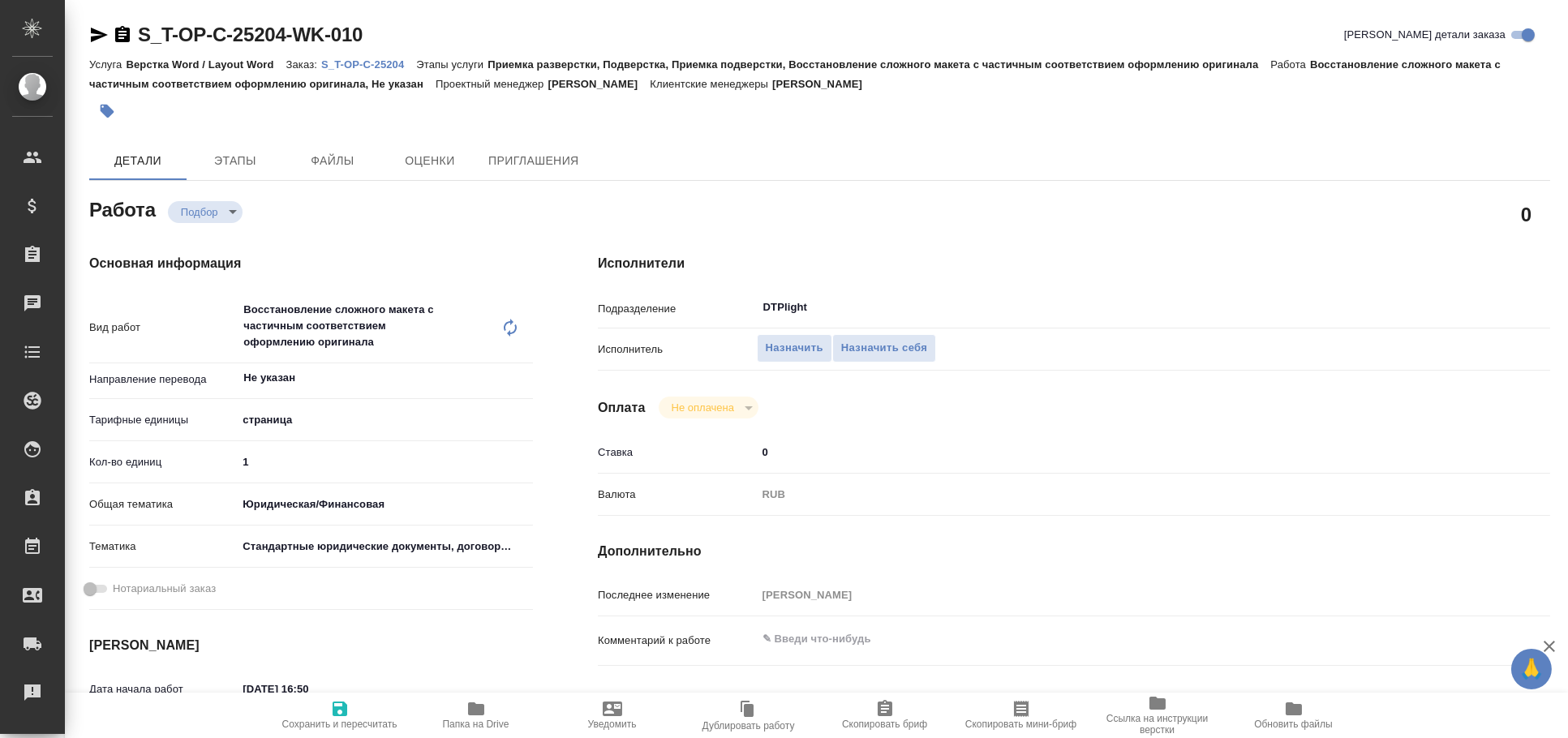
type textarea "x"
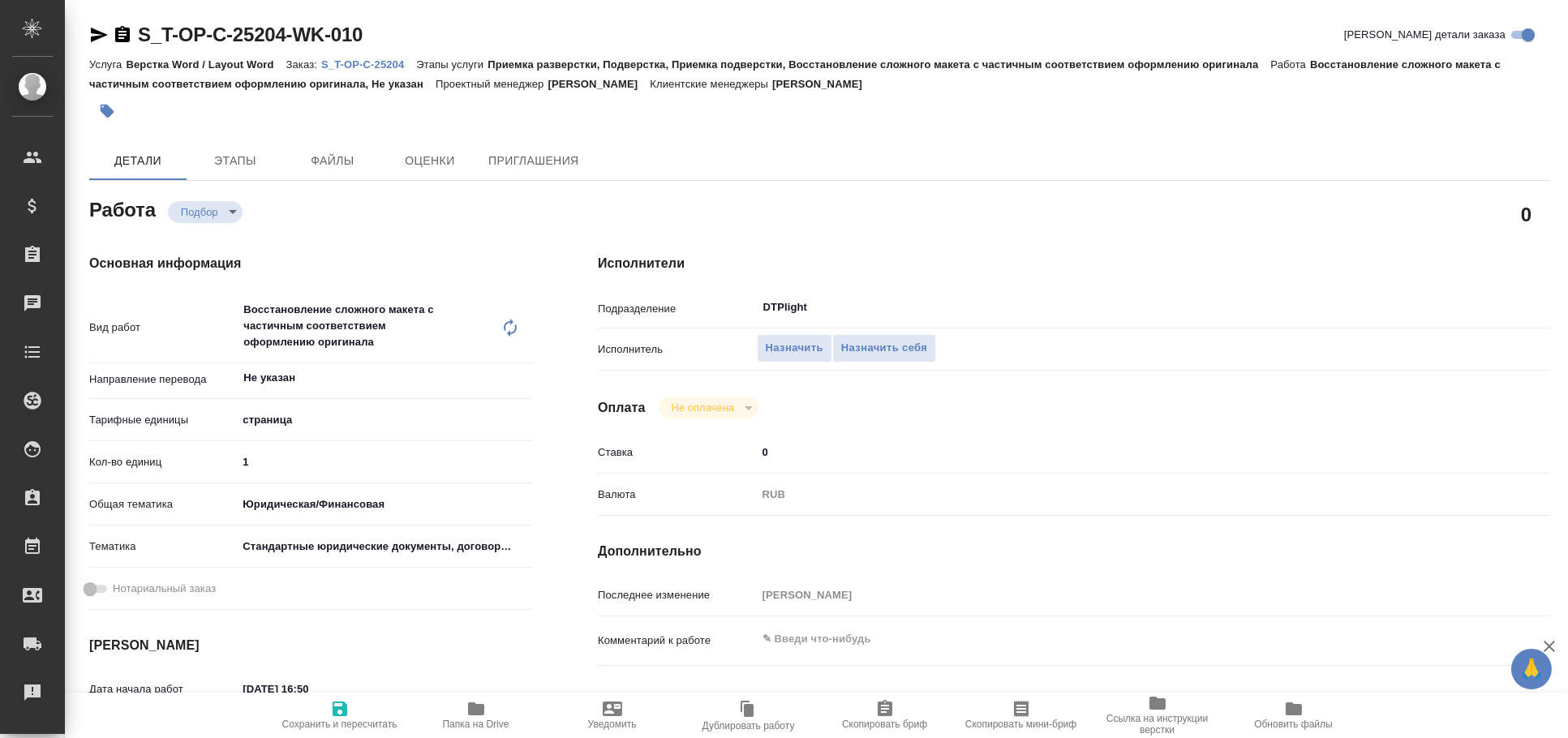
type textarea "x"
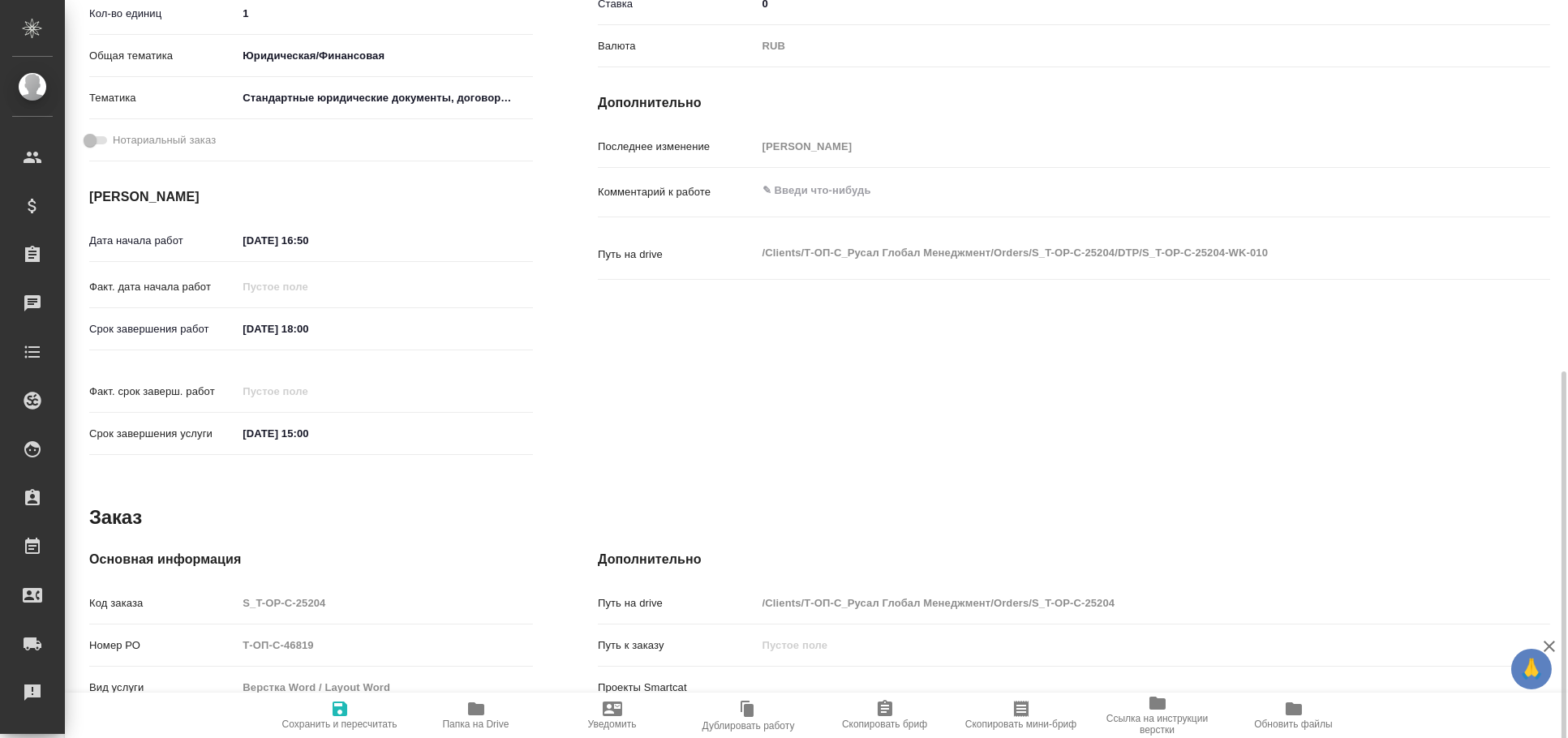
scroll to position [538, 0]
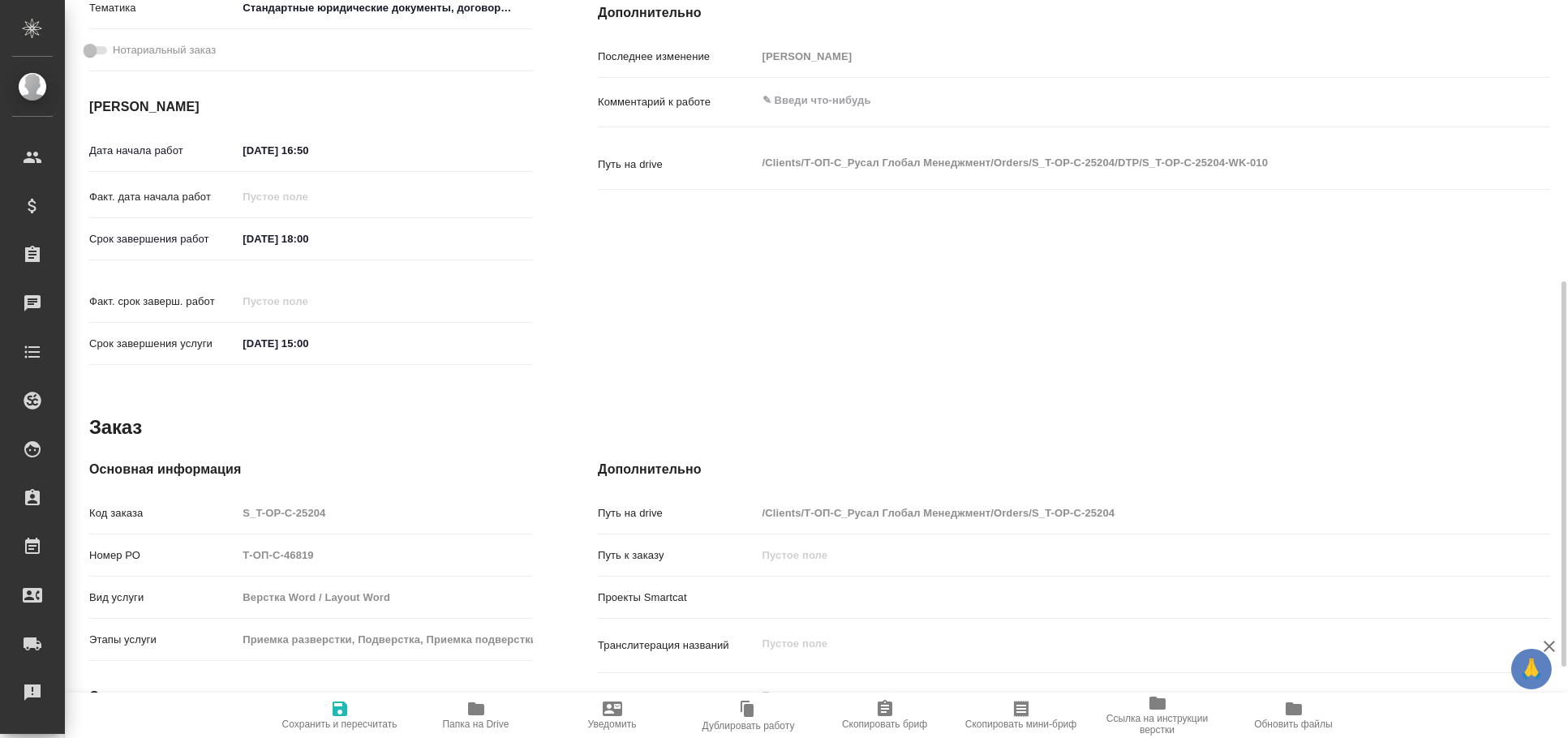
type textarea "x"
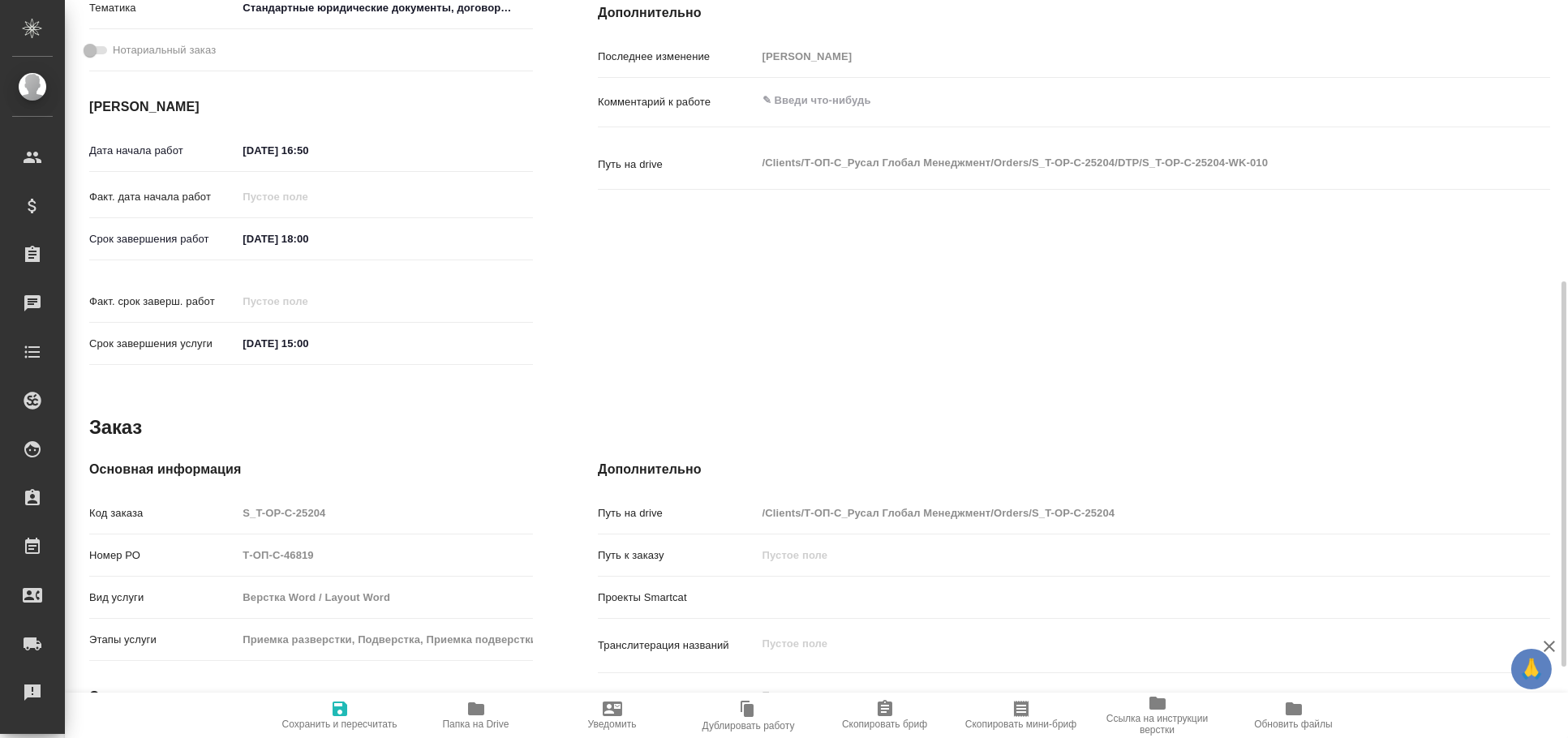
click at [484, 706] on icon "button" at bounding box center [476, 709] width 20 height 20
type textarea "x"
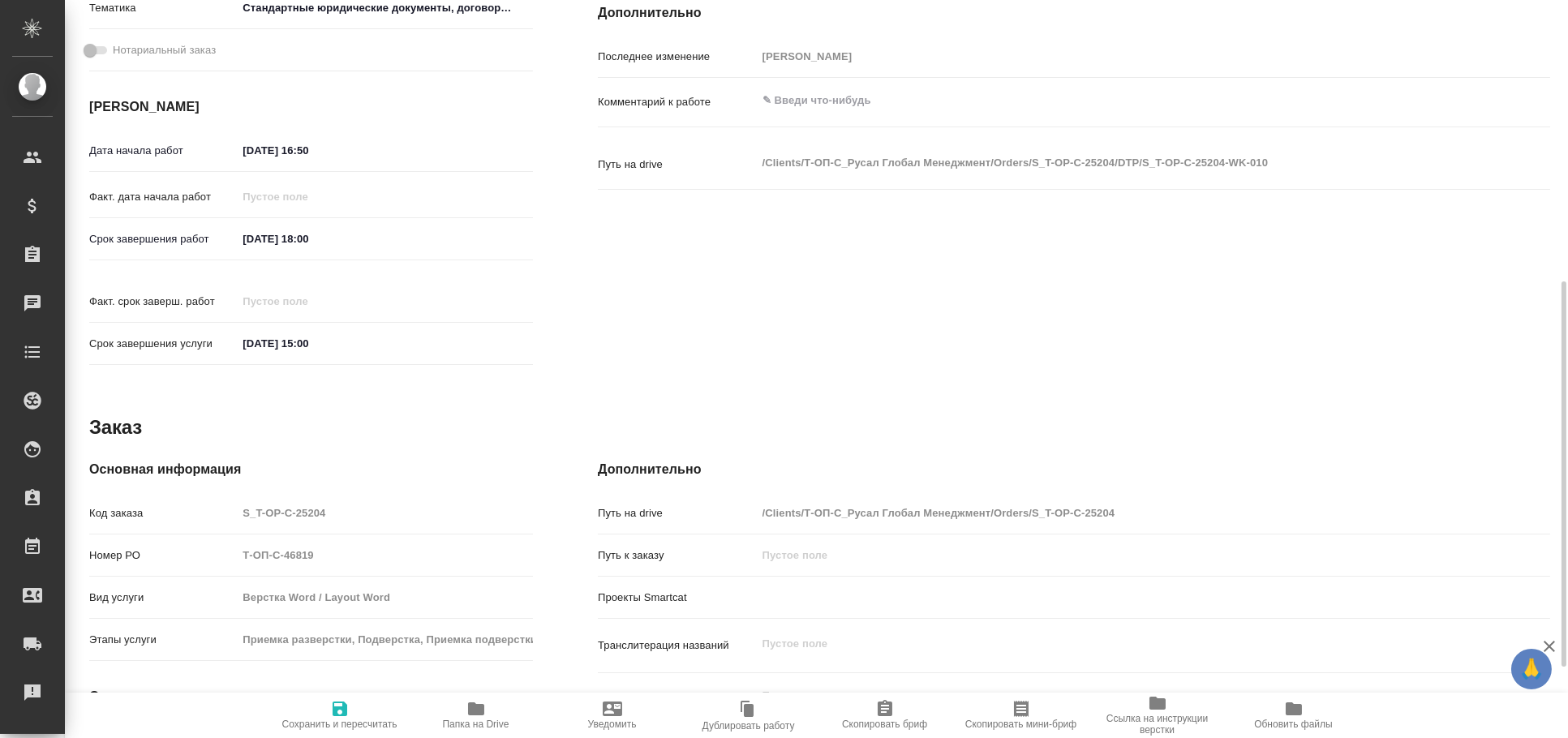
type textarea "x"
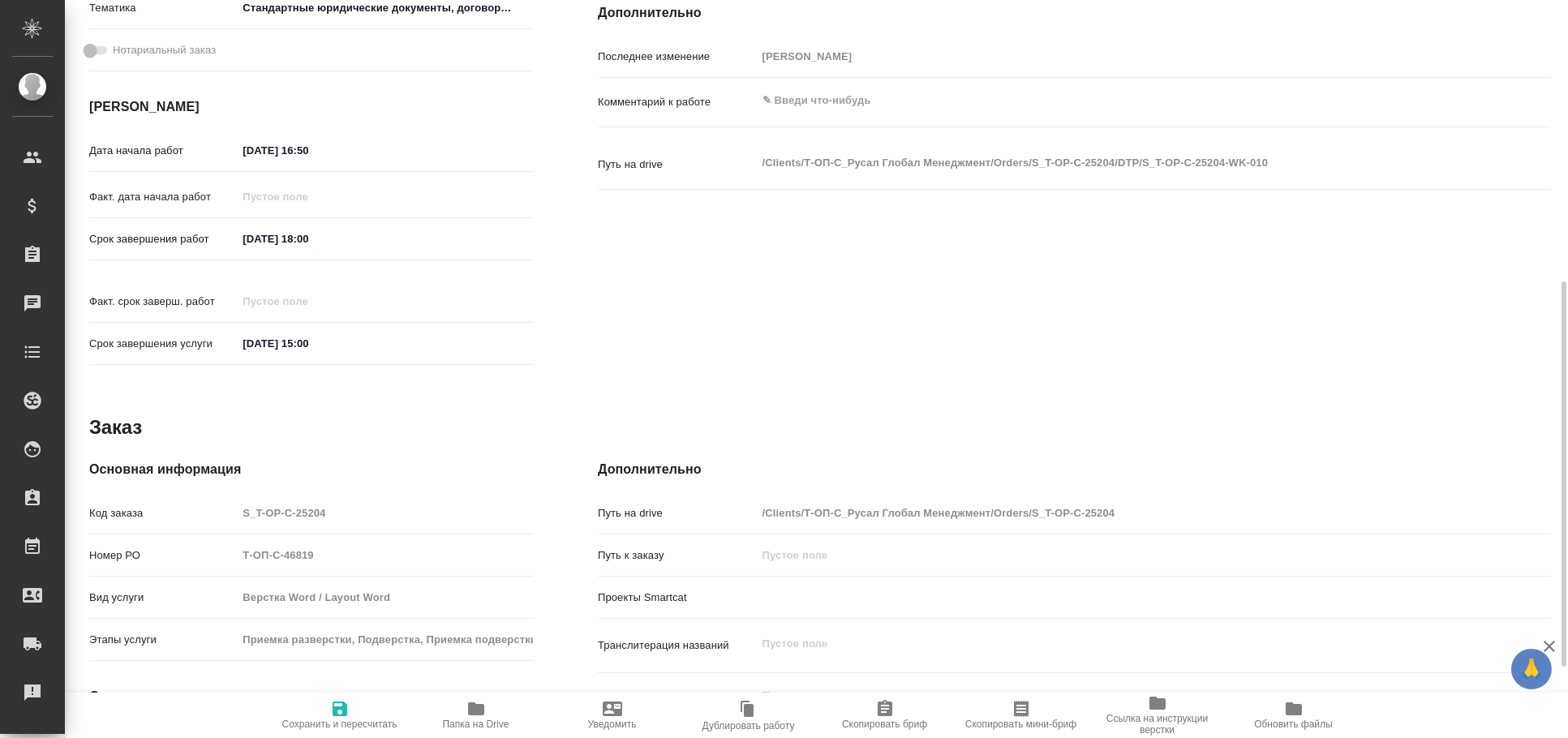
type textarea "x"
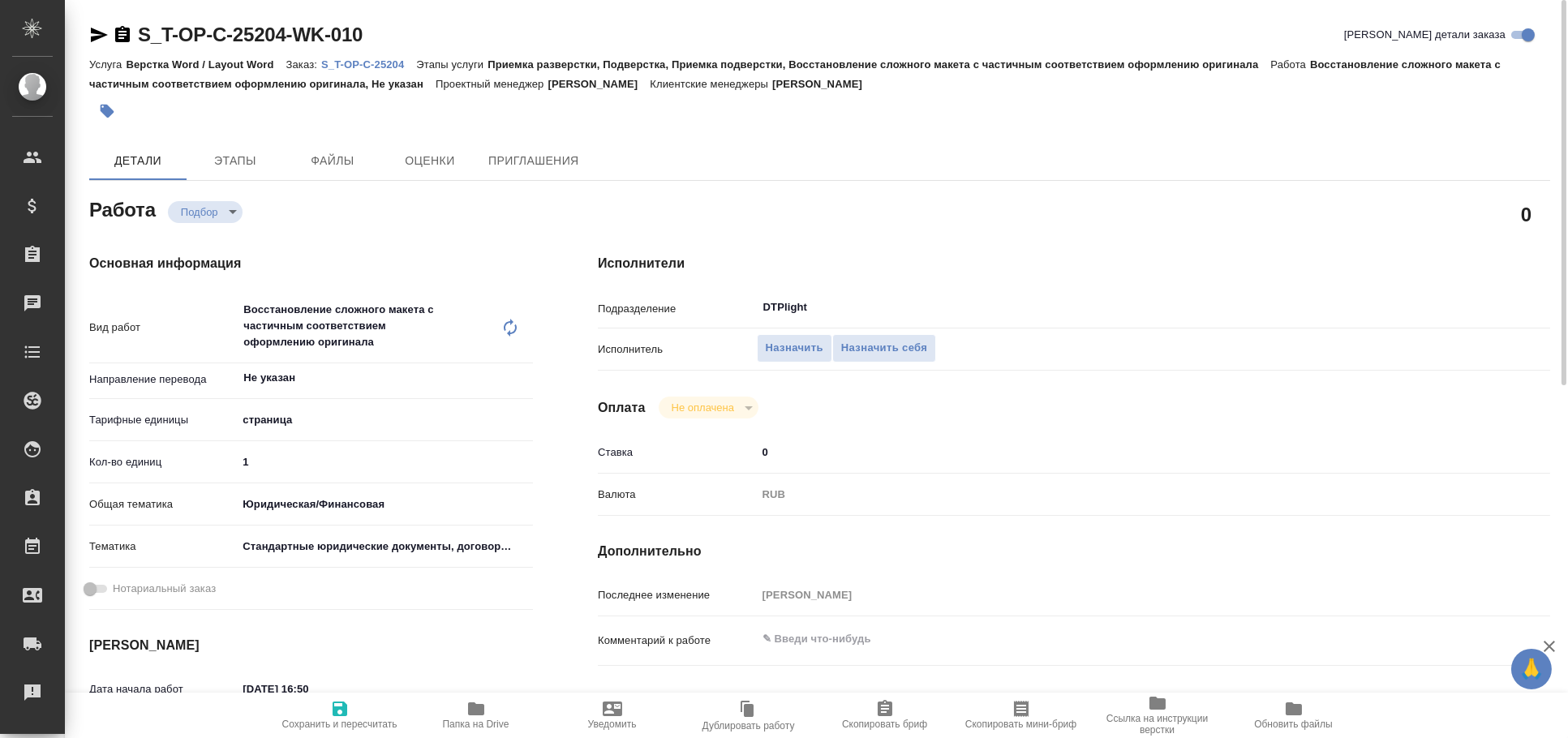
click at [102, 35] on icon "button" at bounding box center [99, 34] width 17 height 15
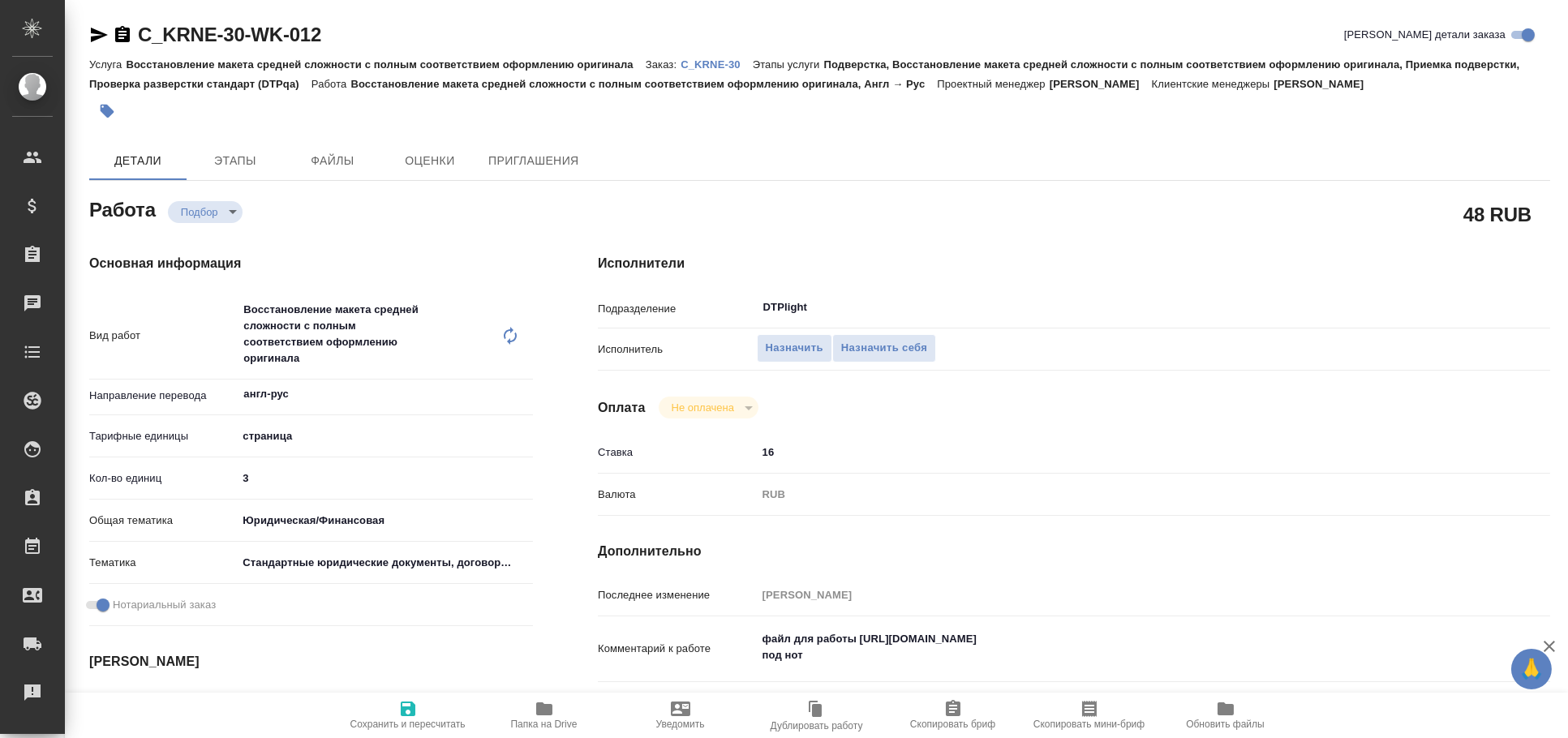
type textarea "x"
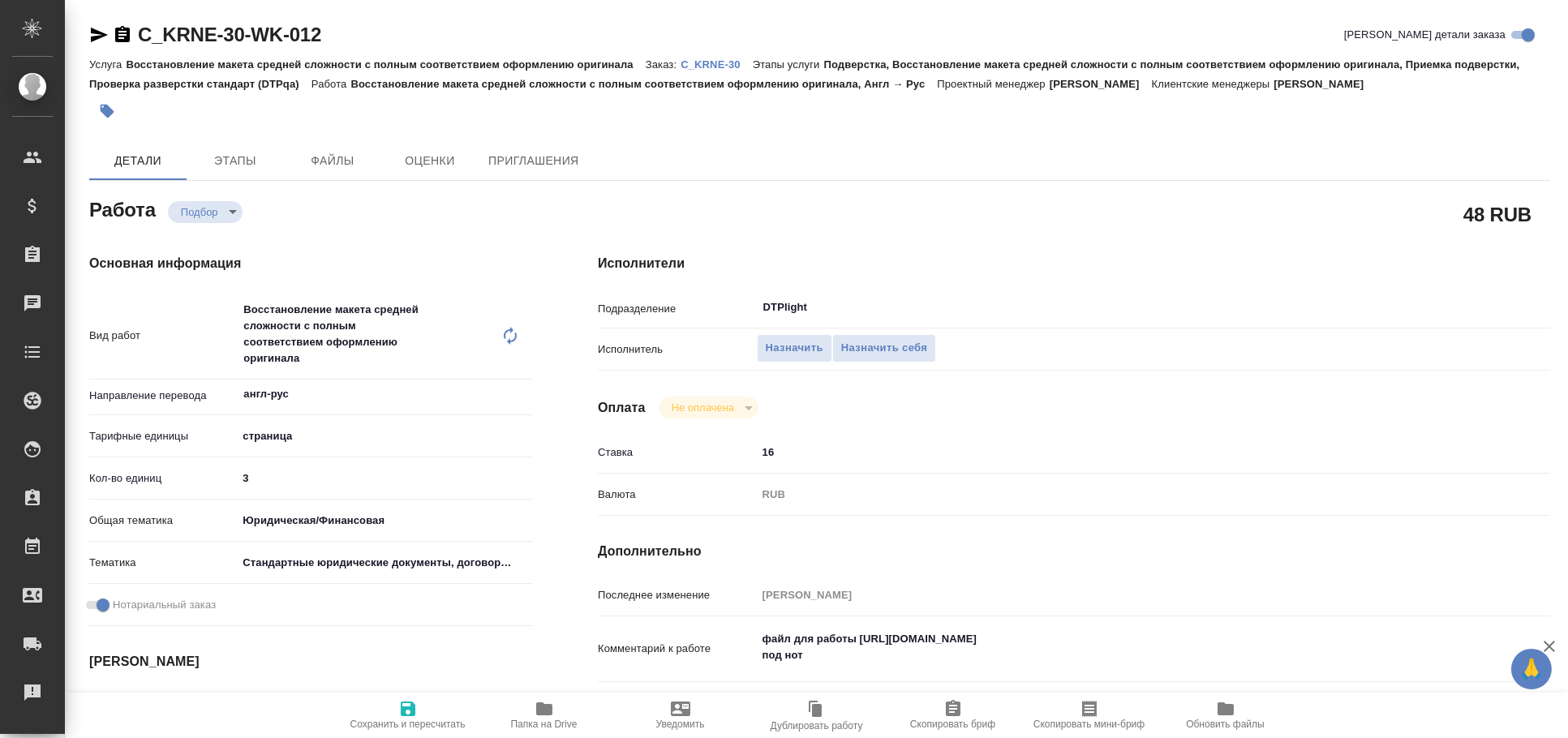
type textarea "x"
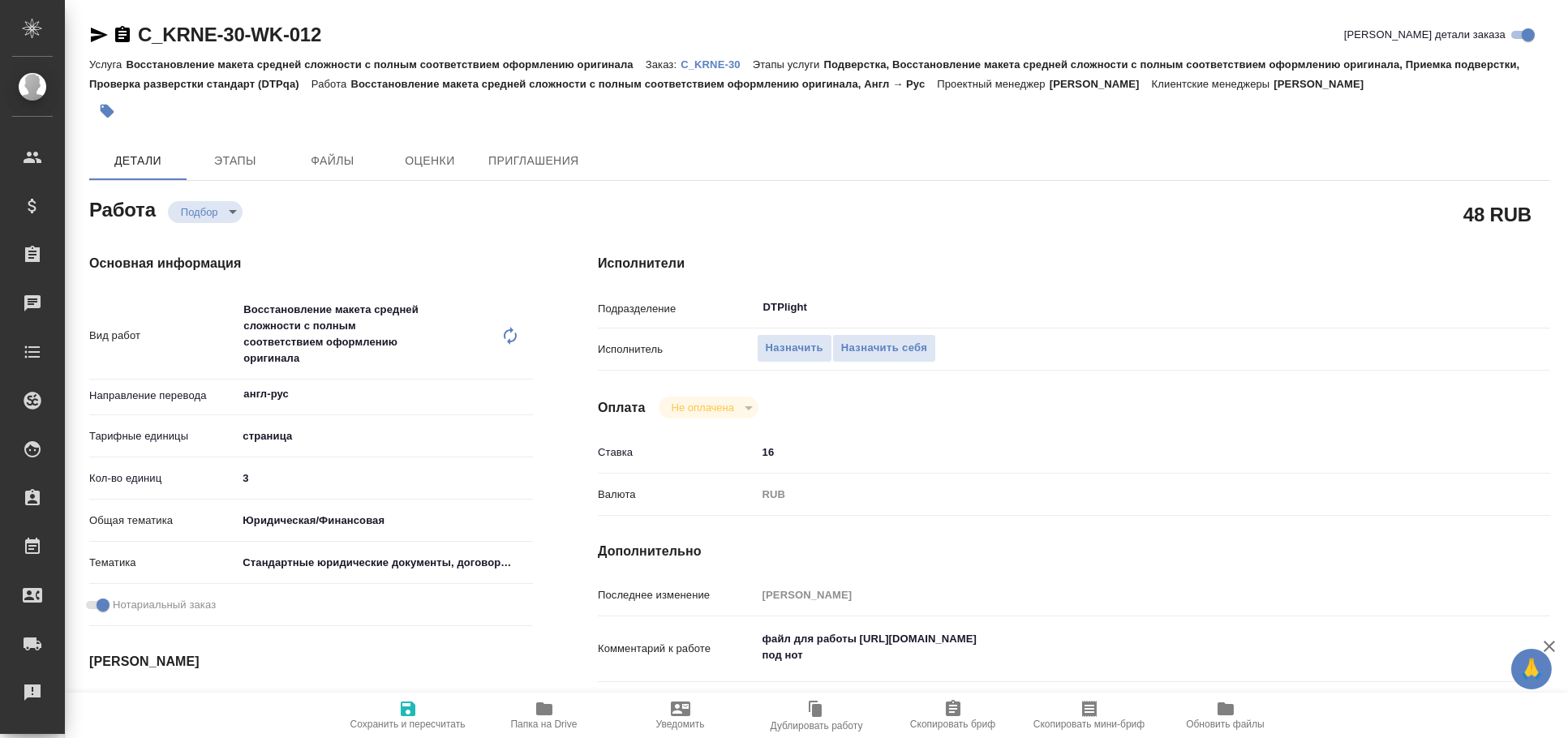
type textarea "x"
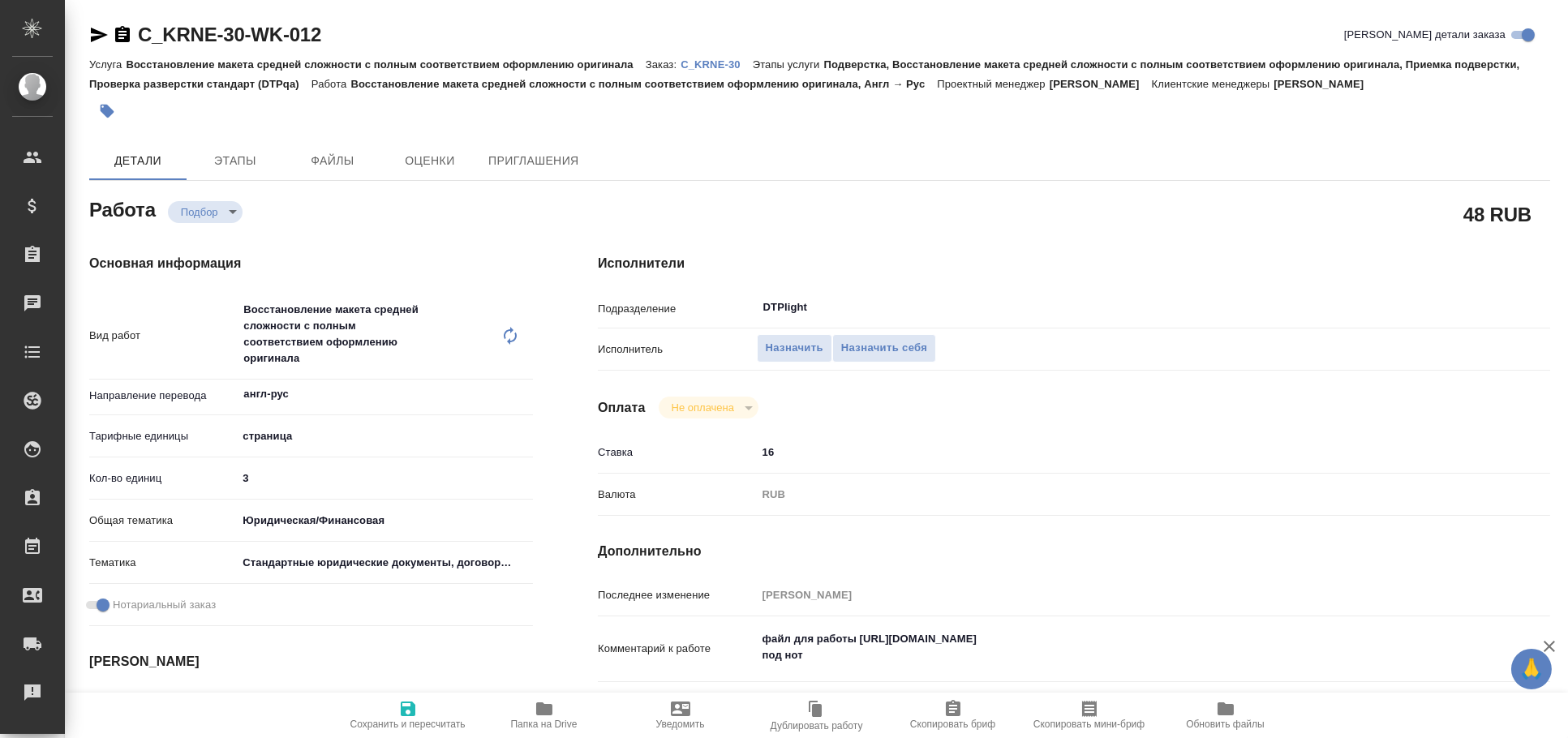
type textarea "x"
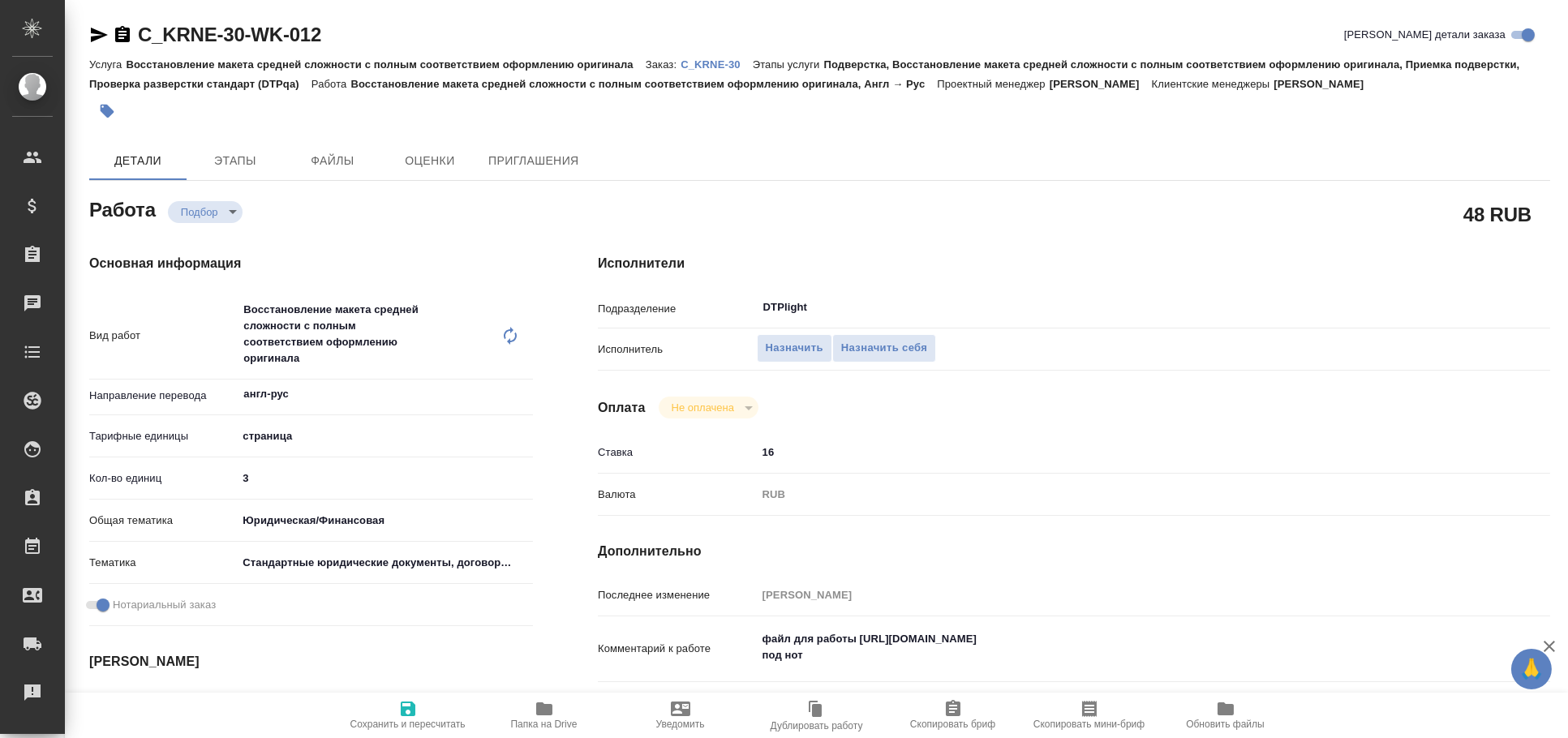
type textarea "x"
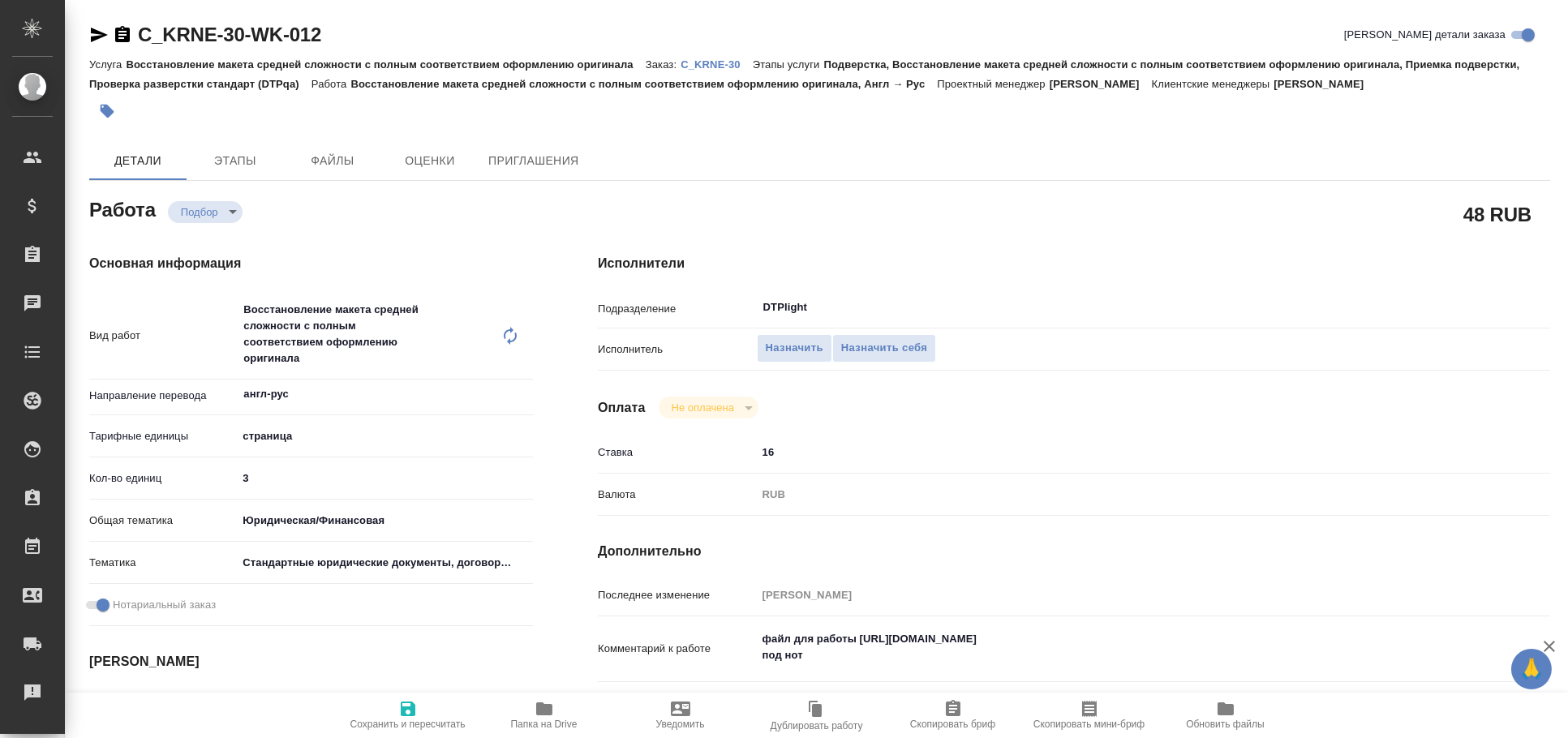
type textarea "x"
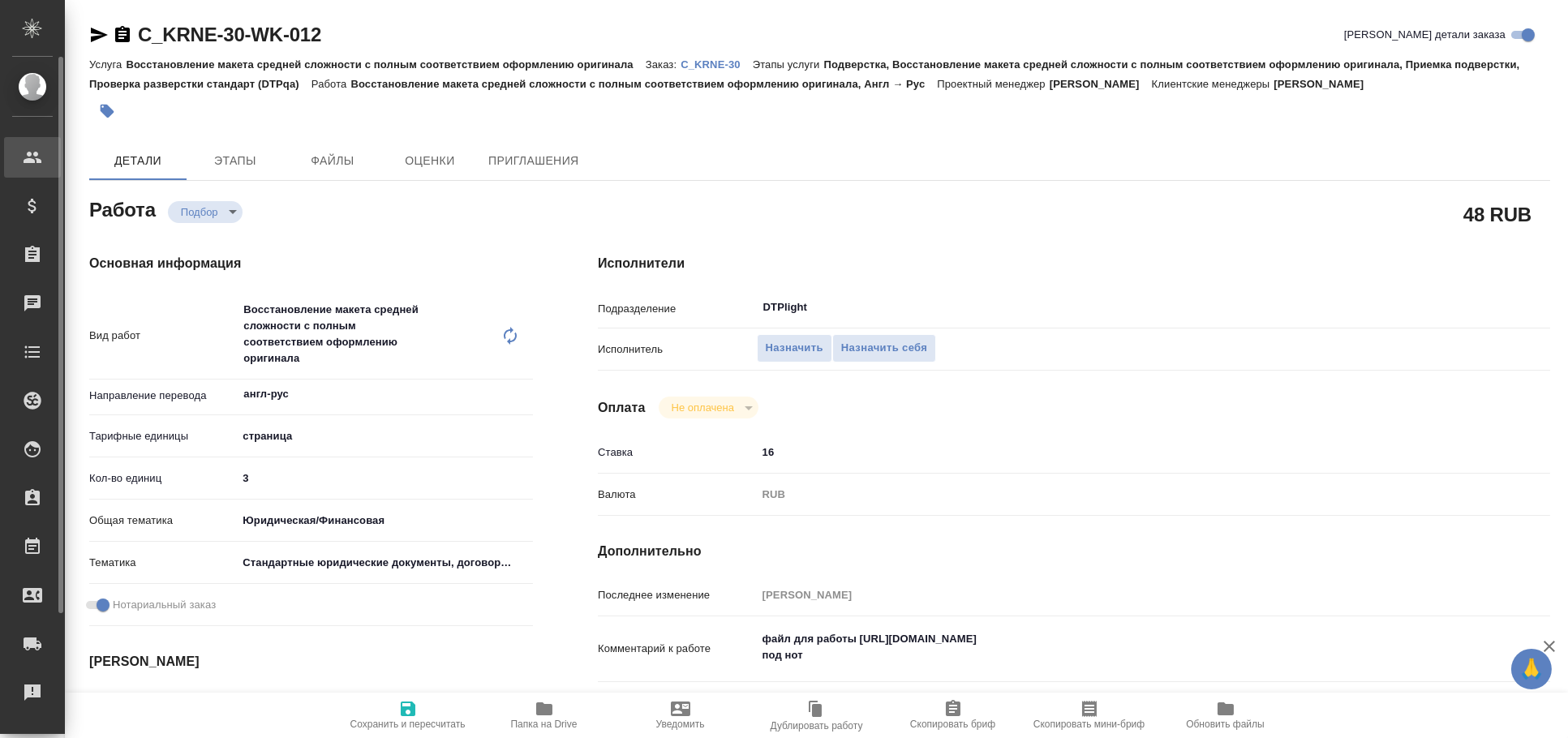
type textarea "x"
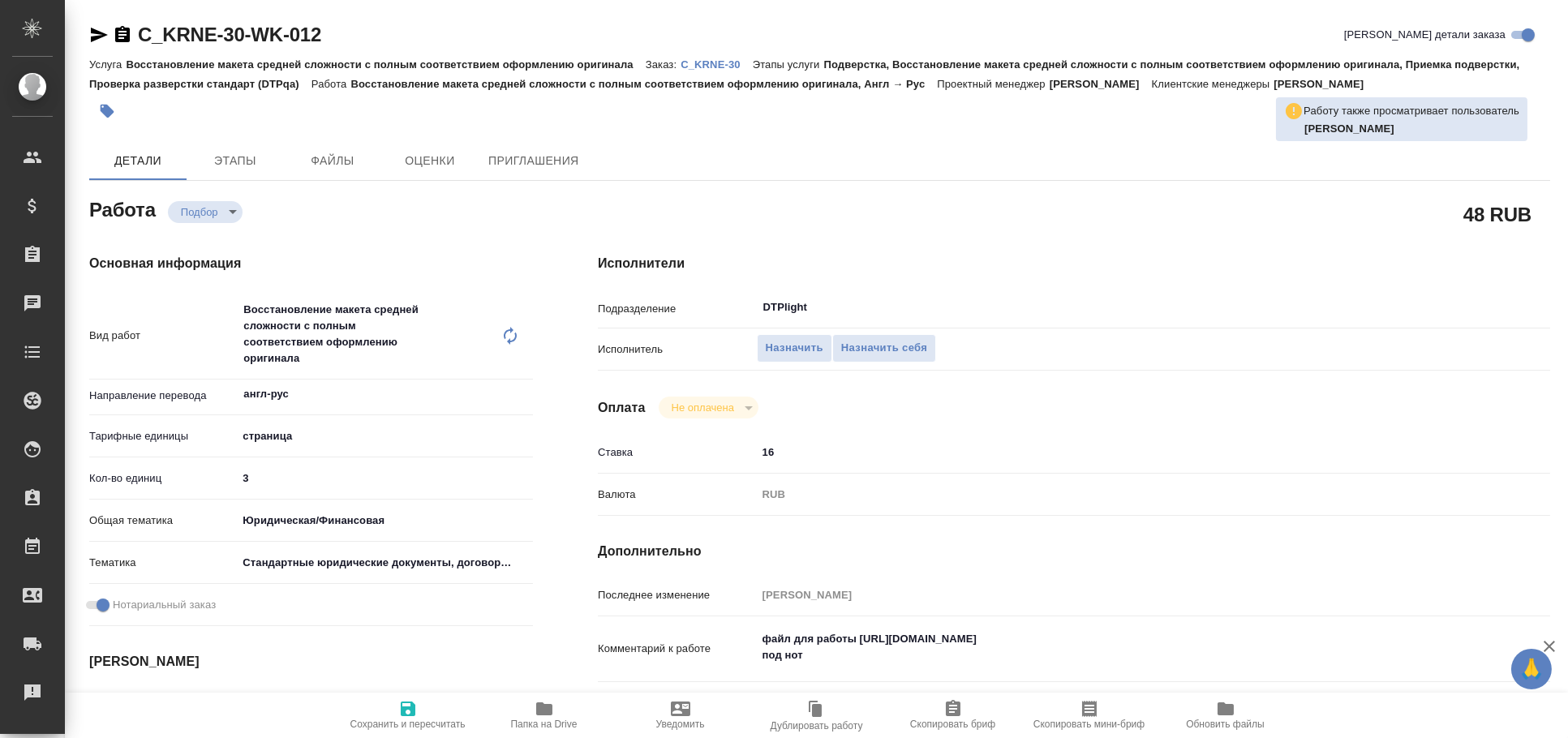
type textarea "x"
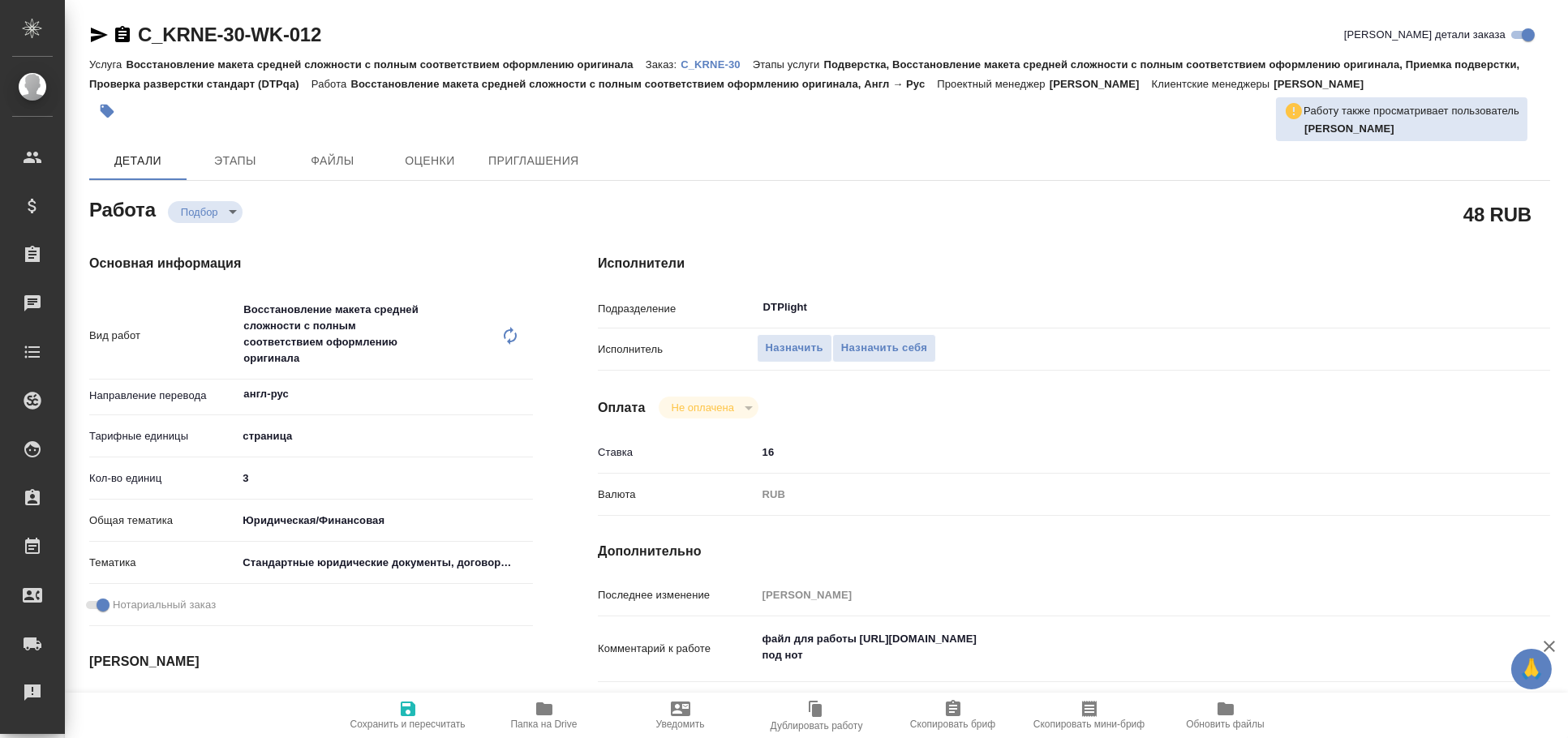
type textarea "x"
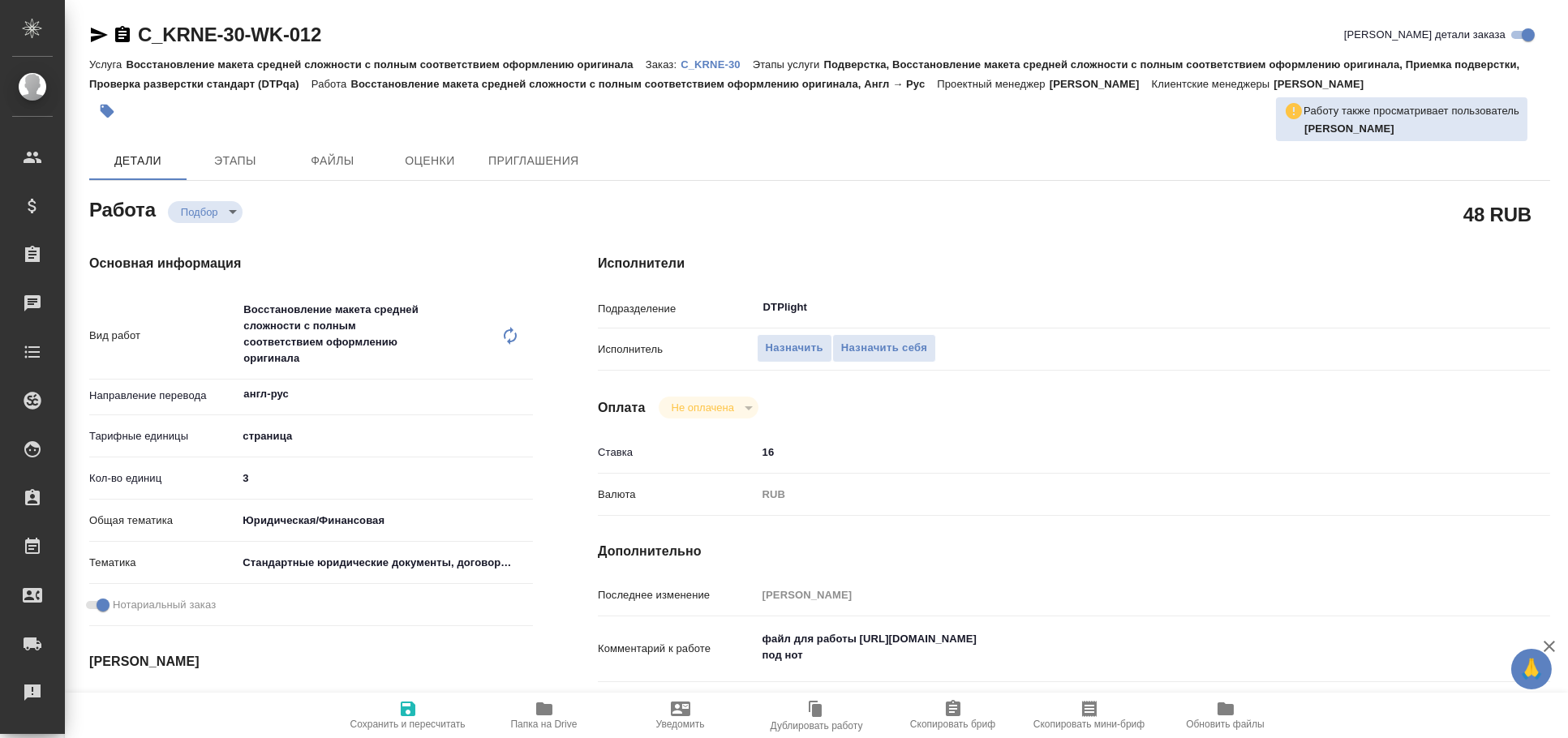
type textarea "x"
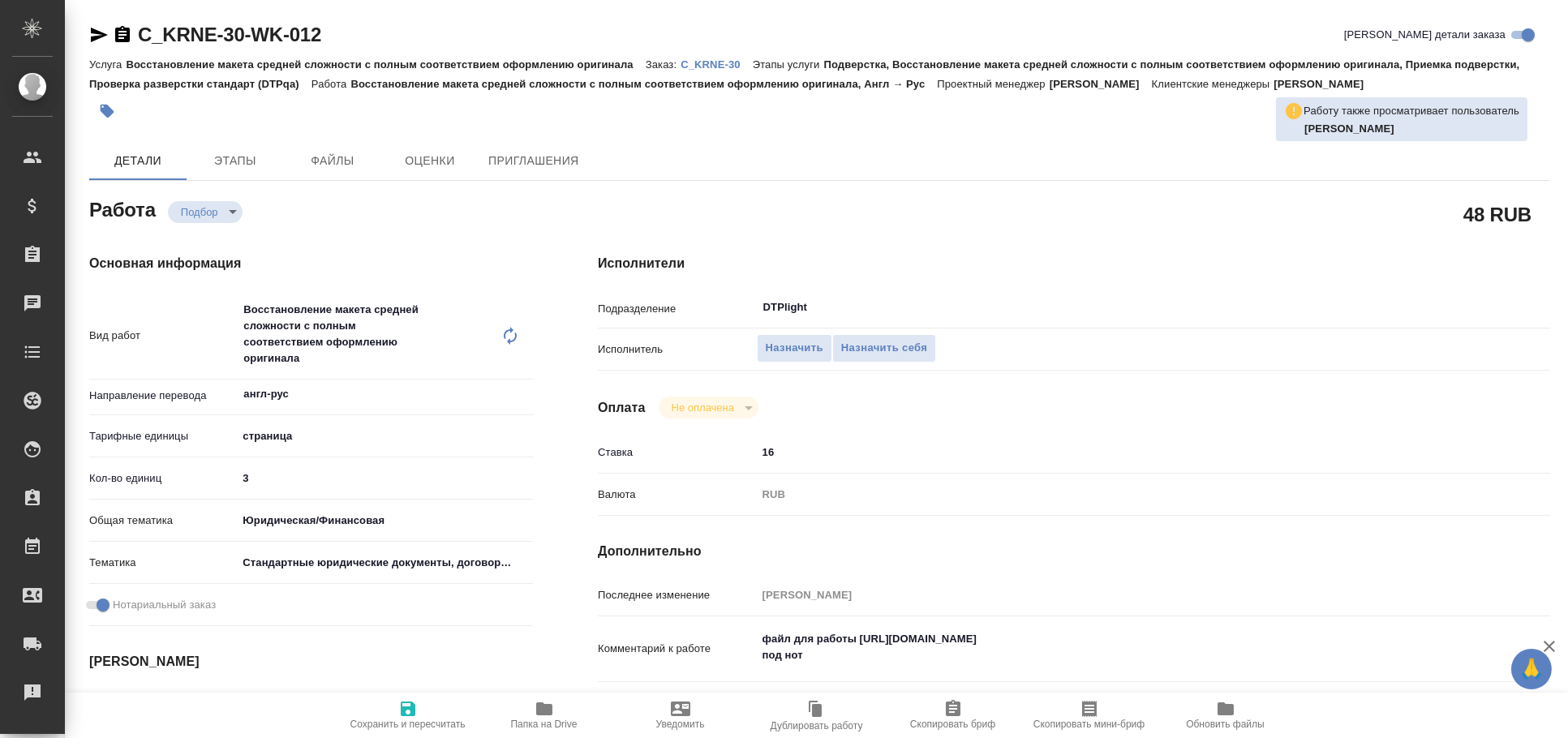
type textarea "x"
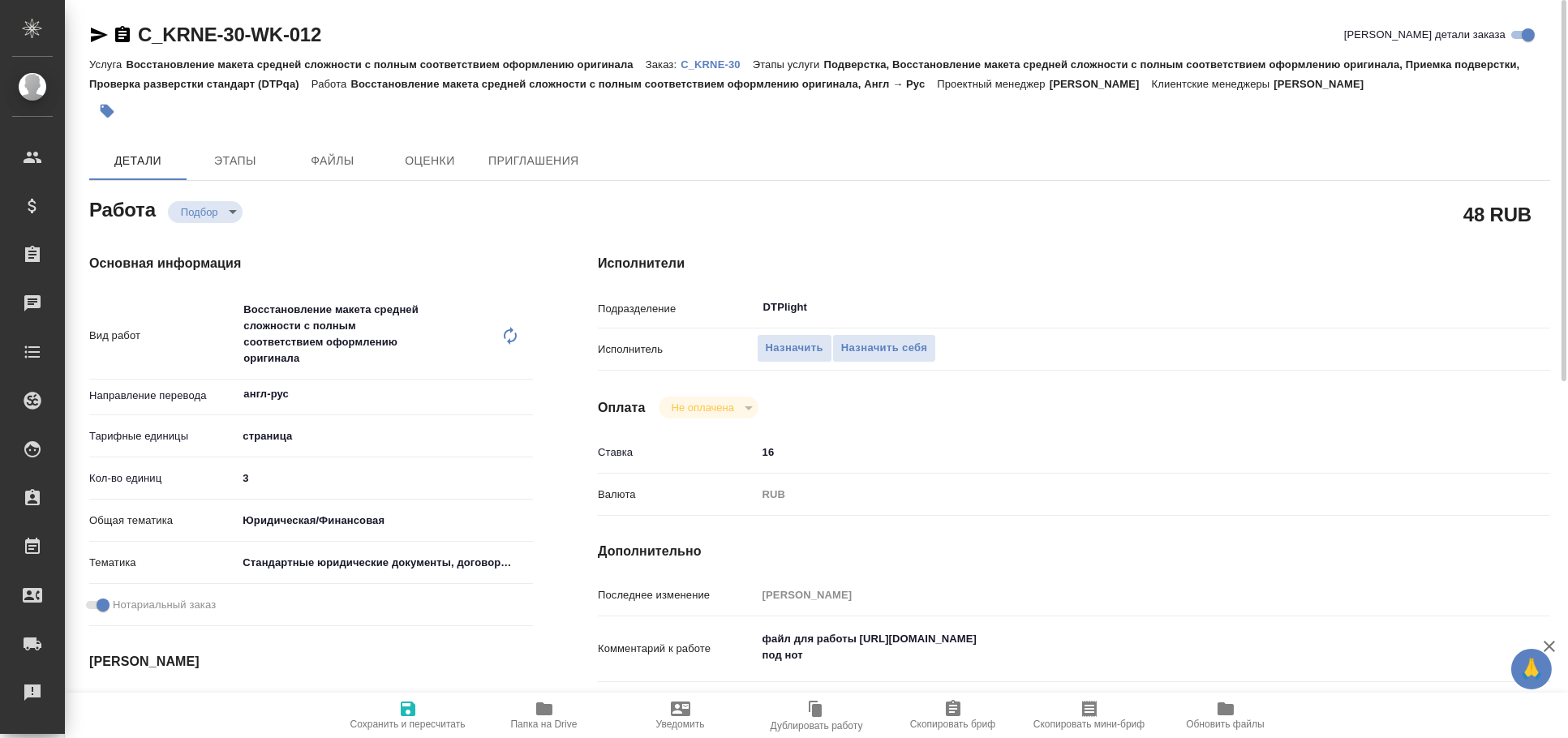
click at [98, 40] on icon "button" at bounding box center [99, 35] width 20 height 20
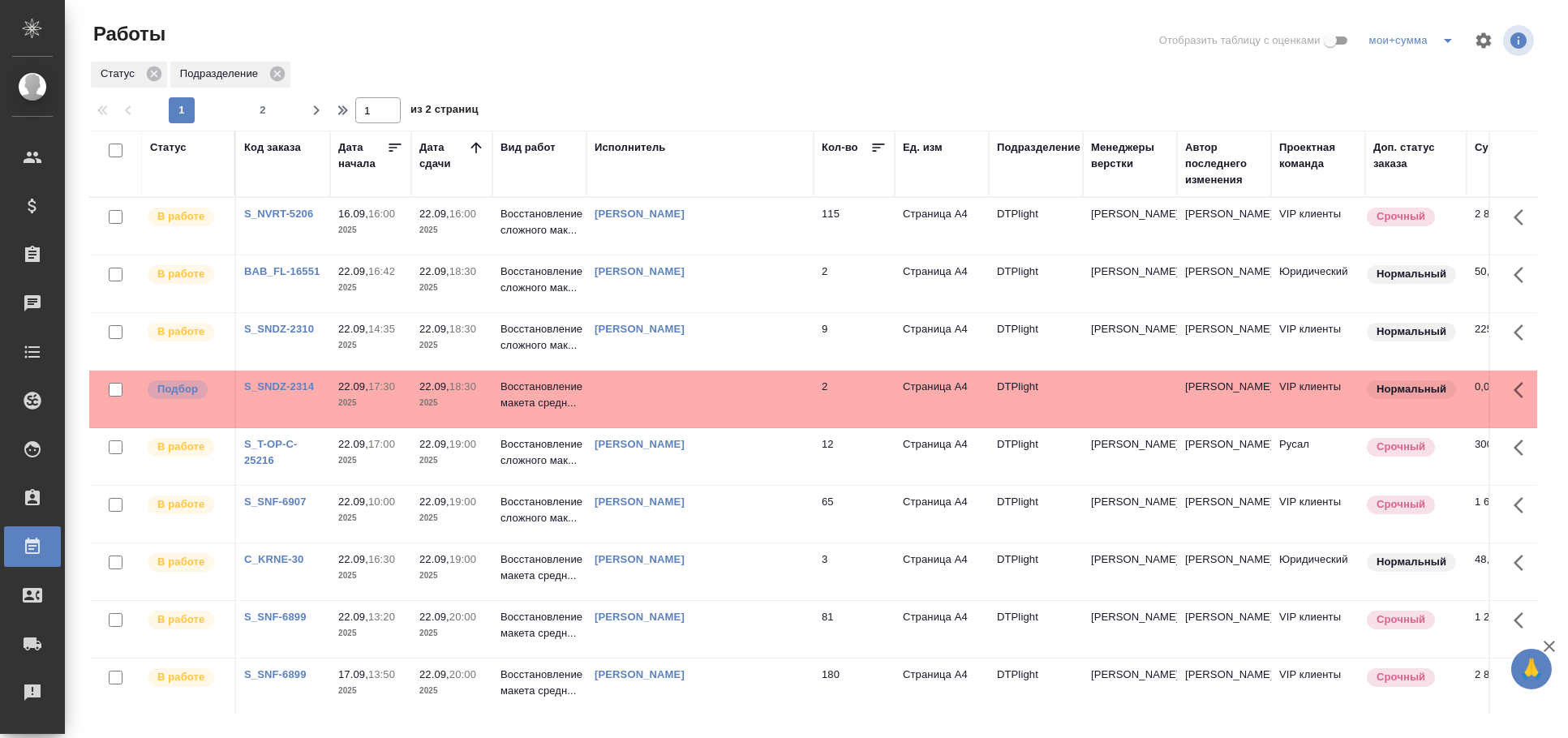
click at [621, 411] on td at bounding box center [700, 399] width 227 height 57
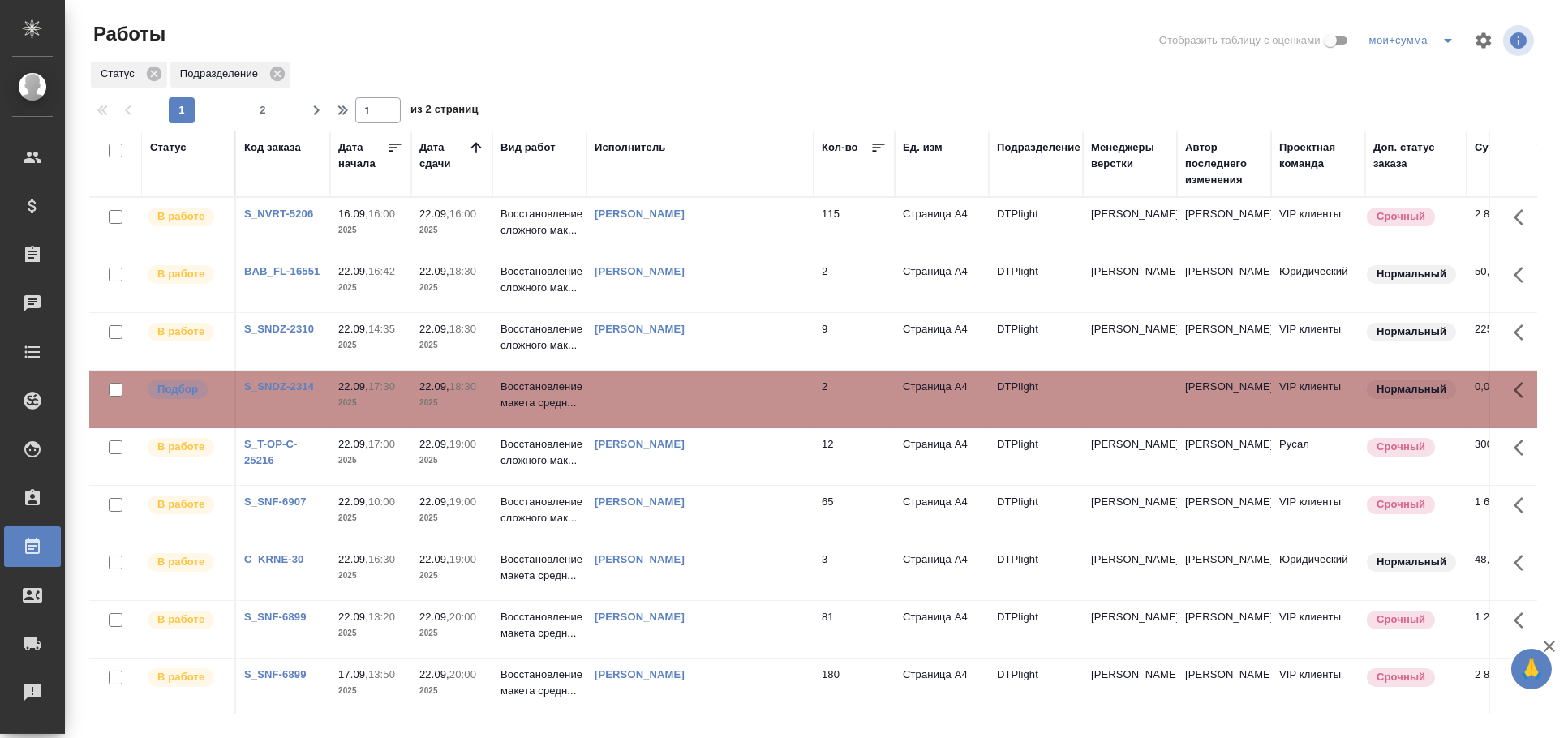
click at [621, 411] on td at bounding box center [700, 399] width 227 height 57
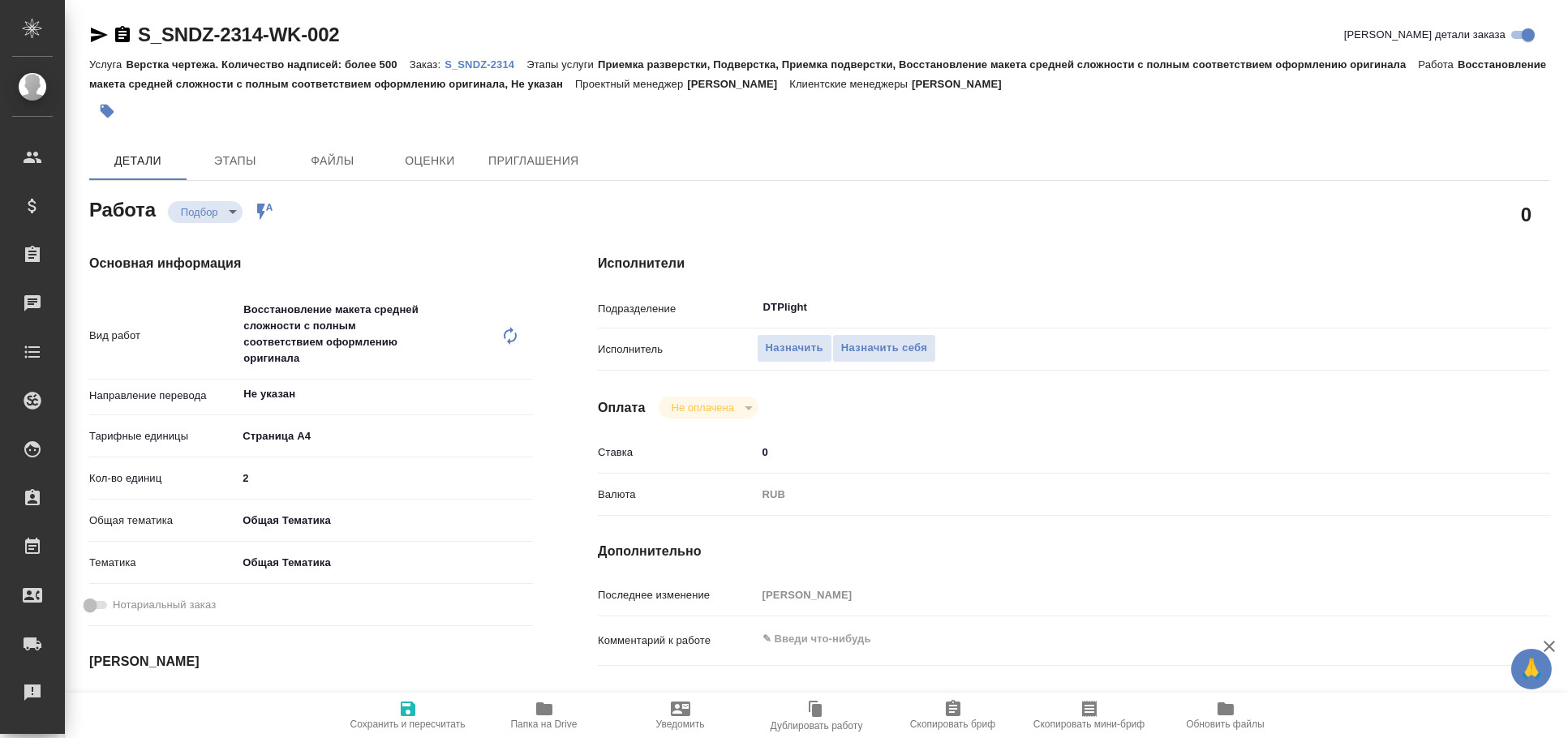
type textarea "x"
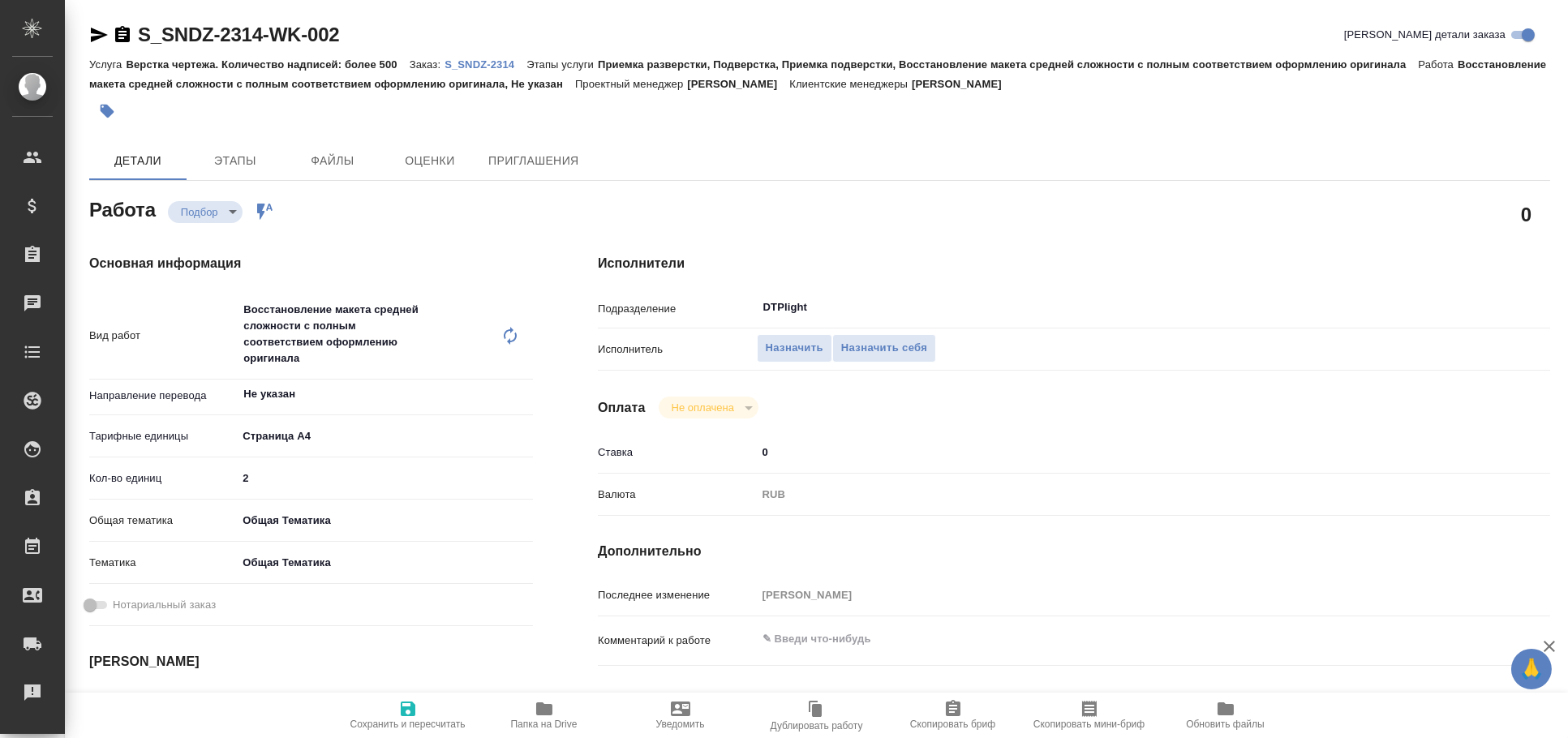
type textarea "x"
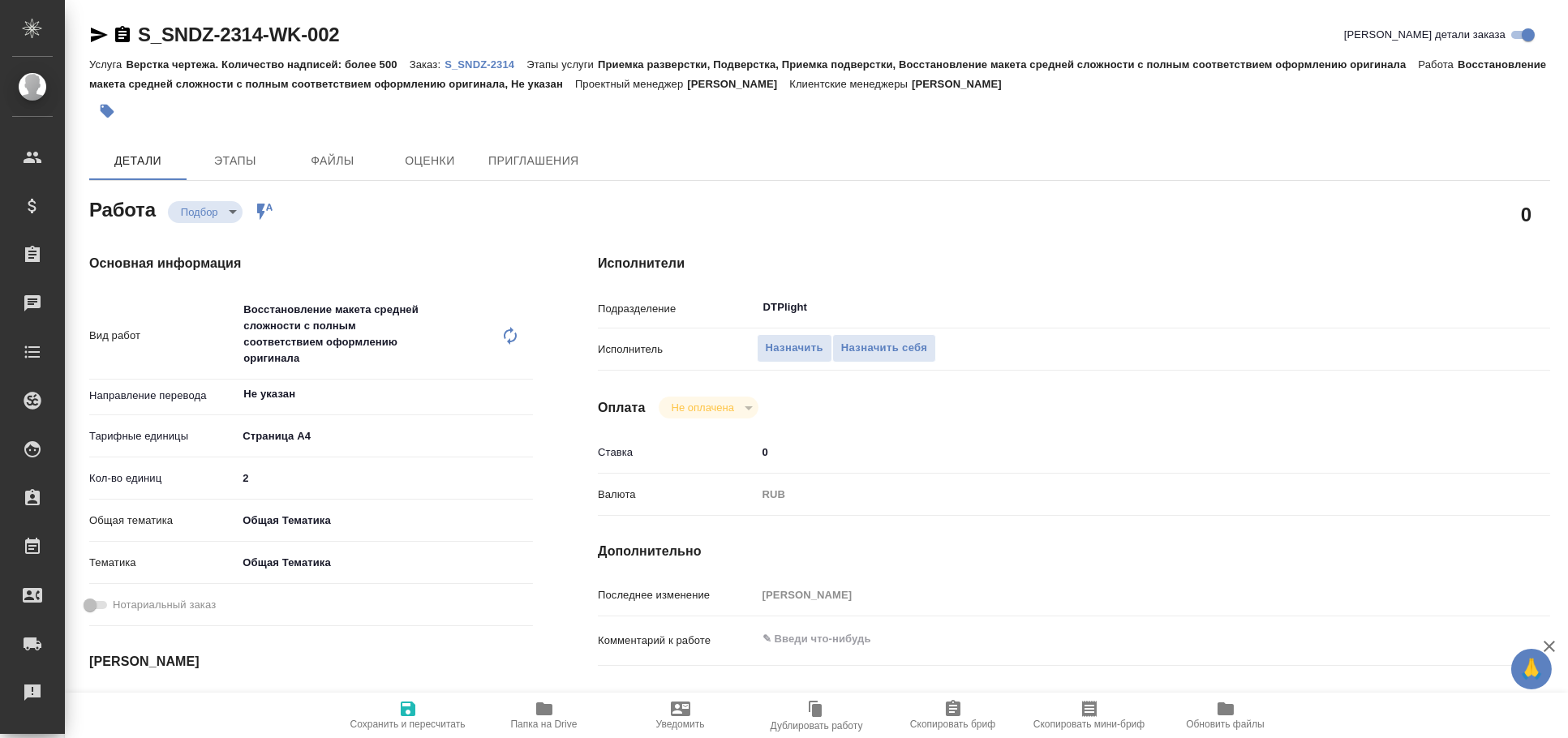
type textarea "x"
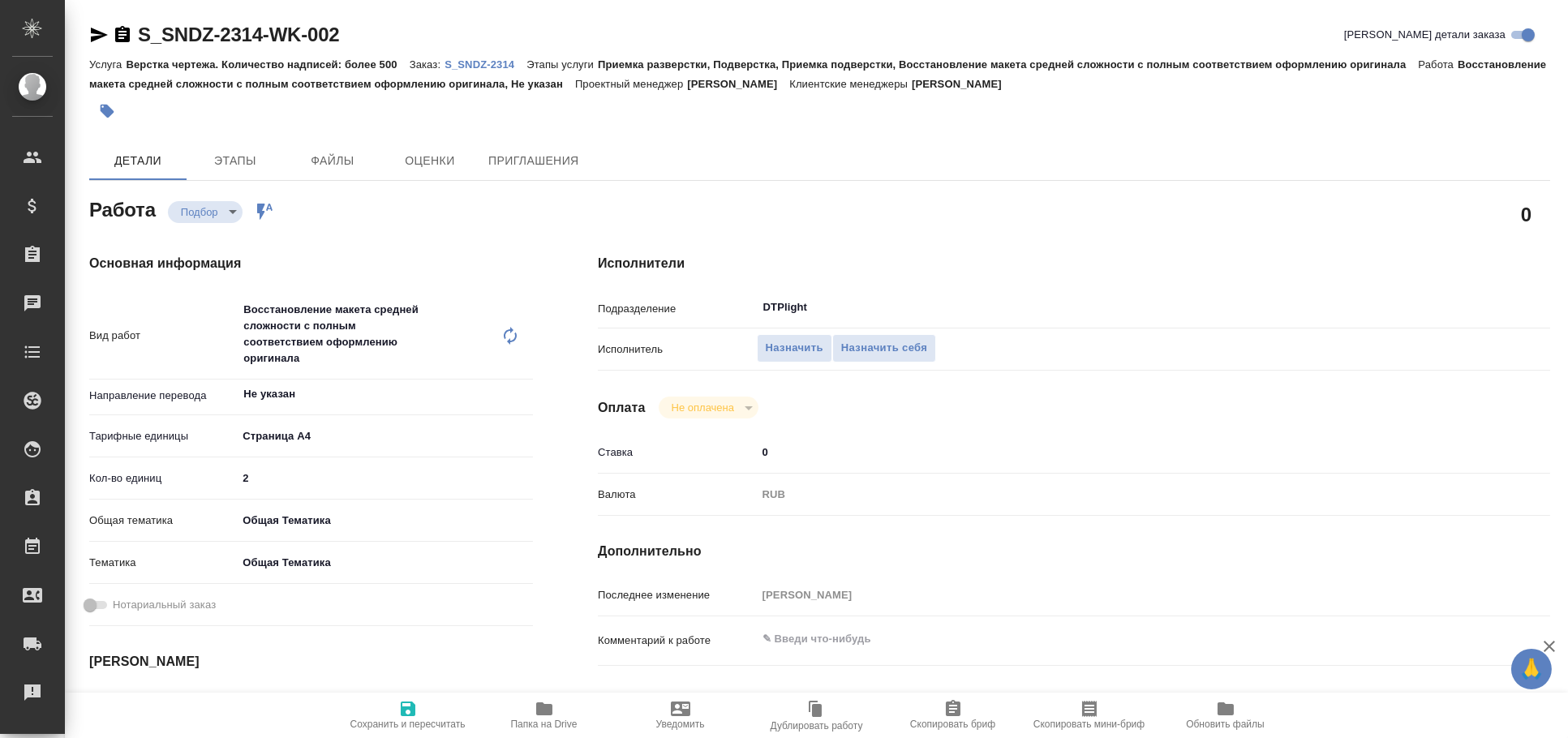
click at [546, 719] on span "Папка на Drive" at bounding box center [545, 724] width 67 height 12
type textarea "x"
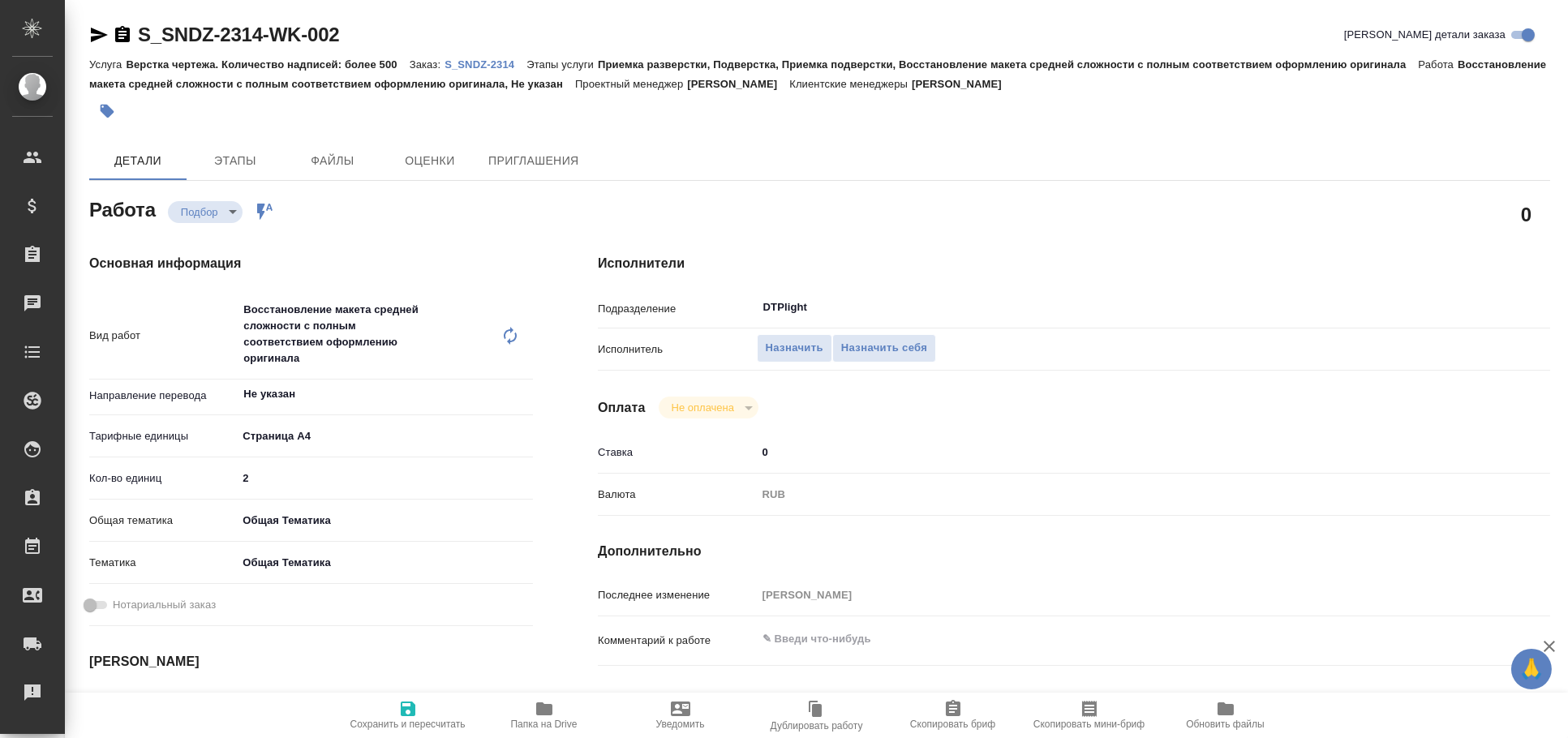
type textarea "x"
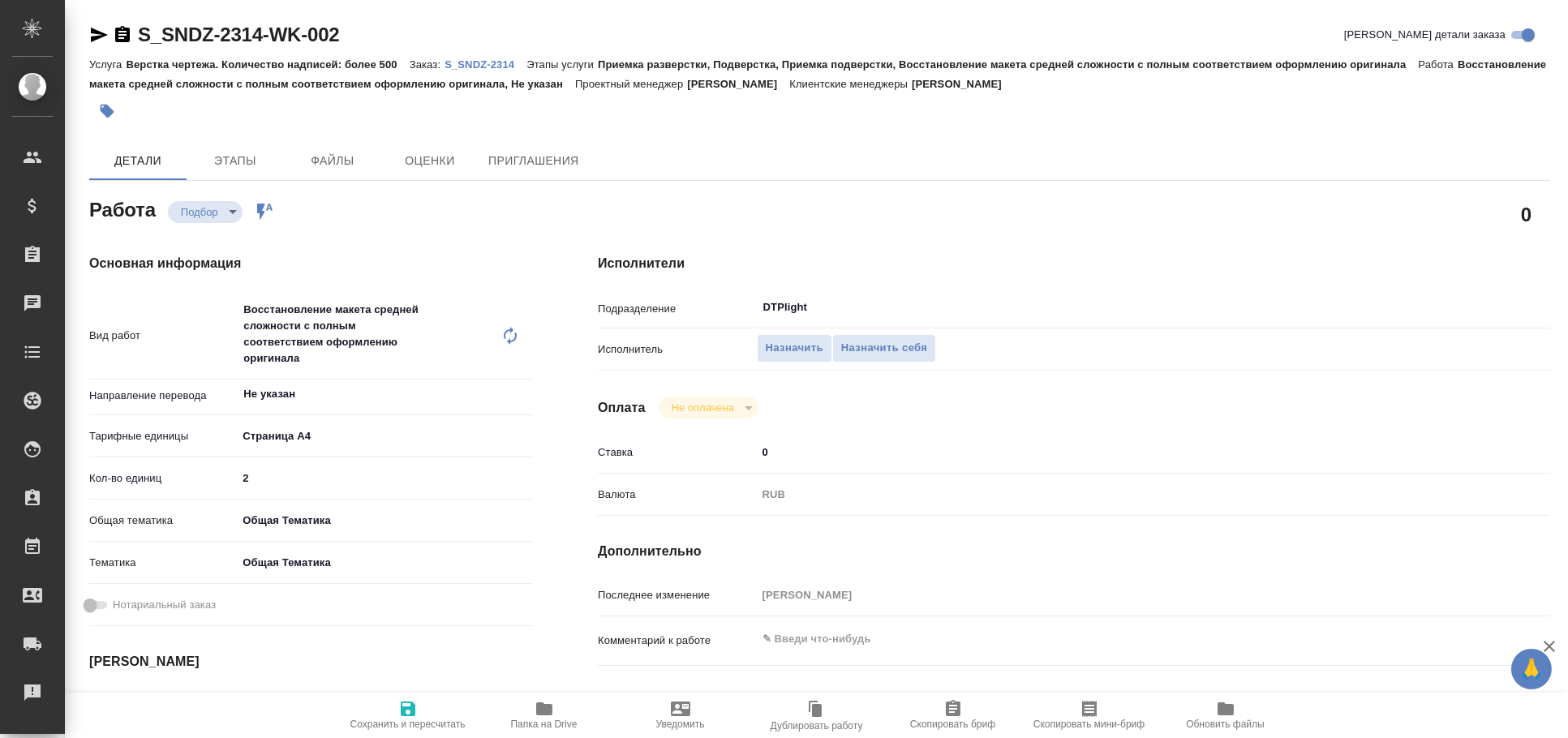
type textarea "x"
click at [102, 27] on icon "button" at bounding box center [99, 35] width 20 height 20
